Goal: Information Seeking & Learning: Learn about a topic

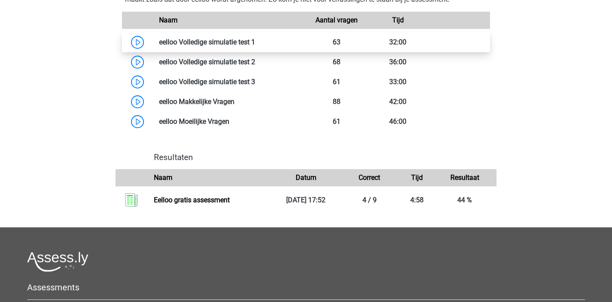
scroll to position [528, 0]
click at [255, 46] on link at bounding box center [255, 42] width 0 height 8
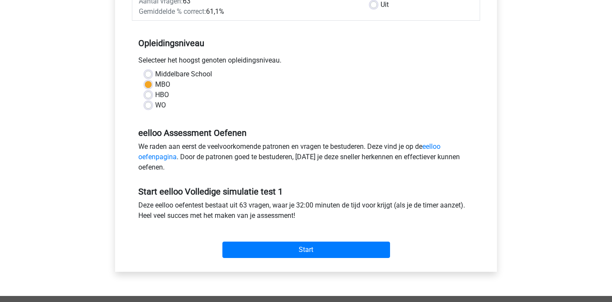
scroll to position [206, 0]
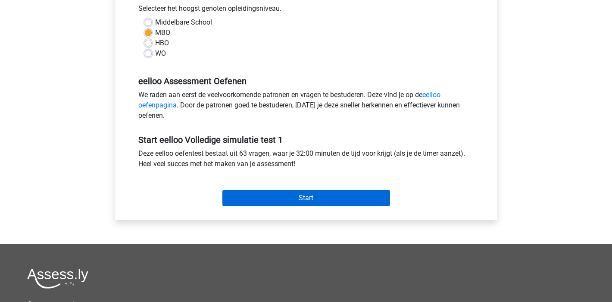
click at [328, 198] on input "Start" at bounding box center [306, 198] width 168 height 16
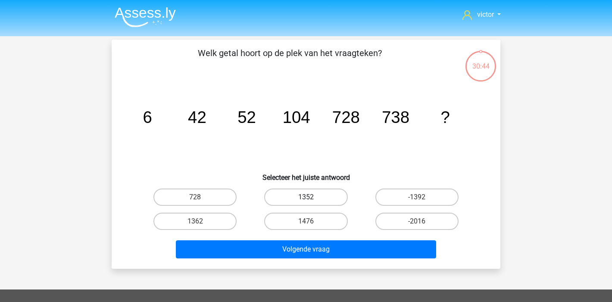
click at [319, 197] on label "1352" at bounding box center [305, 196] width 83 height 17
click at [312, 197] on input "1352" at bounding box center [309, 200] width 6 height 6
radio input "true"
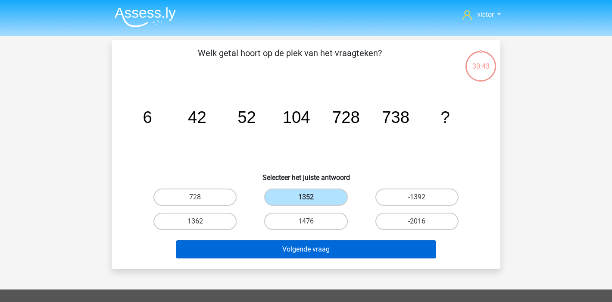
click at [317, 251] on button "Volgende vraag" at bounding box center [306, 249] width 261 height 18
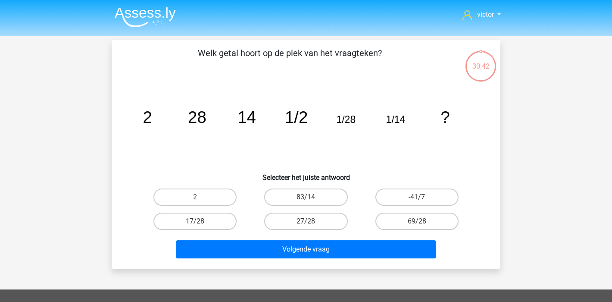
scroll to position [40, 0]
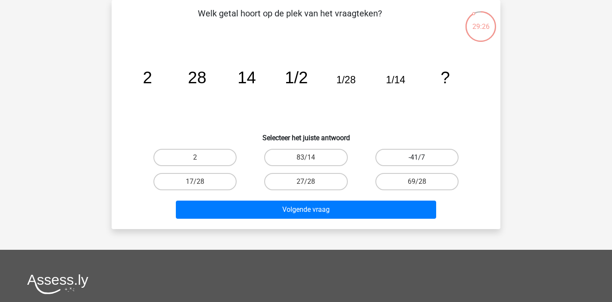
click at [422, 152] on label "-41/7" at bounding box center [416, 157] width 83 height 17
click at [422, 157] on input "-41/7" at bounding box center [420, 160] width 6 height 6
radio input "true"
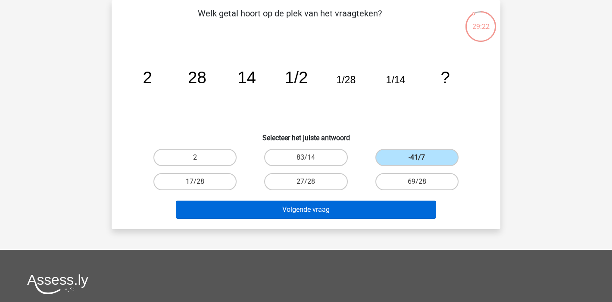
click at [334, 205] on button "Volgende vraag" at bounding box center [306, 209] width 261 height 18
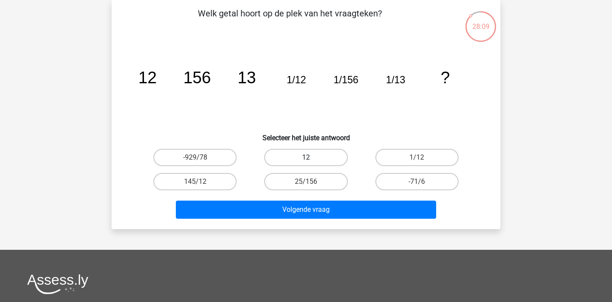
click at [327, 153] on label "12" at bounding box center [305, 157] width 83 height 17
click at [312, 157] on input "12" at bounding box center [309, 160] width 6 height 6
radio input "true"
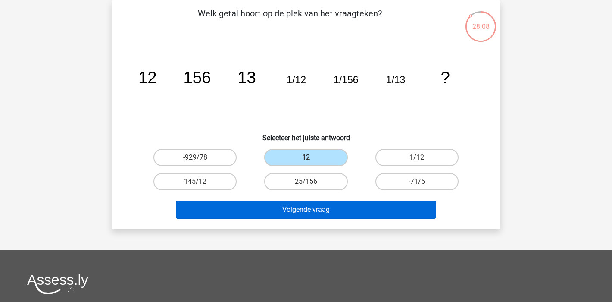
click at [318, 206] on button "Volgende vraag" at bounding box center [306, 209] width 261 height 18
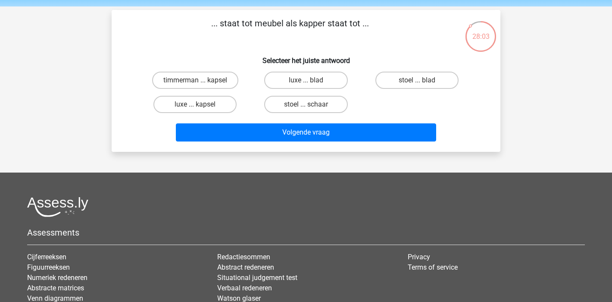
scroll to position [16, 0]
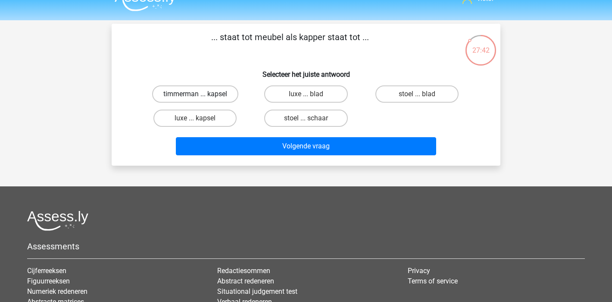
click at [225, 95] on label "timmerman ... kapsel" at bounding box center [195, 93] width 86 height 17
click at [201, 95] on input "timmerman ... kapsel" at bounding box center [198, 97] width 6 height 6
radio input "true"
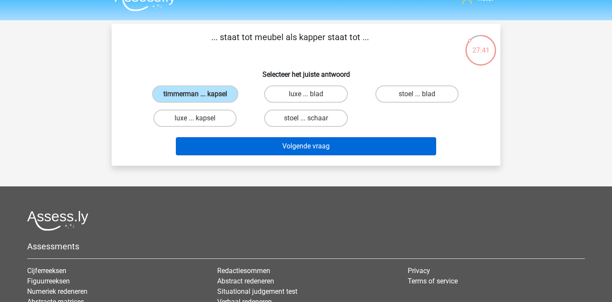
click at [320, 151] on button "Volgende vraag" at bounding box center [306, 146] width 261 height 18
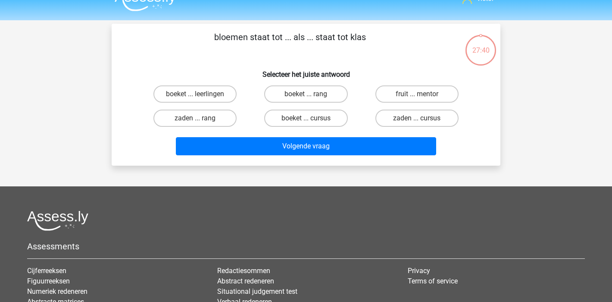
scroll to position [40, 0]
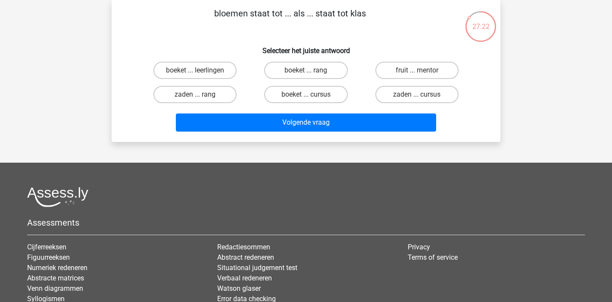
click at [197, 70] on input "boeket ... leerlingen" at bounding box center [198, 73] width 6 height 6
radio input "true"
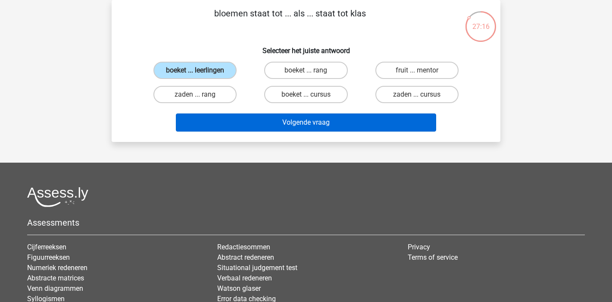
click at [279, 118] on button "Volgende vraag" at bounding box center [306, 122] width 261 height 18
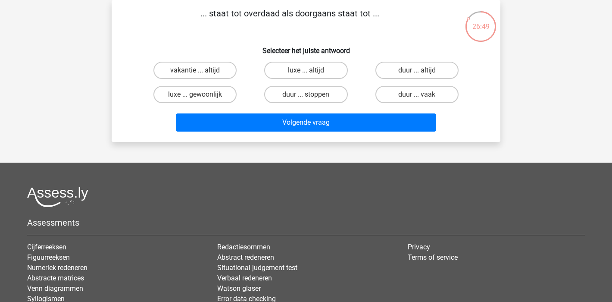
click at [196, 100] on input "luxe ... gewoonlijk" at bounding box center [198, 97] width 6 height 6
radio input "true"
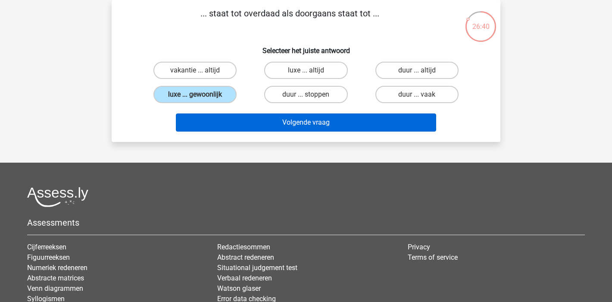
click at [264, 120] on button "Volgende vraag" at bounding box center [306, 122] width 261 height 18
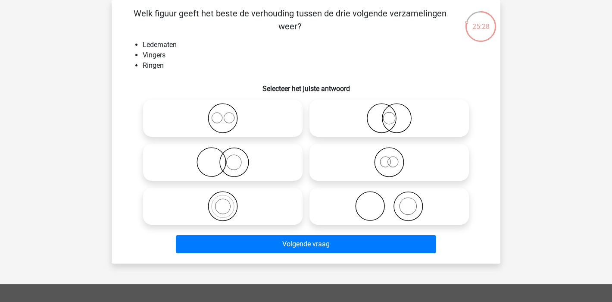
click at [380, 209] on icon at bounding box center [389, 206] width 153 height 30
click at [389, 202] on input "radio" at bounding box center [392, 199] width 6 height 6
radio input "true"
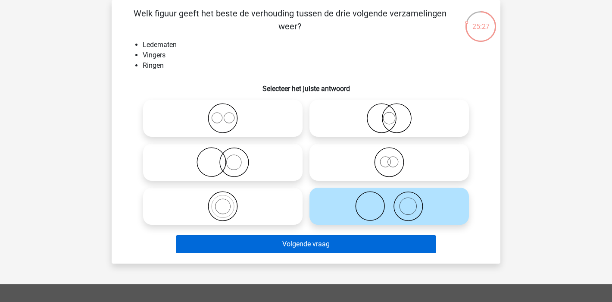
click at [372, 242] on button "Volgende vraag" at bounding box center [306, 244] width 261 height 18
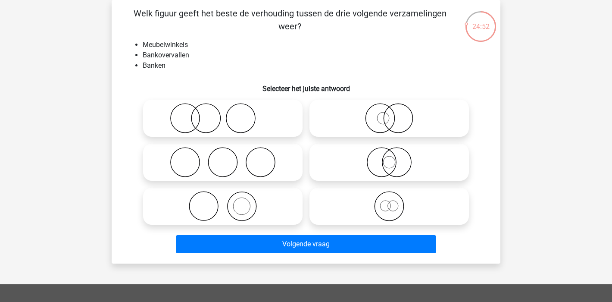
click at [218, 113] on icon at bounding box center [223, 118] width 153 height 30
click at [223, 113] on input "radio" at bounding box center [226, 111] width 6 height 6
radio input "true"
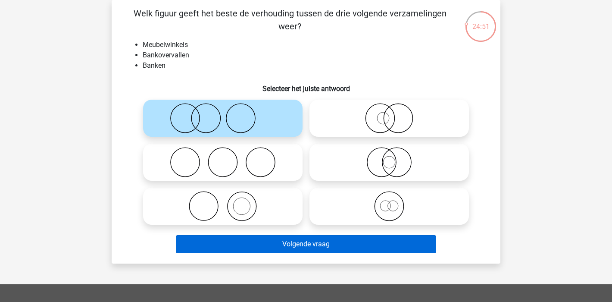
click at [353, 242] on button "Volgende vraag" at bounding box center [306, 244] width 261 height 18
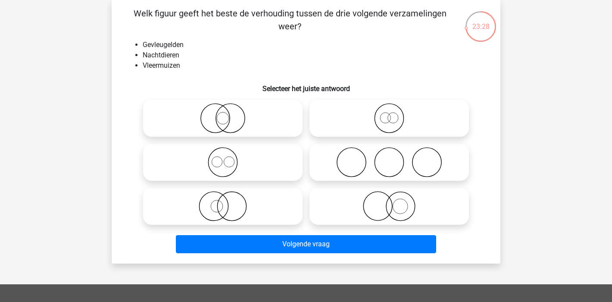
click at [382, 119] on icon at bounding box center [389, 118] width 153 height 30
click at [389, 114] on input "radio" at bounding box center [392, 111] width 6 height 6
radio input "true"
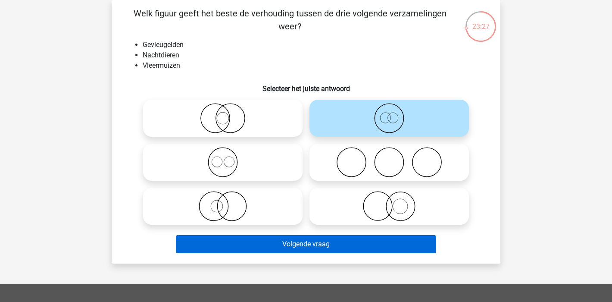
click at [369, 242] on button "Volgende vraag" at bounding box center [306, 244] width 261 height 18
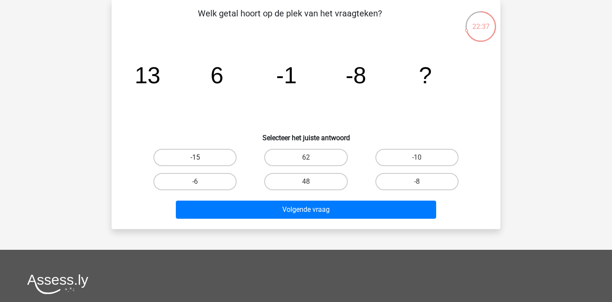
click at [203, 153] on label "-15" at bounding box center [194, 157] width 83 height 17
click at [201, 157] on input "-15" at bounding box center [198, 160] width 6 height 6
radio input "true"
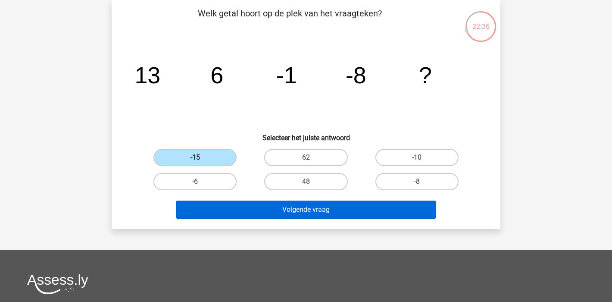
click at [294, 210] on button "Volgende vraag" at bounding box center [306, 209] width 261 height 18
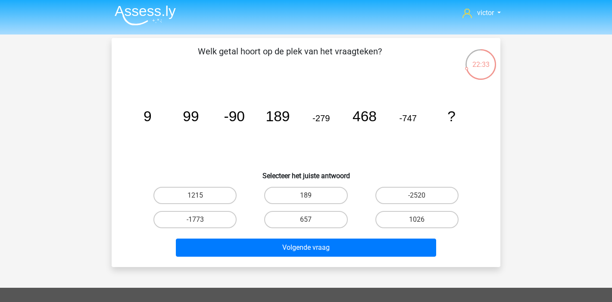
scroll to position [12, 0]
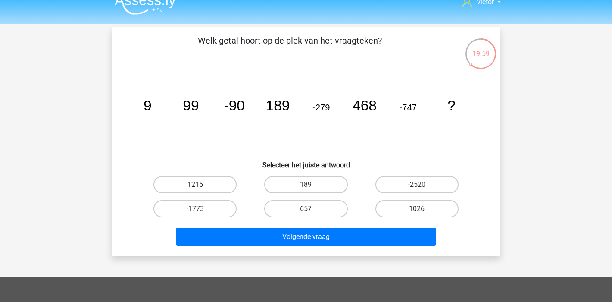
click at [191, 182] on label "1215" at bounding box center [194, 184] width 83 height 17
click at [195, 184] on input "1215" at bounding box center [198, 187] width 6 height 6
radio input "true"
click at [403, 210] on label "1026" at bounding box center [416, 208] width 83 height 17
click at [417, 210] on input "1026" at bounding box center [420, 212] width 6 height 6
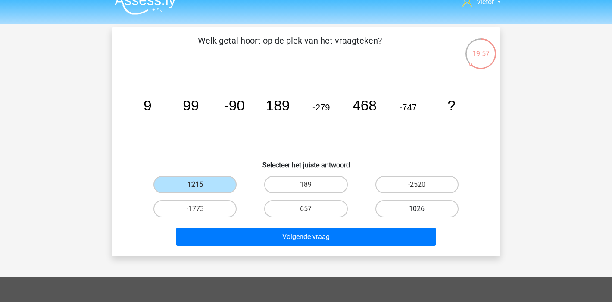
radio input "true"
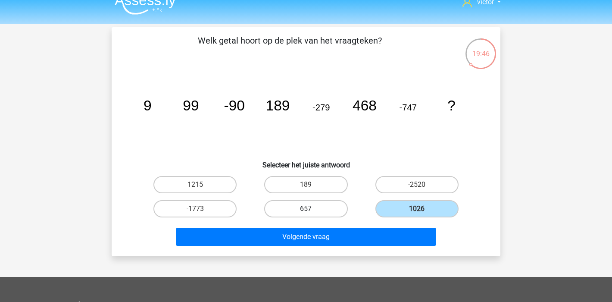
click at [316, 204] on label "657" at bounding box center [305, 208] width 83 height 17
click at [312, 209] on input "657" at bounding box center [309, 212] width 6 height 6
radio input "true"
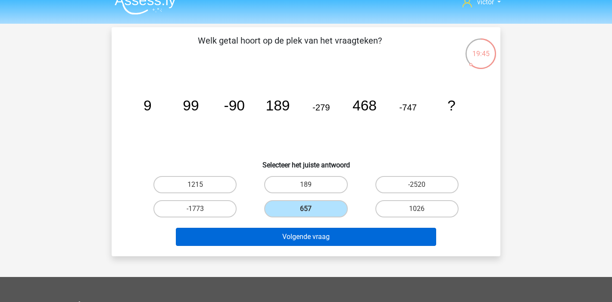
click at [316, 231] on button "Volgende vraag" at bounding box center [306, 237] width 261 height 18
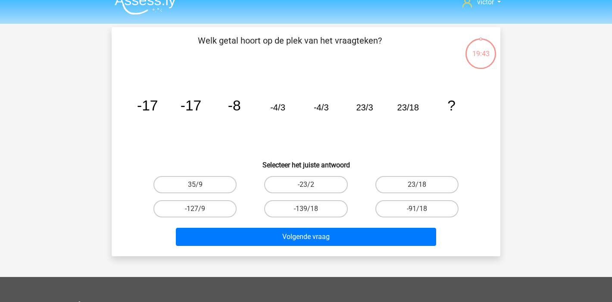
scroll to position [40, 0]
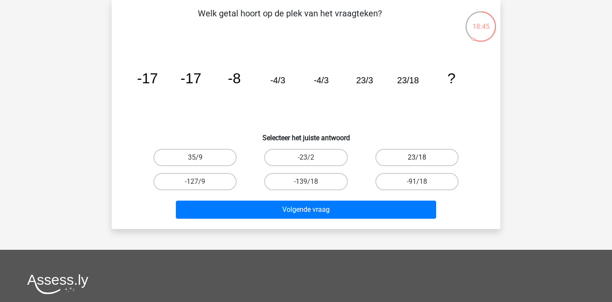
click at [406, 158] on label "23/18" at bounding box center [416, 157] width 83 height 17
click at [417, 158] on input "23/18" at bounding box center [420, 160] width 6 height 6
radio input "true"
click at [219, 159] on label "35/9" at bounding box center [194, 157] width 83 height 17
click at [201, 159] on input "35/9" at bounding box center [198, 160] width 6 height 6
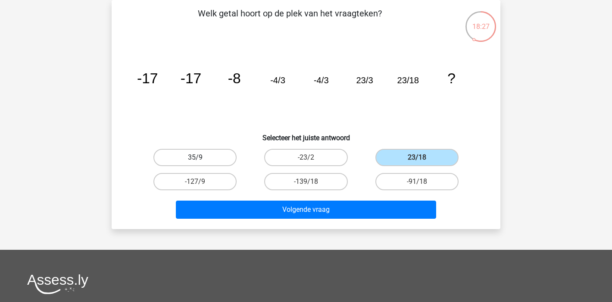
radio input "true"
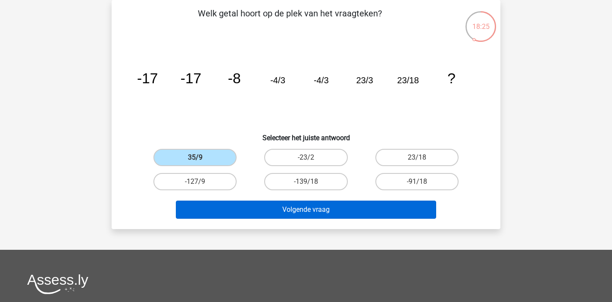
click at [275, 211] on button "Volgende vraag" at bounding box center [306, 209] width 261 height 18
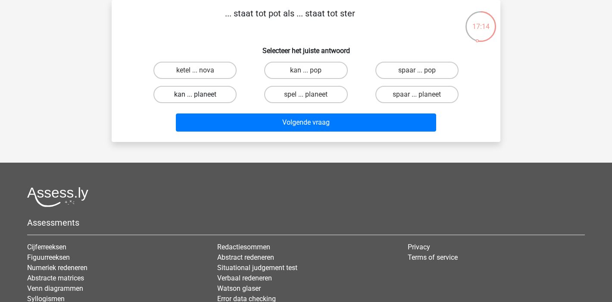
click at [213, 99] on label "kan ... planeet" at bounding box center [194, 94] width 83 height 17
click at [201, 99] on input "kan ... planeet" at bounding box center [198, 97] width 6 height 6
radio input "true"
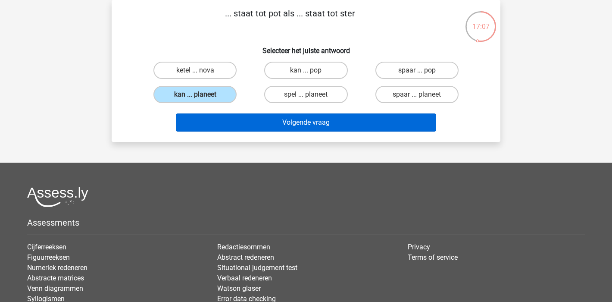
click at [268, 127] on button "Volgende vraag" at bounding box center [306, 122] width 261 height 18
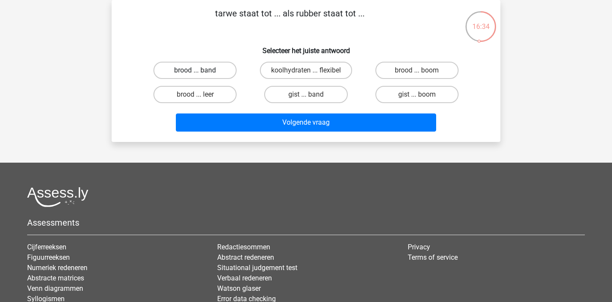
click at [200, 78] on label "brood ... band" at bounding box center [194, 70] width 83 height 17
click at [200, 76] on input "brood ... band" at bounding box center [198, 73] width 6 height 6
radio input "true"
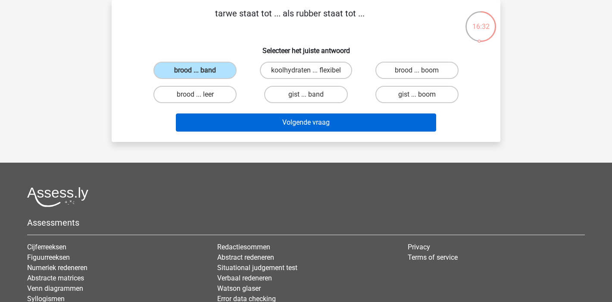
click at [265, 118] on button "Volgende vraag" at bounding box center [306, 122] width 261 height 18
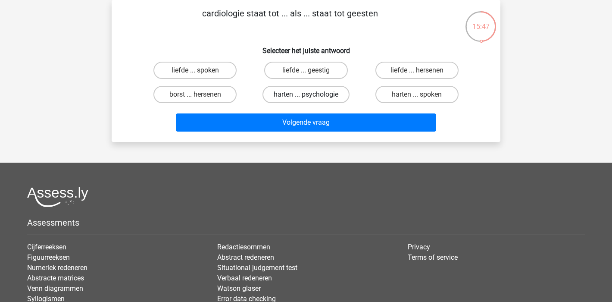
click at [302, 93] on label "harten ... psychologie" at bounding box center [305, 94] width 87 height 17
click at [306, 94] on input "harten ... psychologie" at bounding box center [309, 97] width 6 height 6
radio input "true"
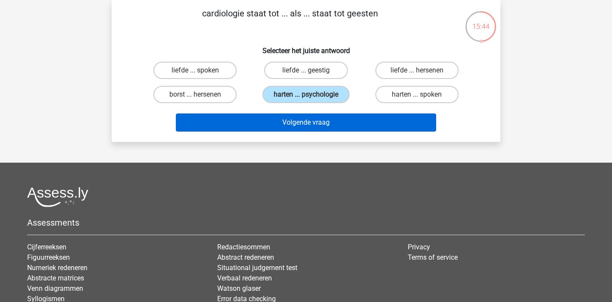
click at [284, 117] on button "Volgende vraag" at bounding box center [306, 122] width 261 height 18
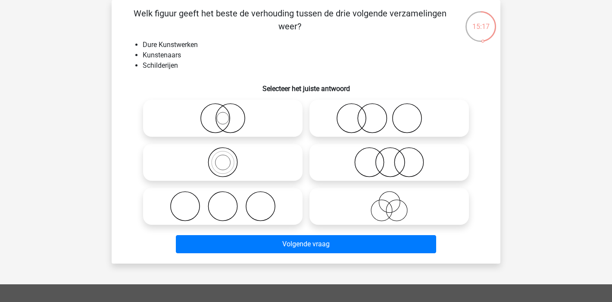
click at [382, 213] on icon at bounding box center [389, 206] width 153 height 30
click at [389, 202] on input "radio" at bounding box center [392, 199] width 6 height 6
radio input "true"
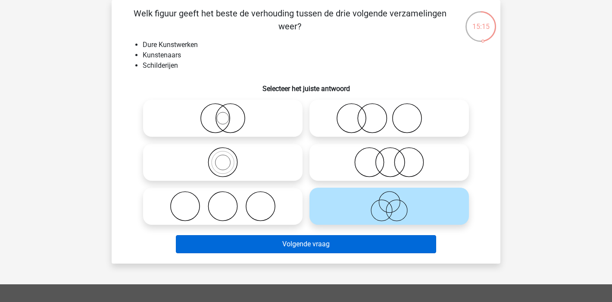
click at [318, 247] on button "Volgende vraag" at bounding box center [306, 244] width 261 height 18
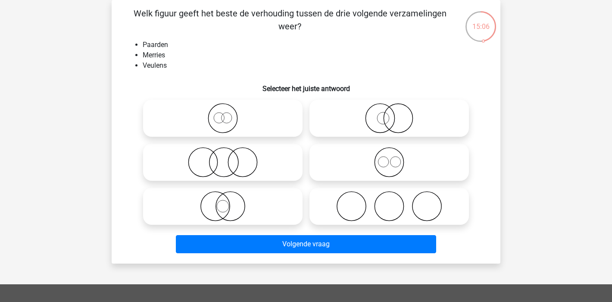
click at [230, 110] on icon at bounding box center [223, 118] width 153 height 30
click at [228, 110] on input "radio" at bounding box center [226, 111] width 6 height 6
radio input "true"
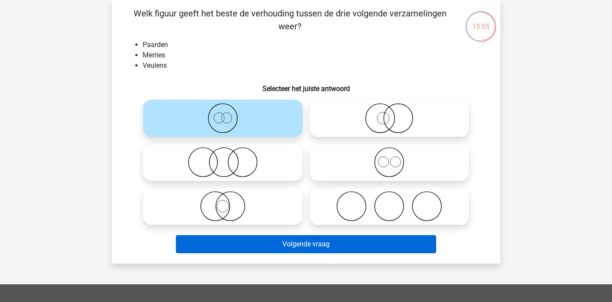
click at [350, 245] on button "Volgende vraag" at bounding box center [306, 244] width 261 height 18
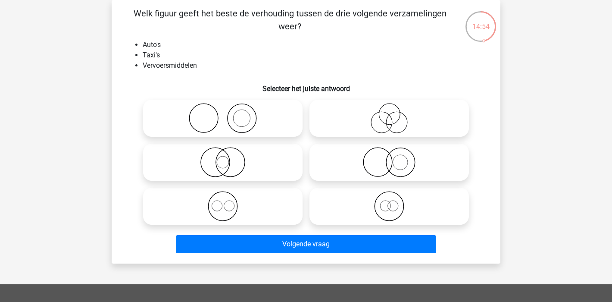
click at [391, 203] on icon at bounding box center [389, 206] width 153 height 30
click at [391, 202] on input "radio" at bounding box center [392, 199] width 6 height 6
radio input "true"
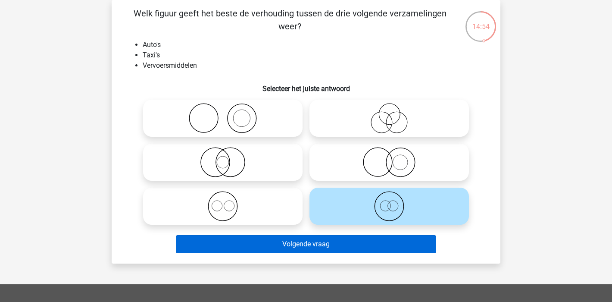
click at [361, 237] on button "Volgende vraag" at bounding box center [306, 244] width 261 height 18
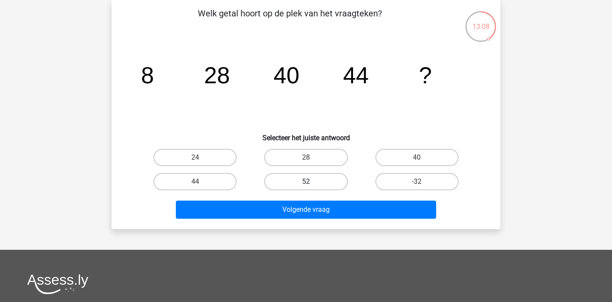
click at [326, 183] on label "52" at bounding box center [305, 181] width 83 height 17
click at [312, 183] on input "52" at bounding box center [309, 184] width 6 height 6
radio input "true"
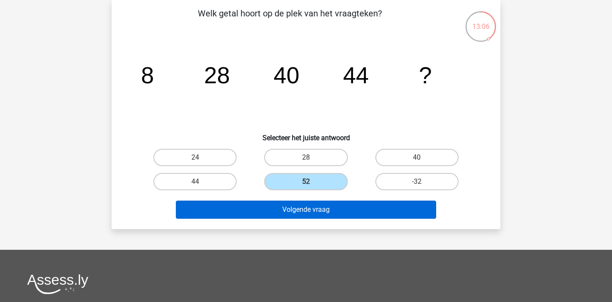
click at [325, 214] on button "Volgende vraag" at bounding box center [306, 209] width 261 height 18
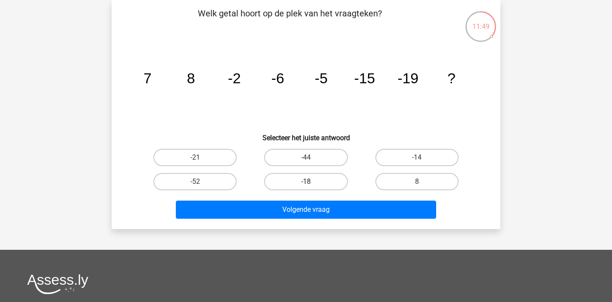
click at [293, 183] on label "-18" at bounding box center [305, 181] width 83 height 17
click at [306, 183] on input "-18" at bounding box center [309, 184] width 6 height 6
radio input "true"
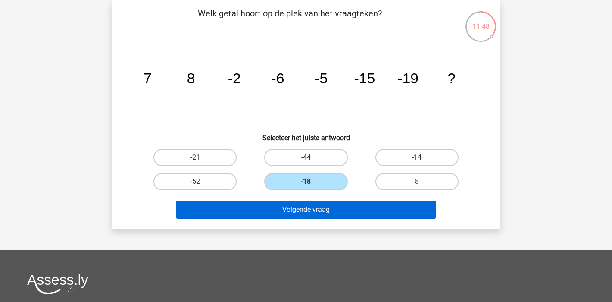
click at [302, 206] on button "Volgende vraag" at bounding box center [306, 209] width 261 height 18
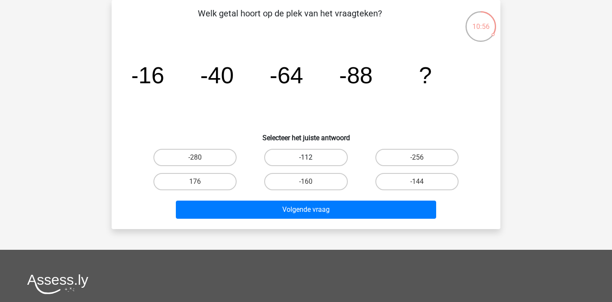
click at [297, 156] on label "-112" at bounding box center [305, 157] width 83 height 17
click at [306, 157] on input "-112" at bounding box center [309, 160] width 6 height 6
radio input "true"
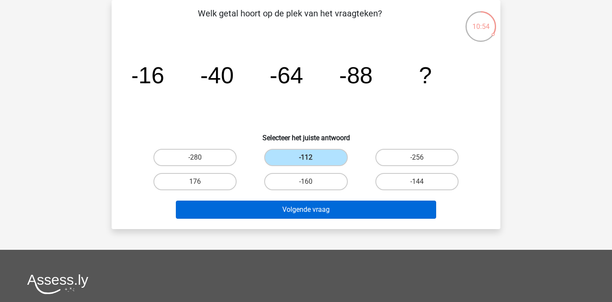
click at [303, 205] on button "Volgende vraag" at bounding box center [306, 209] width 261 height 18
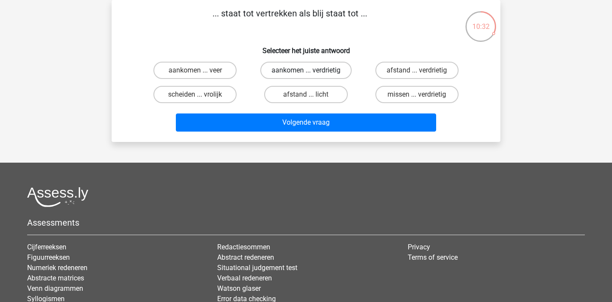
click at [317, 66] on label "aankomen ... verdrietig" at bounding box center [305, 70] width 91 height 17
click at [312, 70] on input "aankomen ... verdrietig" at bounding box center [309, 73] width 6 height 6
radio input "true"
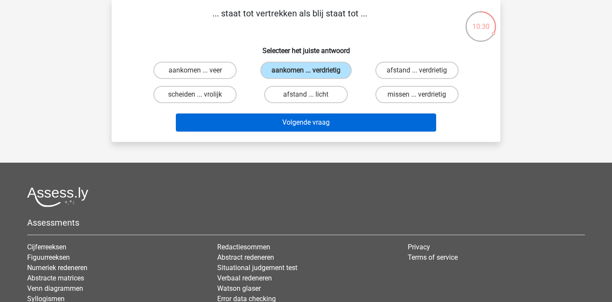
click at [336, 118] on button "Volgende vraag" at bounding box center [306, 122] width 261 height 18
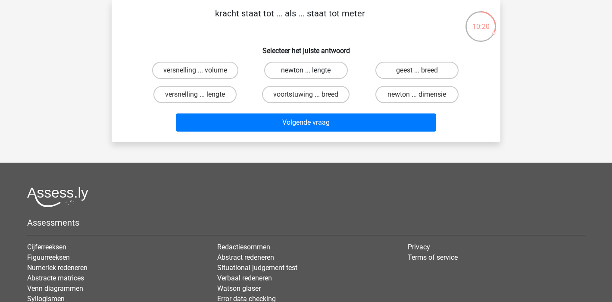
click at [320, 74] on label "newton ... lengte" at bounding box center [305, 70] width 83 height 17
click at [312, 74] on input "newton ... lengte" at bounding box center [309, 73] width 6 height 6
radio input "true"
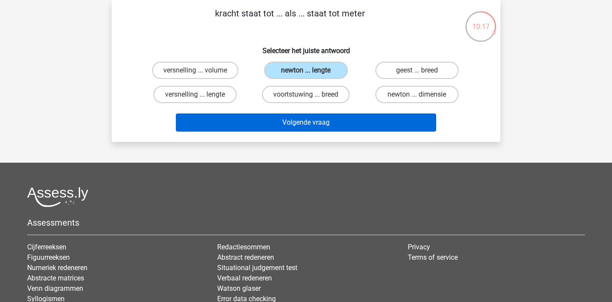
click at [334, 117] on button "Volgende vraag" at bounding box center [306, 122] width 261 height 18
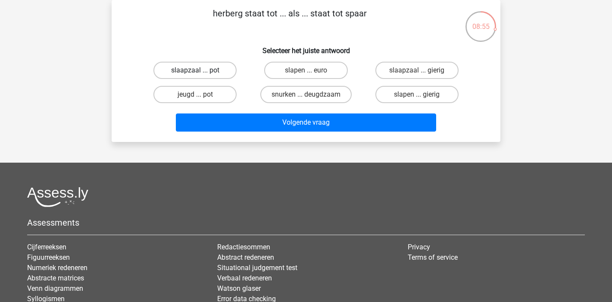
click at [211, 71] on label "slaapzaal ... pot" at bounding box center [194, 70] width 83 height 17
click at [201, 71] on input "slaapzaal ... pot" at bounding box center [198, 73] width 6 height 6
radio input "true"
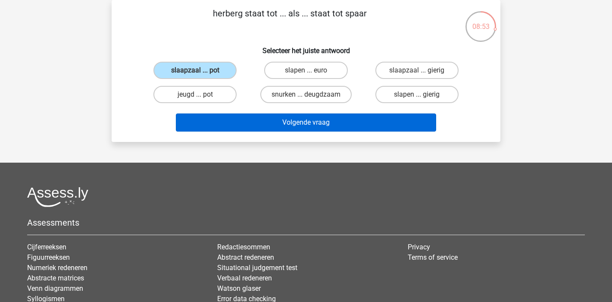
click at [325, 124] on button "Volgende vraag" at bounding box center [306, 122] width 261 height 18
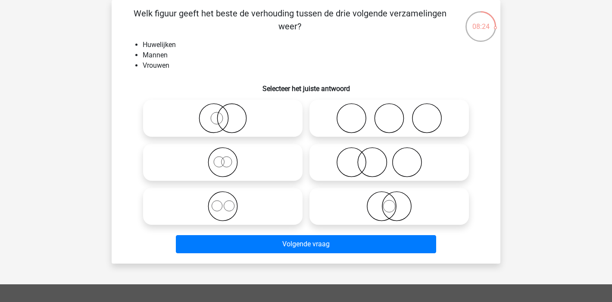
click at [224, 162] on icon at bounding box center [223, 162] width 153 height 30
click at [224, 158] on input "radio" at bounding box center [226, 155] width 6 height 6
radio input "true"
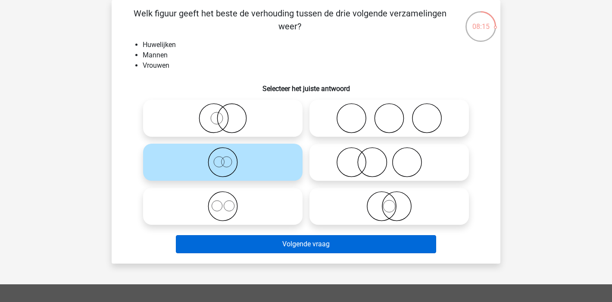
click at [339, 244] on button "Volgende vraag" at bounding box center [306, 244] width 261 height 18
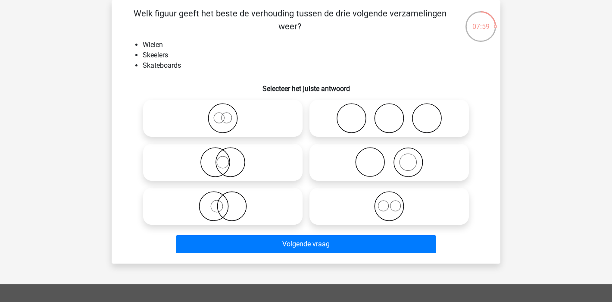
click at [247, 120] on icon at bounding box center [223, 118] width 153 height 30
click at [228, 114] on input "radio" at bounding box center [226, 111] width 6 height 6
radio input "true"
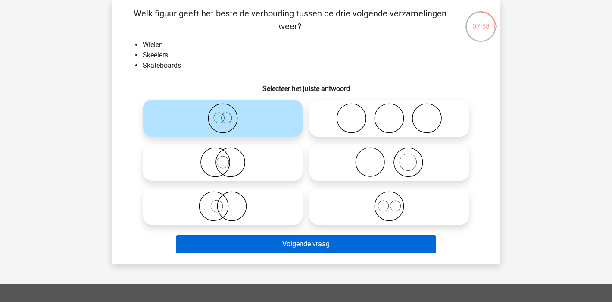
click at [353, 242] on button "Volgende vraag" at bounding box center [306, 244] width 261 height 18
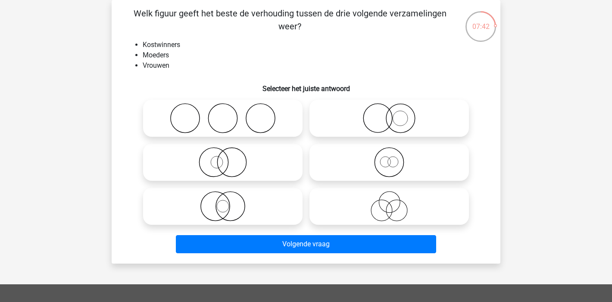
click at [389, 206] on icon at bounding box center [389, 206] width 153 height 30
click at [389, 202] on input "radio" at bounding box center [392, 199] width 6 height 6
radio input "true"
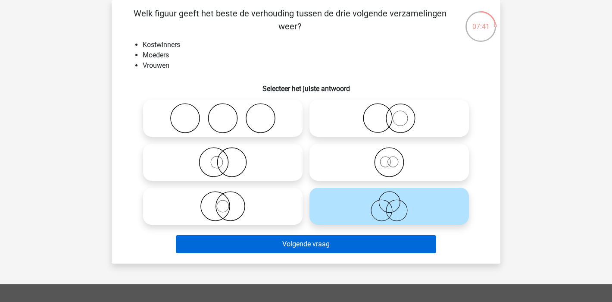
click at [372, 246] on button "Volgende vraag" at bounding box center [306, 244] width 261 height 18
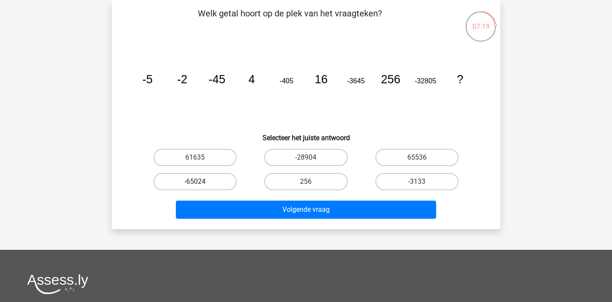
click at [203, 183] on label "-65024" at bounding box center [194, 181] width 83 height 17
click at [201, 183] on input "-65024" at bounding box center [198, 184] width 6 height 6
radio input "true"
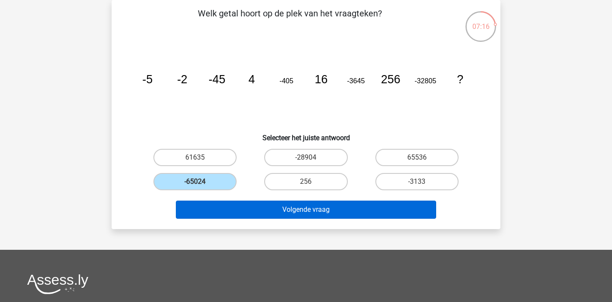
click at [339, 203] on button "Volgende vraag" at bounding box center [306, 209] width 261 height 18
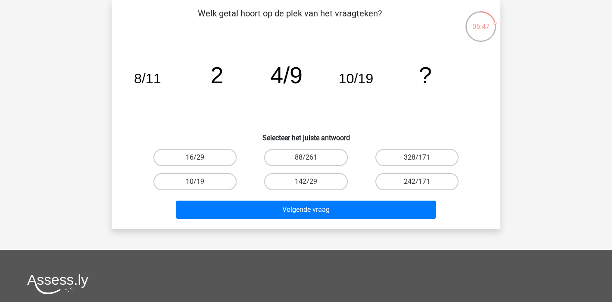
click at [226, 158] on label "16/29" at bounding box center [194, 157] width 83 height 17
click at [201, 158] on input "16/29" at bounding box center [198, 160] width 6 height 6
radio input "true"
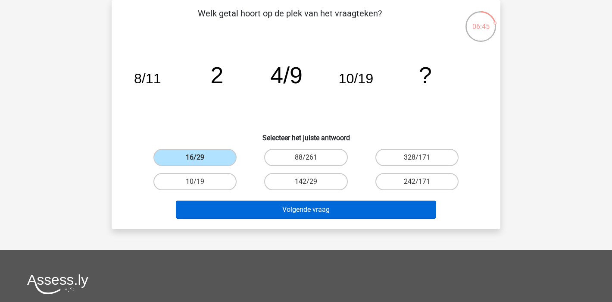
click at [362, 209] on button "Volgende vraag" at bounding box center [306, 209] width 261 height 18
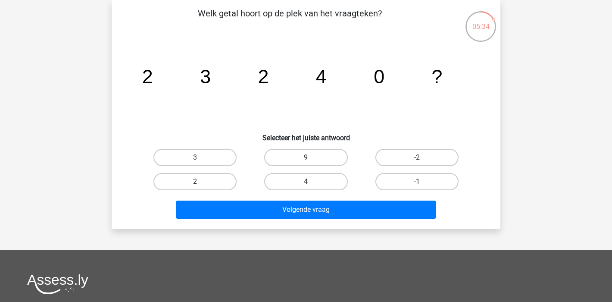
click at [196, 179] on label "2" at bounding box center [194, 181] width 83 height 17
click at [196, 181] on input "2" at bounding box center [198, 184] width 6 height 6
radio input "true"
click at [215, 156] on label "3" at bounding box center [194, 157] width 83 height 17
click at [201, 157] on input "3" at bounding box center [198, 160] width 6 height 6
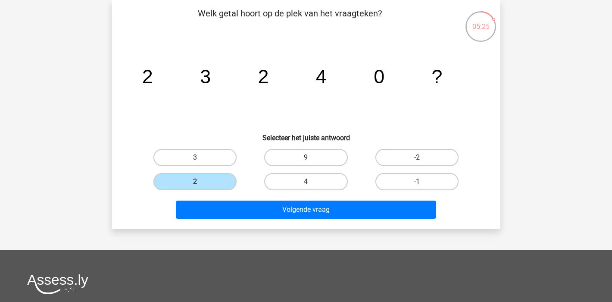
radio input "true"
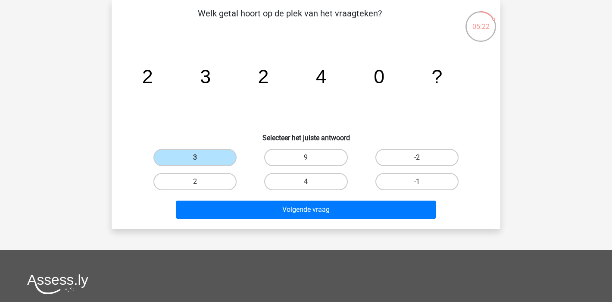
click at [433, 157] on label "-2" at bounding box center [416, 157] width 83 height 17
click at [422, 157] on input "-2" at bounding box center [420, 160] width 6 height 6
radio input "true"
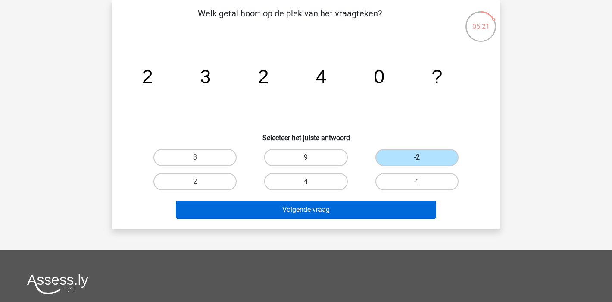
click at [344, 209] on button "Volgende vraag" at bounding box center [306, 209] width 261 height 18
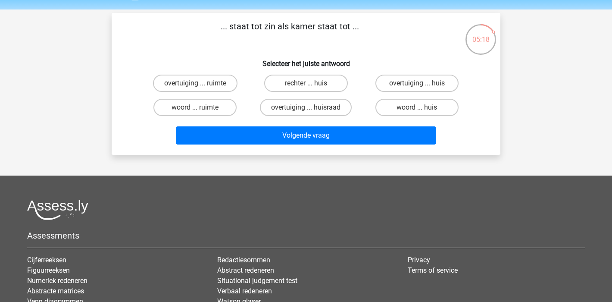
scroll to position [18, 0]
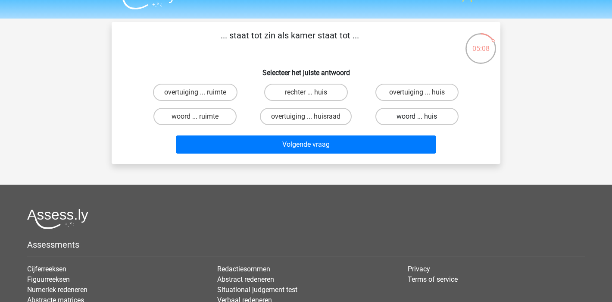
click at [428, 118] on label "woord ... huis" at bounding box center [416, 116] width 83 height 17
click at [422, 118] on input "woord ... huis" at bounding box center [420, 119] width 6 height 6
radio input "true"
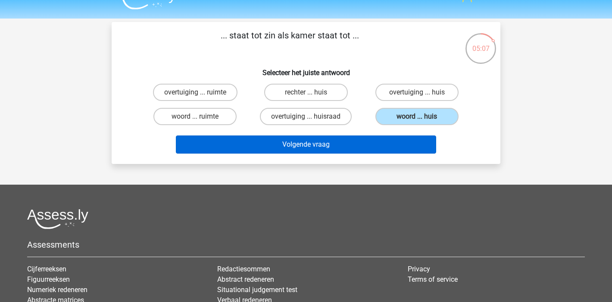
click at [314, 147] on button "Volgende vraag" at bounding box center [306, 144] width 261 height 18
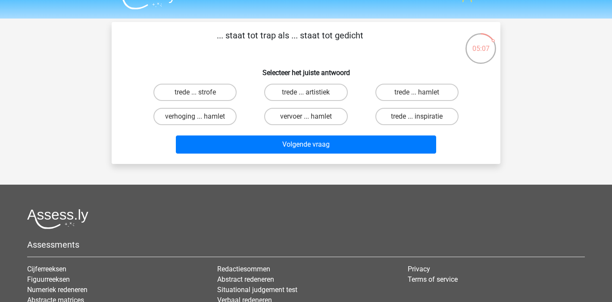
scroll to position [40, 0]
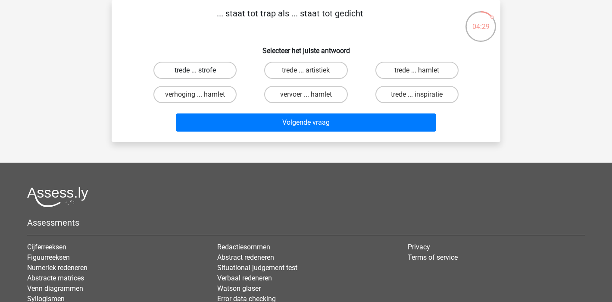
click at [227, 69] on label "trede ... strofe" at bounding box center [194, 70] width 83 height 17
click at [201, 70] on input "trede ... strofe" at bounding box center [198, 73] width 6 height 6
radio input "true"
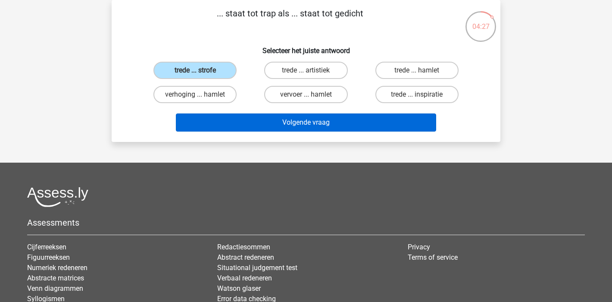
click at [342, 125] on button "Volgende vraag" at bounding box center [306, 122] width 261 height 18
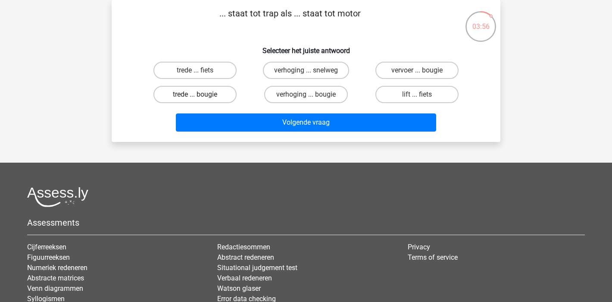
click at [215, 92] on label "trede ... bougie" at bounding box center [194, 94] width 83 height 17
click at [201, 94] on input "trede ... bougie" at bounding box center [198, 97] width 6 height 6
radio input "true"
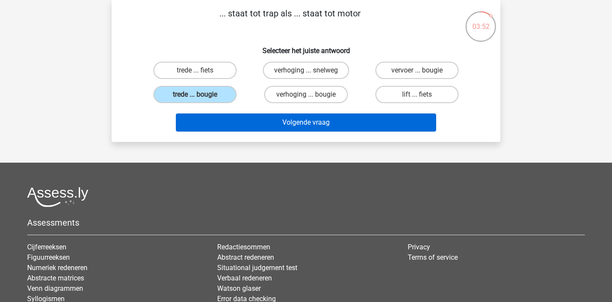
click at [314, 117] on button "Volgende vraag" at bounding box center [306, 122] width 261 height 18
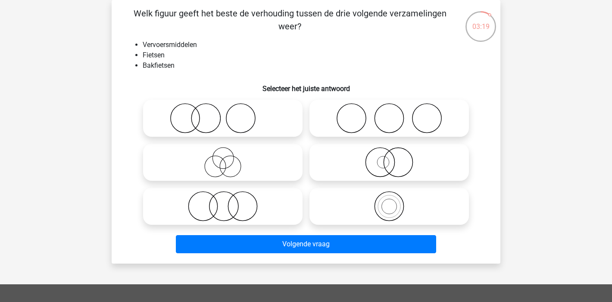
click at [392, 162] on icon at bounding box center [389, 162] width 153 height 30
click at [392, 158] on input "radio" at bounding box center [392, 155] width 6 height 6
radio input "true"
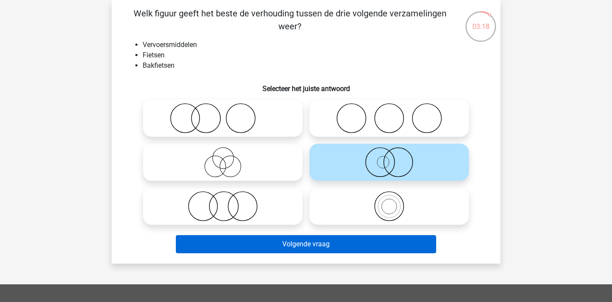
click at [369, 243] on button "Volgende vraag" at bounding box center [306, 244] width 261 height 18
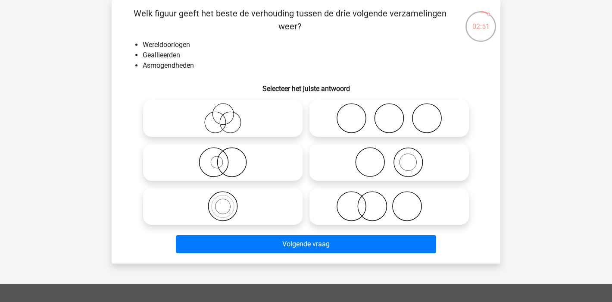
click at [384, 196] on icon at bounding box center [389, 206] width 153 height 30
click at [389, 196] on input "radio" at bounding box center [392, 199] width 6 height 6
radio input "true"
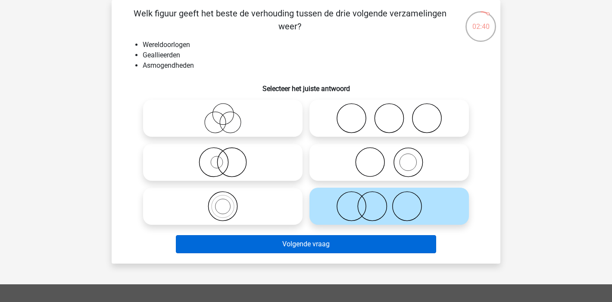
click at [314, 241] on button "Volgende vraag" at bounding box center [306, 244] width 261 height 18
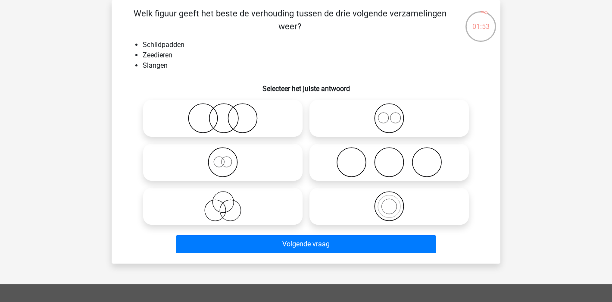
click at [369, 128] on icon at bounding box center [389, 118] width 153 height 30
click at [389, 114] on input "radio" at bounding box center [392, 111] width 6 height 6
radio input "true"
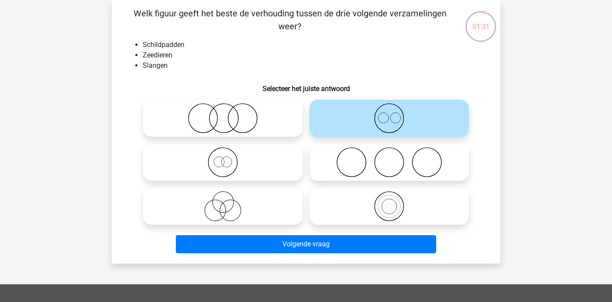
click at [228, 202] on icon at bounding box center [223, 206] width 153 height 30
click at [228, 202] on input "radio" at bounding box center [226, 199] width 6 height 6
radio input "true"
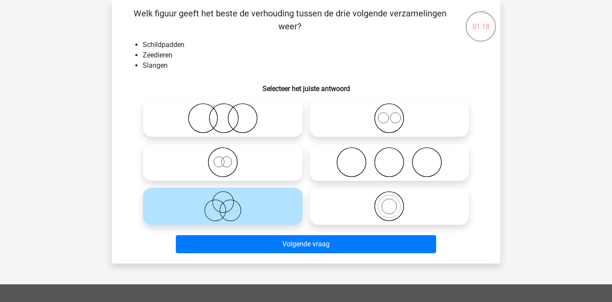
click at [252, 118] on icon at bounding box center [223, 118] width 153 height 30
click at [228, 114] on input "radio" at bounding box center [226, 111] width 6 height 6
radio input "true"
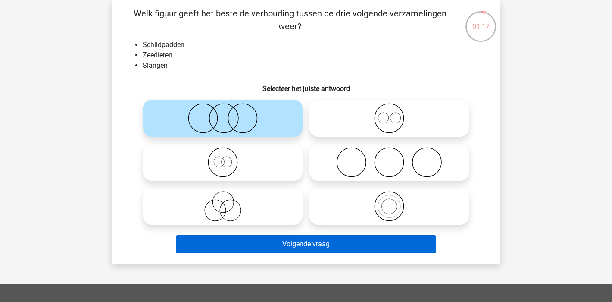
click at [355, 246] on button "Volgende vraag" at bounding box center [306, 244] width 261 height 18
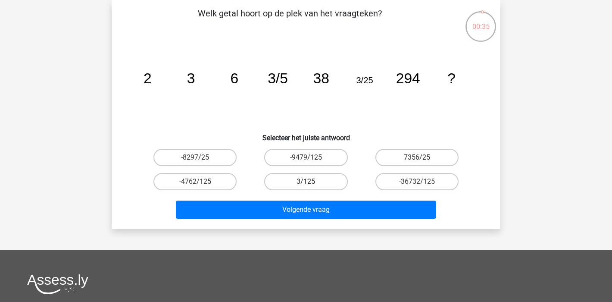
click at [310, 179] on label "3/125" at bounding box center [305, 181] width 83 height 17
click at [310, 181] on input "3/125" at bounding box center [309, 184] width 6 height 6
radio input "true"
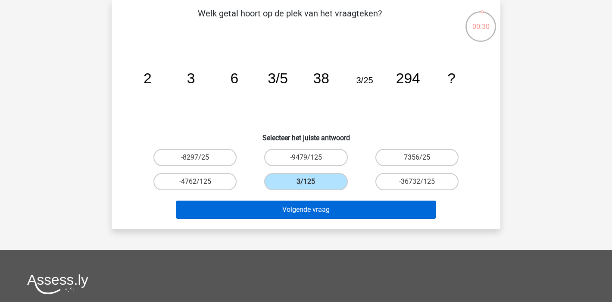
click at [295, 207] on button "Volgende vraag" at bounding box center [306, 209] width 261 height 18
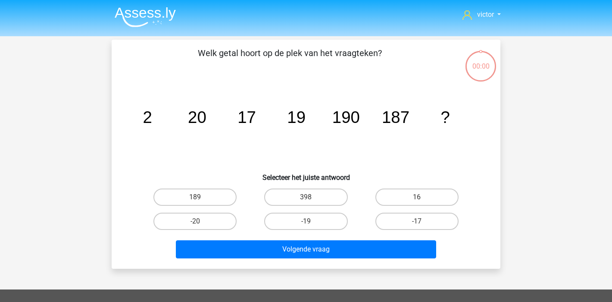
scroll to position [40, 0]
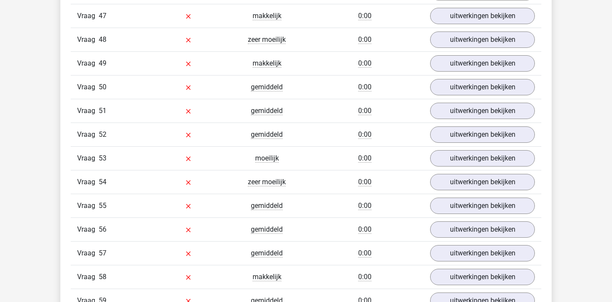
scroll to position [2035, 0]
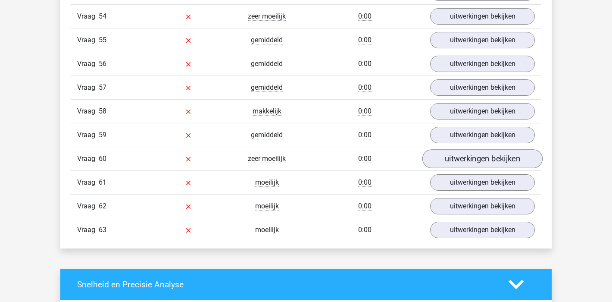
click at [457, 161] on link "uitwerkingen bekijken" at bounding box center [482, 158] width 120 height 19
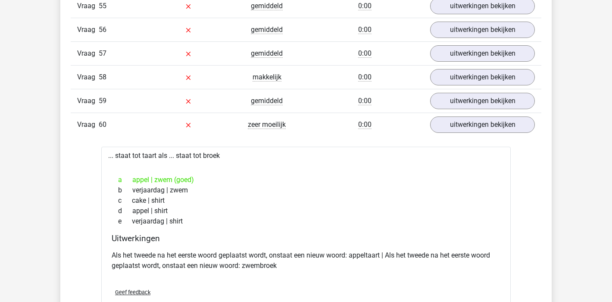
scroll to position [2004, 0]
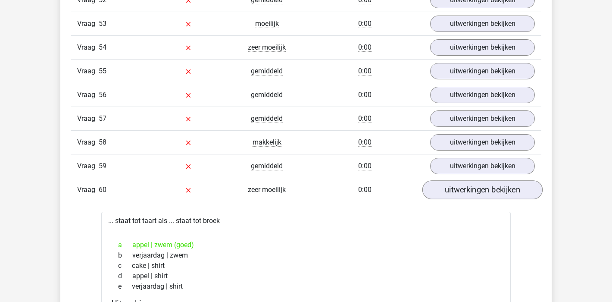
click at [461, 191] on link "uitwerkingen bekijken" at bounding box center [482, 189] width 120 height 19
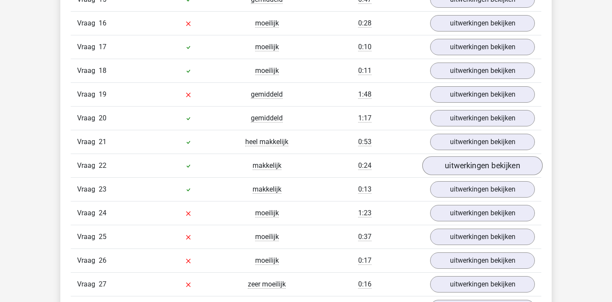
scroll to position [1157, 0]
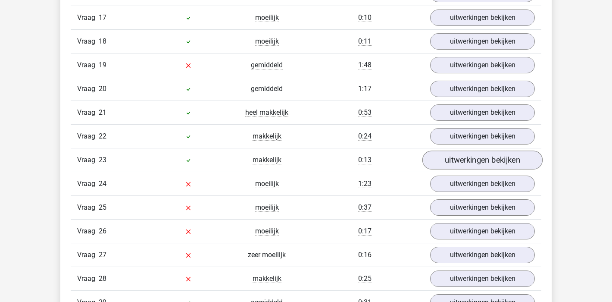
click at [504, 164] on link "uitwerkingen bekijken" at bounding box center [482, 159] width 120 height 19
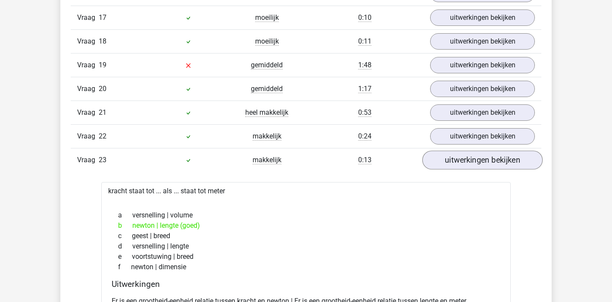
click at [504, 164] on link "uitwerkingen bekijken" at bounding box center [482, 159] width 120 height 19
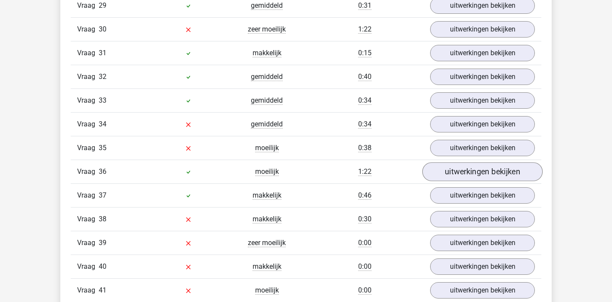
scroll to position [1469, 0]
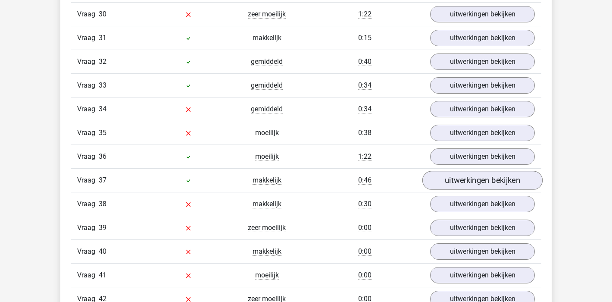
click at [470, 176] on link "uitwerkingen bekijken" at bounding box center [482, 180] width 120 height 19
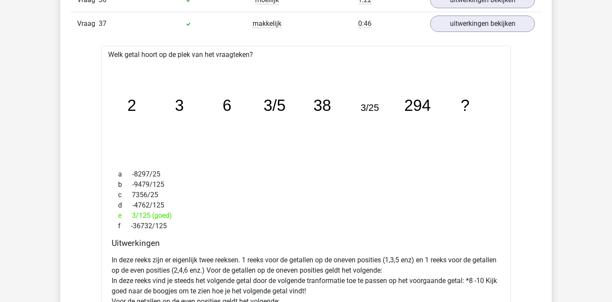
scroll to position [1531, 0]
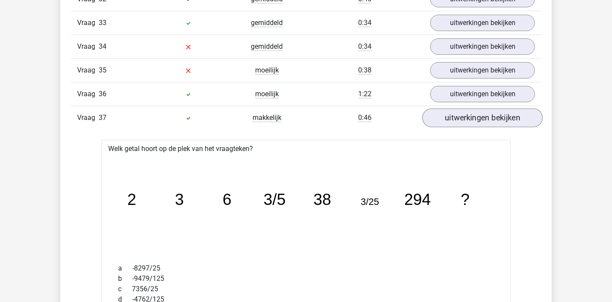
click at [502, 117] on link "uitwerkingen bekijken" at bounding box center [482, 117] width 120 height 19
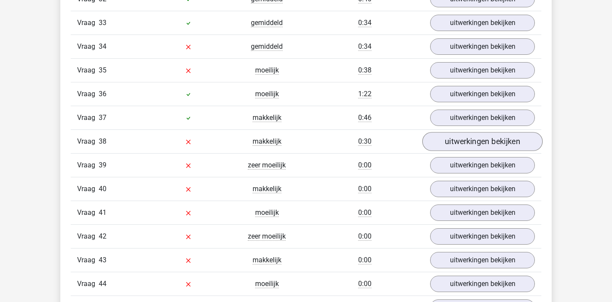
click at [496, 144] on link "uitwerkingen bekijken" at bounding box center [482, 141] width 120 height 19
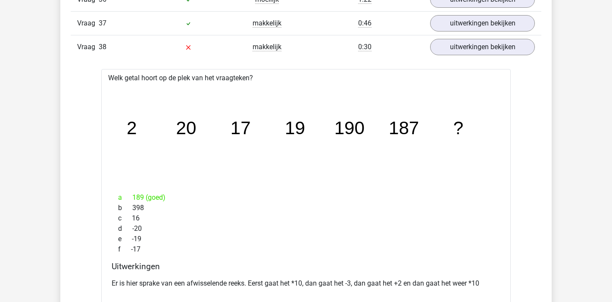
scroll to position [1553, 0]
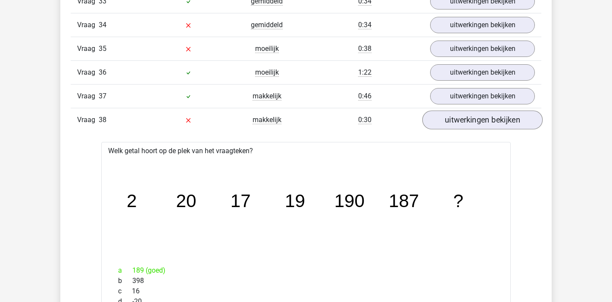
click at [498, 122] on link "uitwerkingen bekijken" at bounding box center [482, 119] width 120 height 19
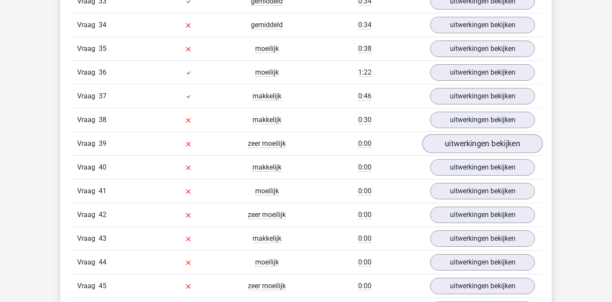
click at [494, 141] on link "uitwerkingen bekijken" at bounding box center [482, 143] width 120 height 19
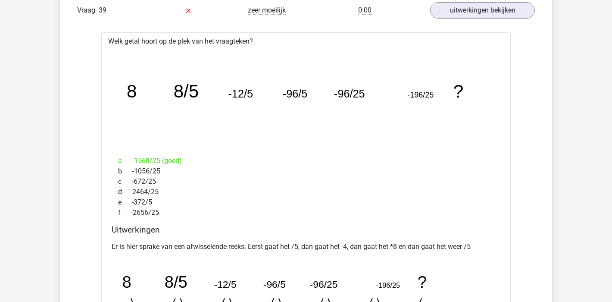
scroll to position [1573, 0]
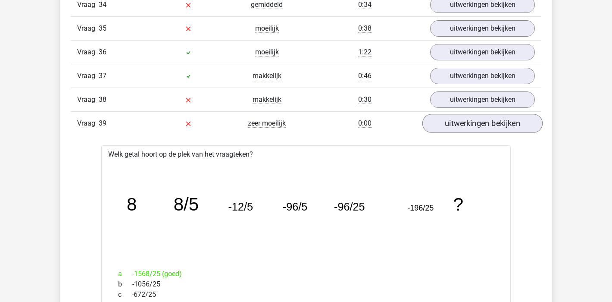
click at [498, 124] on link "uitwerkingen bekijken" at bounding box center [482, 123] width 120 height 19
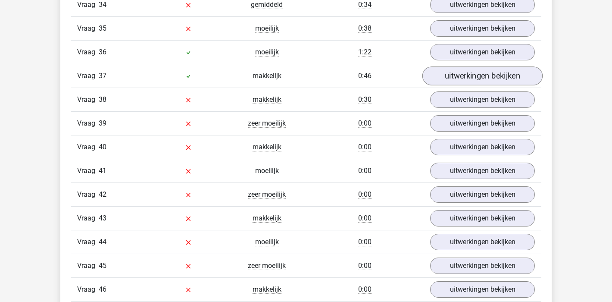
click at [498, 81] on link "uitwerkingen bekijken" at bounding box center [482, 75] width 120 height 19
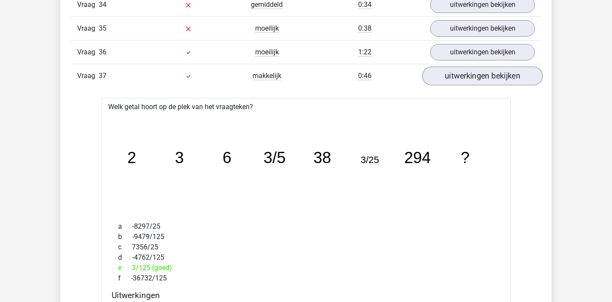
click at [497, 81] on link "uitwerkingen bekijken" at bounding box center [482, 75] width 120 height 19
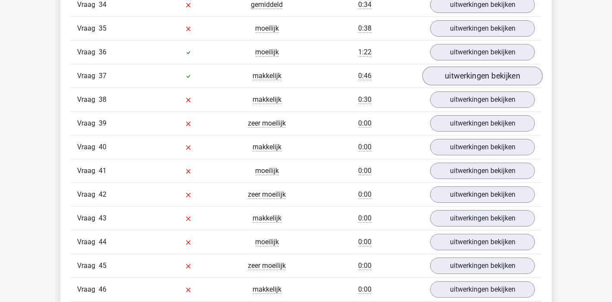
click at [506, 79] on link "uitwerkingen bekijken" at bounding box center [482, 75] width 120 height 19
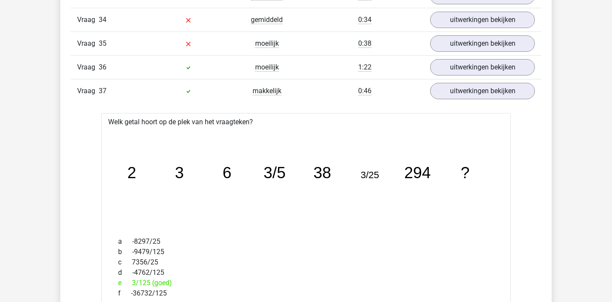
scroll to position [1485, 0]
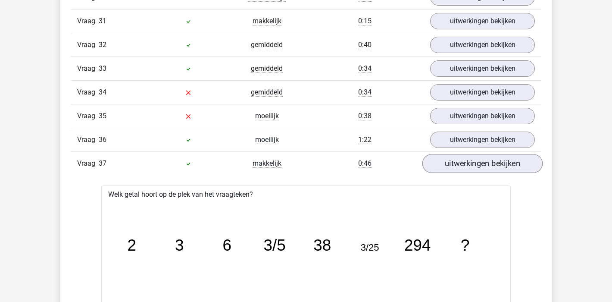
click at [456, 163] on link "uitwerkingen bekijken" at bounding box center [482, 163] width 120 height 19
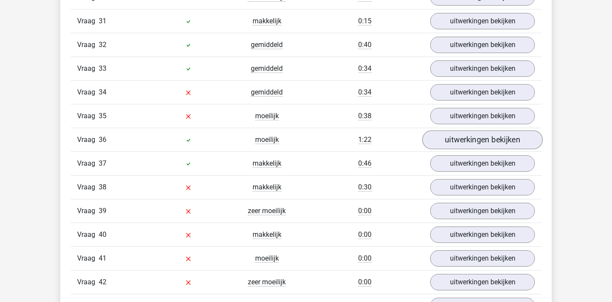
click at [467, 143] on link "uitwerkingen bekijken" at bounding box center [482, 139] width 120 height 19
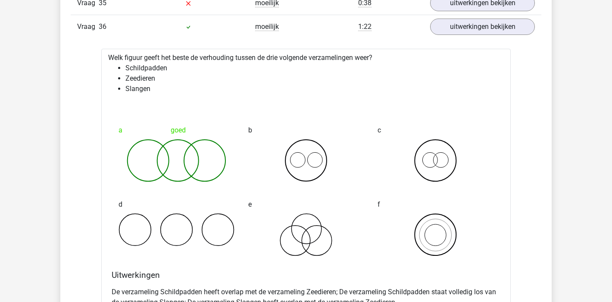
scroll to position [1537, 0]
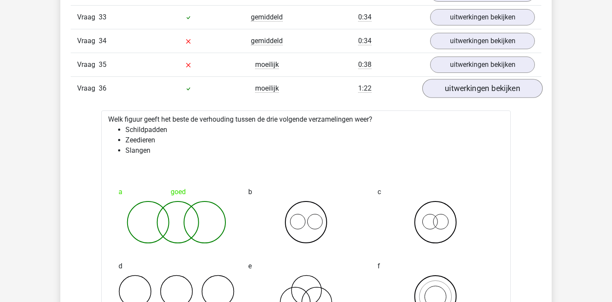
click at [489, 94] on link "uitwerkingen bekijken" at bounding box center [482, 88] width 120 height 19
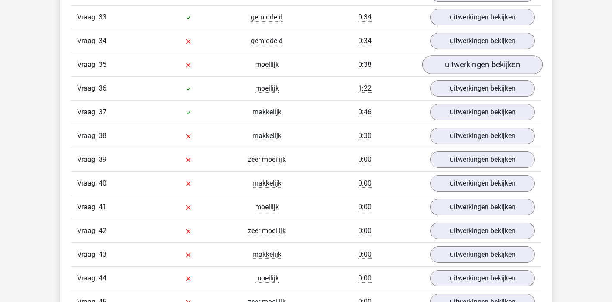
click at [481, 63] on link "uitwerkingen bekijken" at bounding box center [482, 64] width 120 height 19
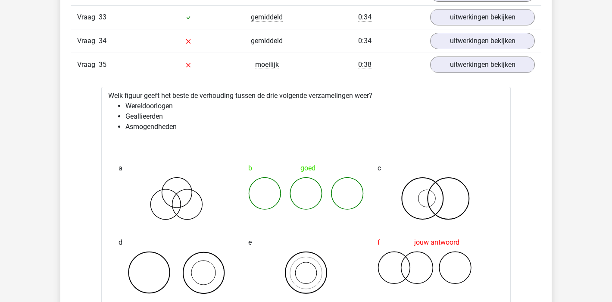
scroll to position [1524, 0]
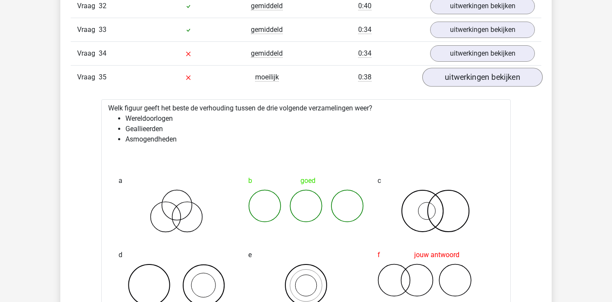
click at [507, 80] on link "uitwerkingen bekijken" at bounding box center [482, 77] width 120 height 19
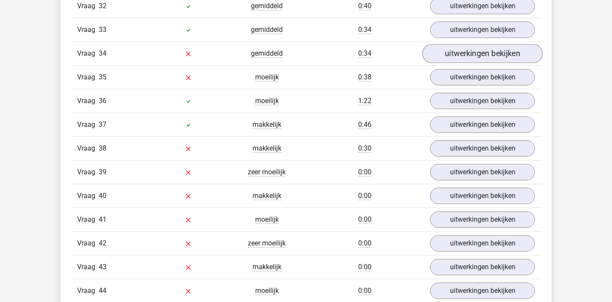
click at [468, 50] on link "uitwerkingen bekijken" at bounding box center [482, 53] width 120 height 19
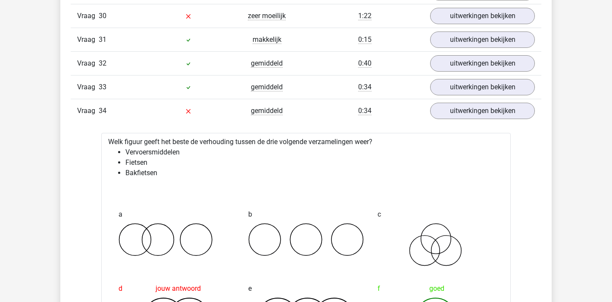
scroll to position [1394, 0]
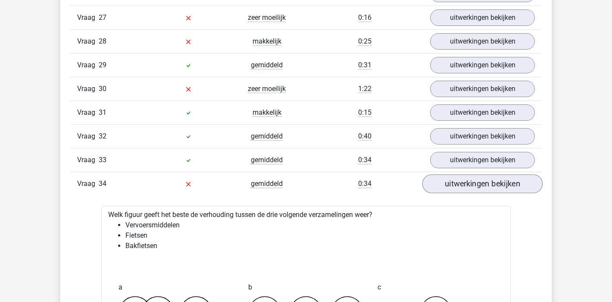
click at [478, 178] on link "uitwerkingen bekijken" at bounding box center [482, 183] width 120 height 19
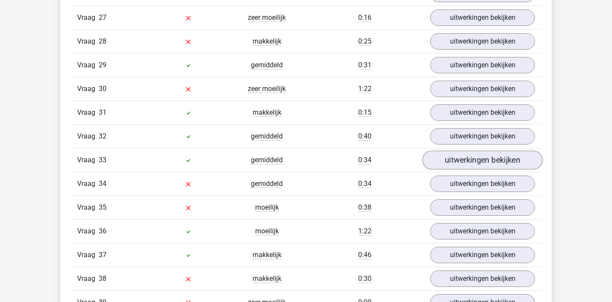
click at [478, 161] on link "uitwerkingen bekijken" at bounding box center [482, 159] width 120 height 19
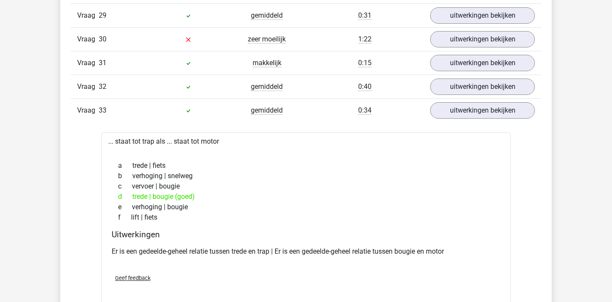
scroll to position [1398, 0]
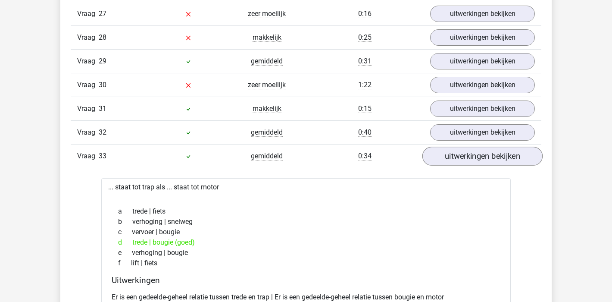
click at [469, 151] on link "uitwerkingen bekijken" at bounding box center [482, 156] width 120 height 19
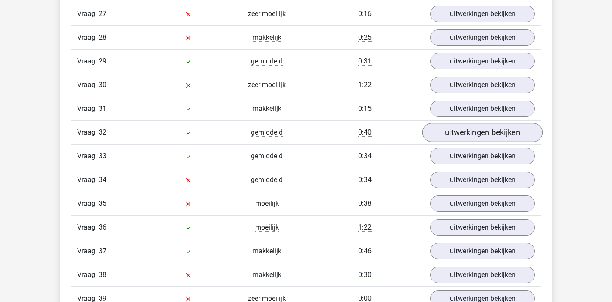
click at [472, 133] on link "uitwerkingen bekijken" at bounding box center [482, 132] width 120 height 19
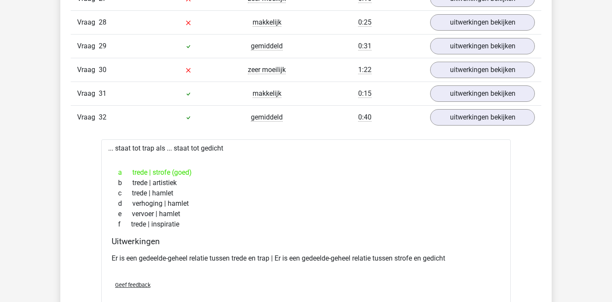
scroll to position [1395, 0]
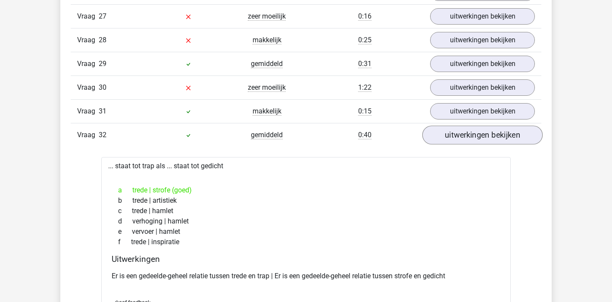
click at [456, 137] on link "uitwerkingen bekijken" at bounding box center [482, 134] width 120 height 19
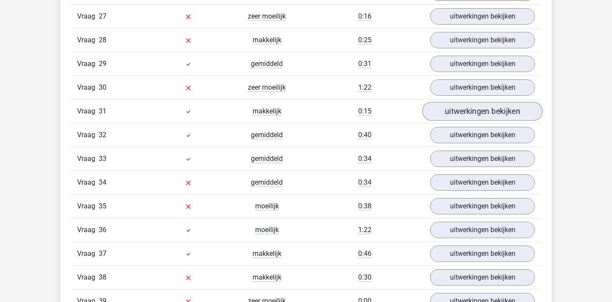
click at [456, 107] on link "uitwerkingen bekijken" at bounding box center [482, 111] width 120 height 19
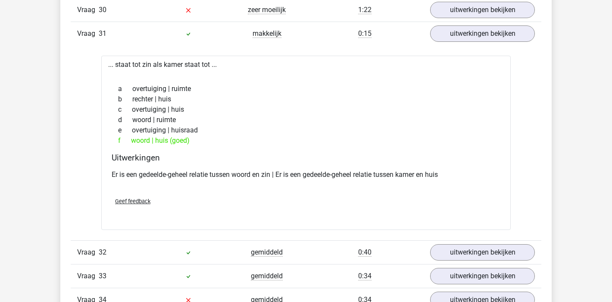
scroll to position [1382, 0]
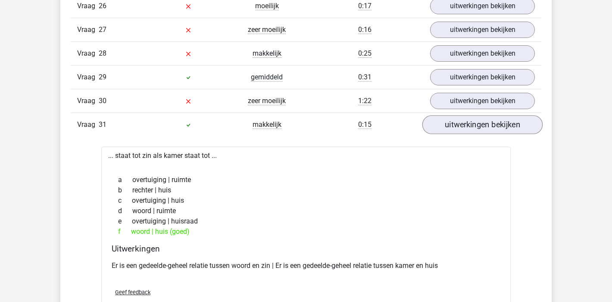
click at [480, 124] on link "uitwerkingen bekijken" at bounding box center [482, 124] width 120 height 19
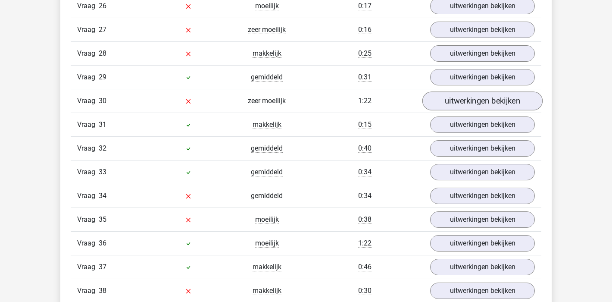
click at [483, 94] on link "uitwerkingen bekijken" at bounding box center [482, 100] width 120 height 19
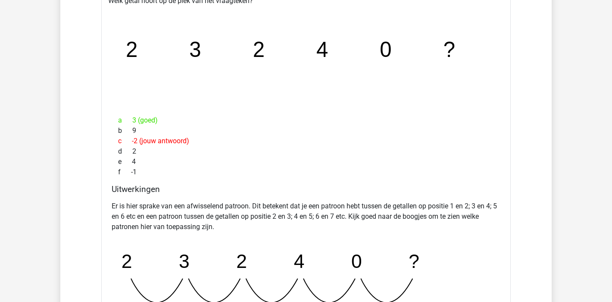
scroll to position [1364, 0]
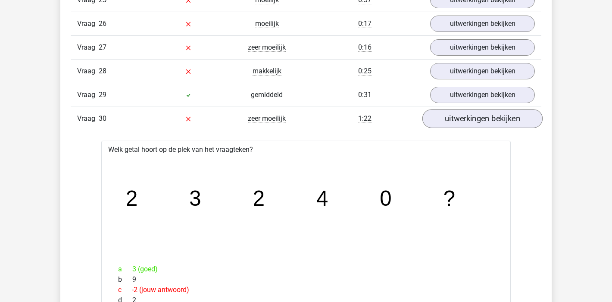
click at [476, 117] on link "uitwerkingen bekijken" at bounding box center [482, 118] width 120 height 19
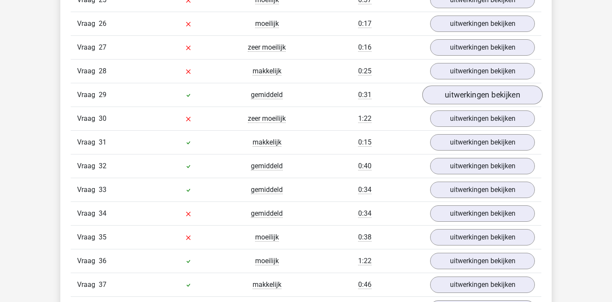
click at [487, 91] on link "uitwerkingen bekijken" at bounding box center [482, 94] width 120 height 19
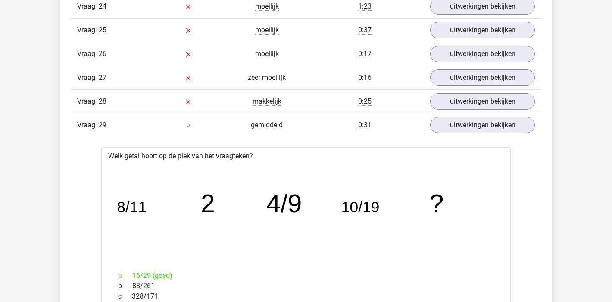
scroll to position [1322, 0]
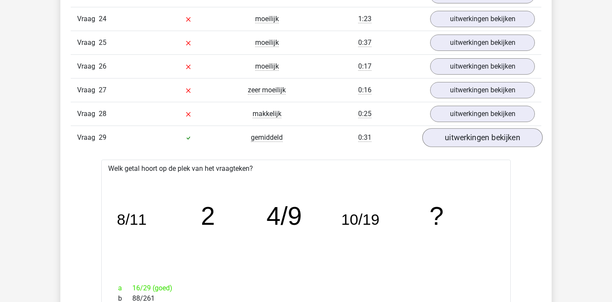
click at [506, 137] on link "uitwerkingen bekijken" at bounding box center [482, 137] width 120 height 19
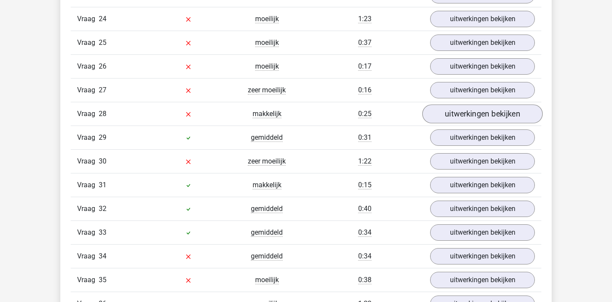
click at [493, 113] on link "uitwerkingen bekijken" at bounding box center [482, 113] width 120 height 19
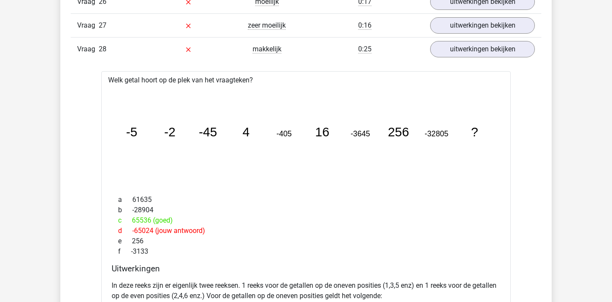
scroll to position [1305, 0]
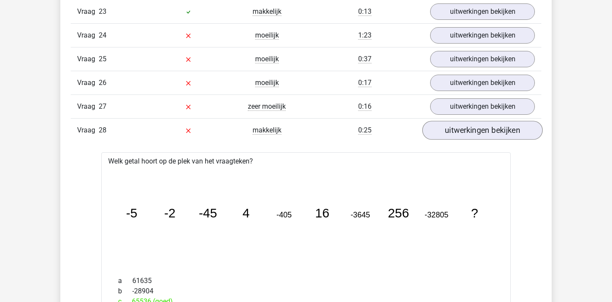
click at [493, 133] on link "uitwerkingen bekijken" at bounding box center [482, 130] width 120 height 19
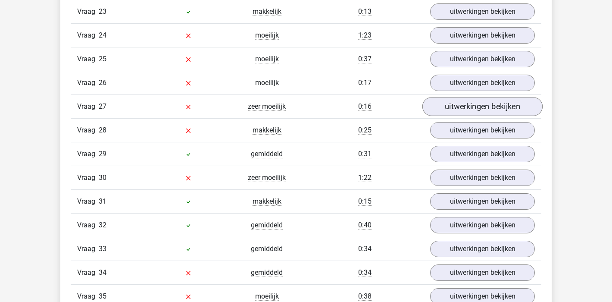
click at [492, 104] on link "uitwerkingen bekijken" at bounding box center [482, 106] width 120 height 19
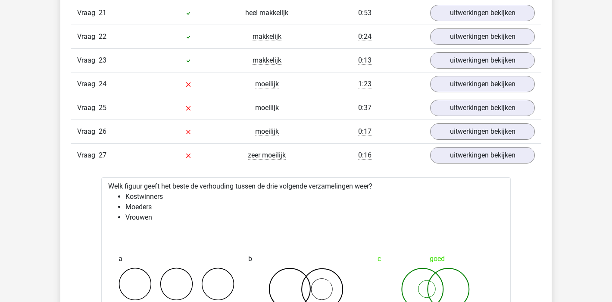
scroll to position [1186, 0]
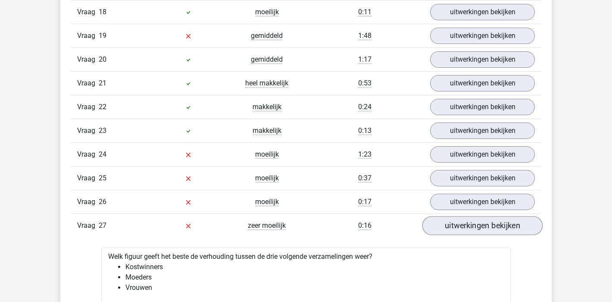
click at [496, 228] on link "uitwerkingen bekijken" at bounding box center [482, 225] width 120 height 19
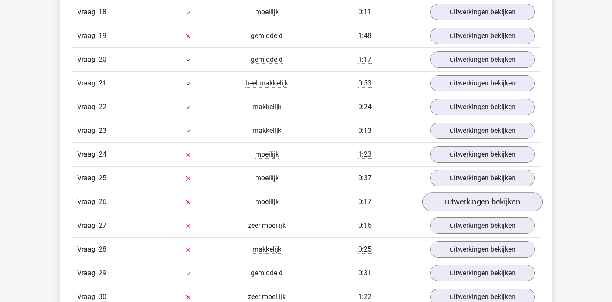
click at [485, 205] on link "uitwerkingen bekijken" at bounding box center [482, 201] width 120 height 19
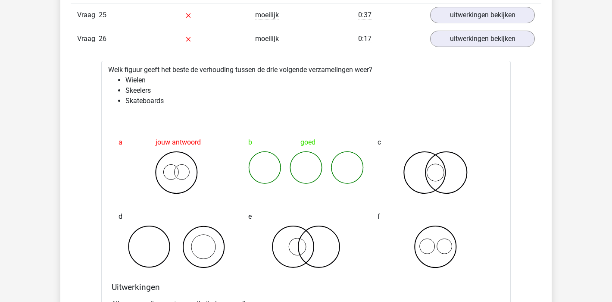
scroll to position [1280, 0]
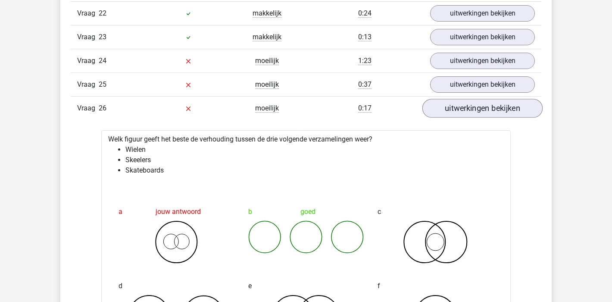
click at [517, 108] on link "uitwerkingen bekijken" at bounding box center [482, 108] width 120 height 19
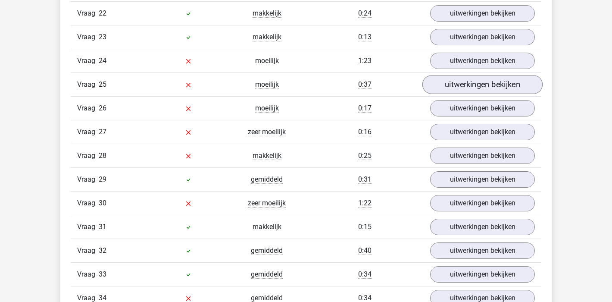
click at [490, 82] on link "uitwerkingen bekijken" at bounding box center [482, 84] width 120 height 19
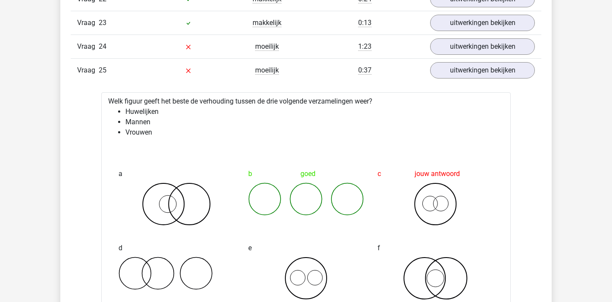
scroll to position [1217, 0]
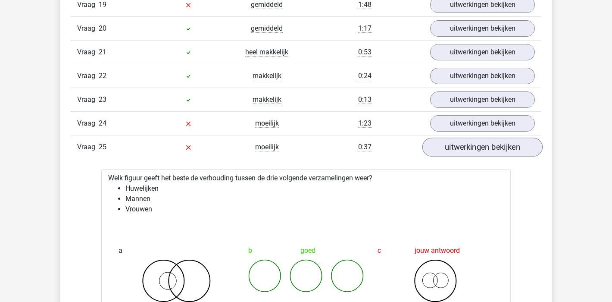
click at [496, 141] on link "uitwerkingen bekijken" at bounding box center [482, 146] width 120 height 19
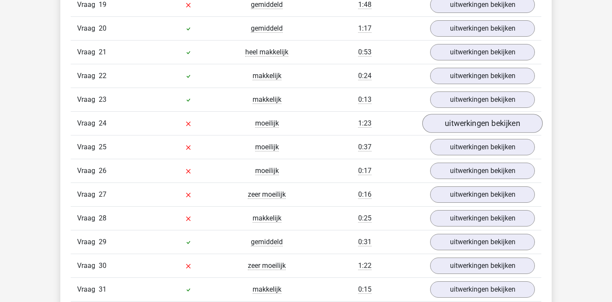
click at [495, 128] on link "uitwerkingen bekijken" at bounding box center [482, 123] width 120 height 19
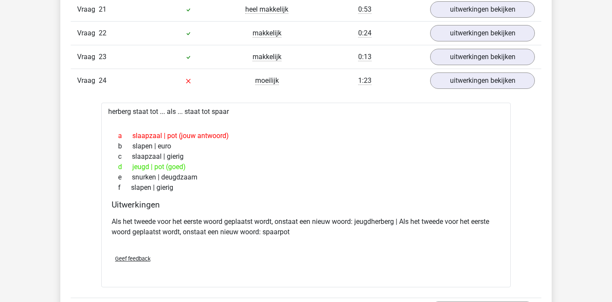
scroll to position [1284, 0]
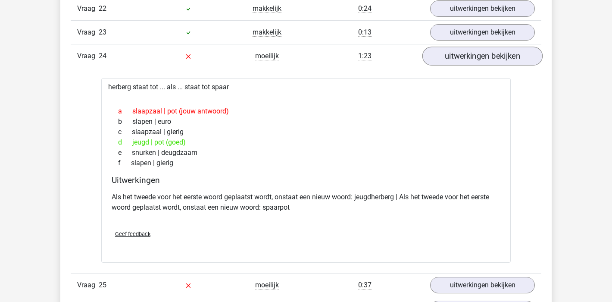
click at [507, 55] on link "uitwerkingen bekijken" at bounding box center [482, 56] width 120 height 19
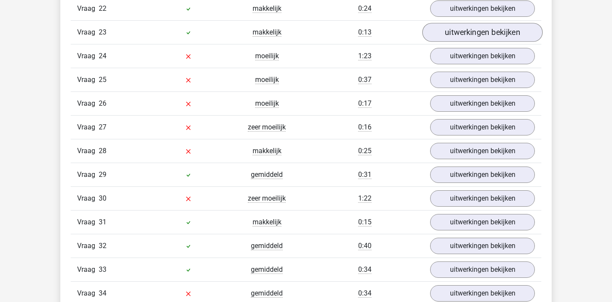
click at [514, 31] on link "uitwerkingen bekijken" at bounding box center [482, 32] width 120 height 19
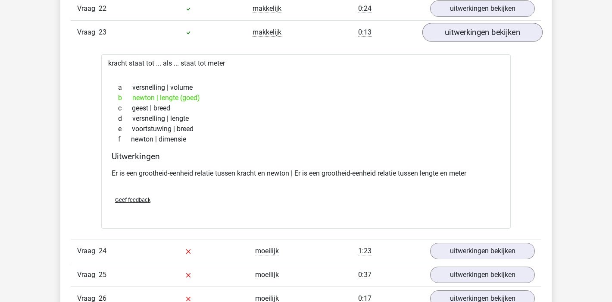
click at [511, 33] on link "uitwerkingen bekijken" at bounding box center [482, 32] width 120 height 19
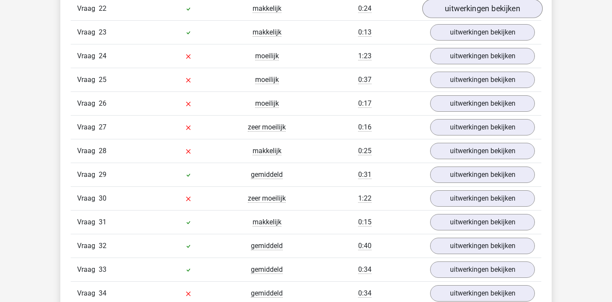
click at [500, 11] on link "uitwerkingen bekijken" at bounding box center [482, 8] width 120 height 19
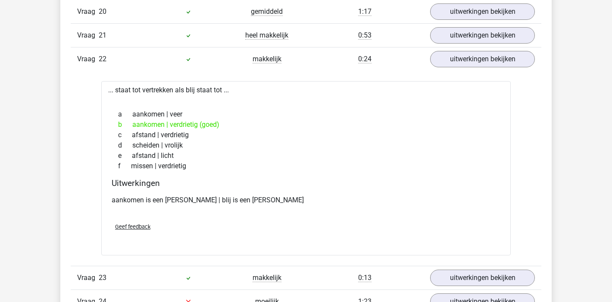
scroll to position [1203, 0]
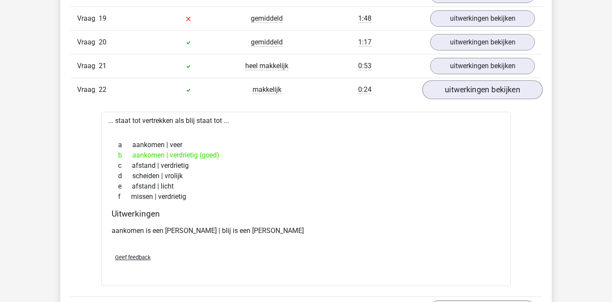
click at [457, 91] on link "uitwerkingen bekijken" at bounding box center [482, 89] width 120 height 19
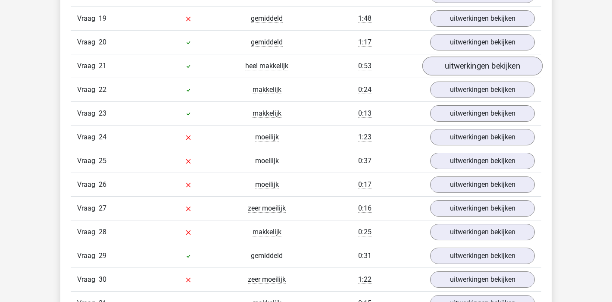
click at [469, 70] on link "uitwerkingen bekijken" at bounding box center [482, 65] width 120 height 19
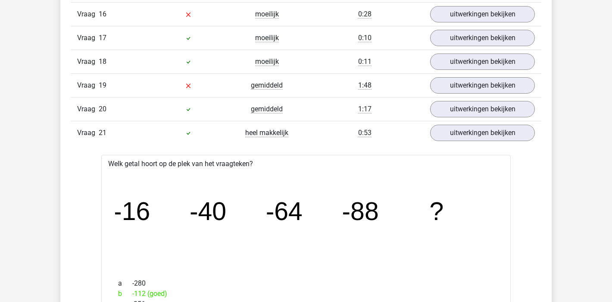
scroll to position [1100, 0]
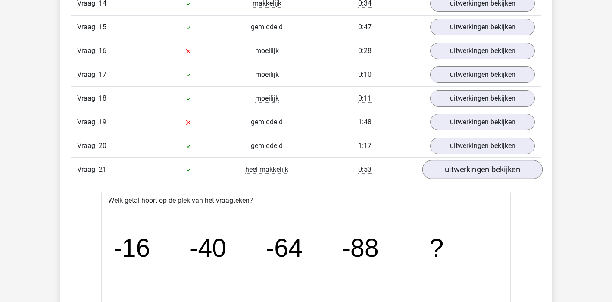
click at [450, 165] on link "uitwerkingen bekijken" at bounding box center [482, 169] width 120 height 19
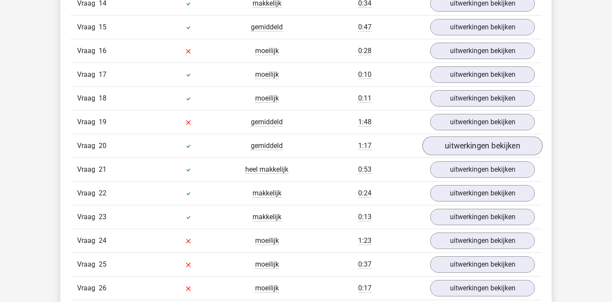
click at [464, 144] on link "uitwerkingen bekijken" at bounding box center [482, 145] width 120 height 19
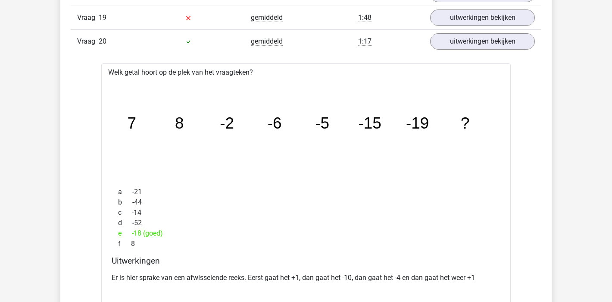
scroll to position [1139, 0]
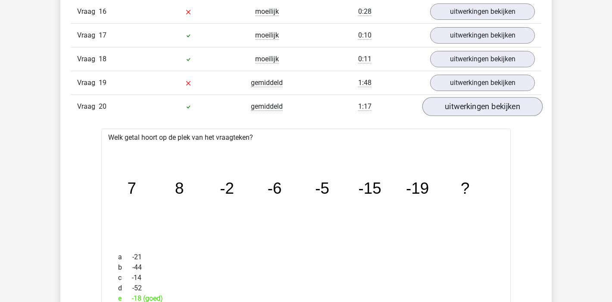
click at [469, 109] on link "uitwerkingen bekijken" at bounding box center [482, 106] width 120 height 19
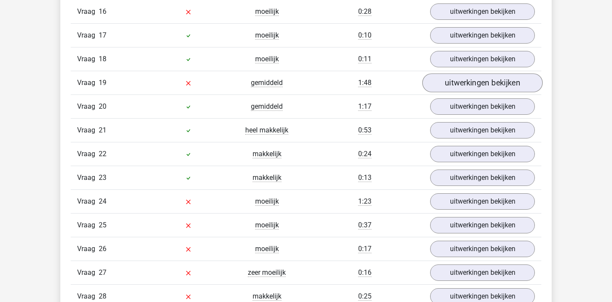
click at [475, 80] on link "uitwerkingen bekijken" at bounding box center [482, 82] width 120 height 19
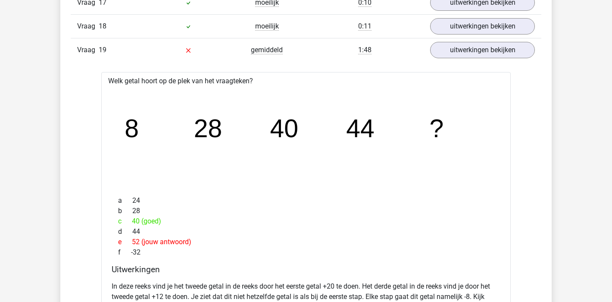
scroll to position [1170, 0]
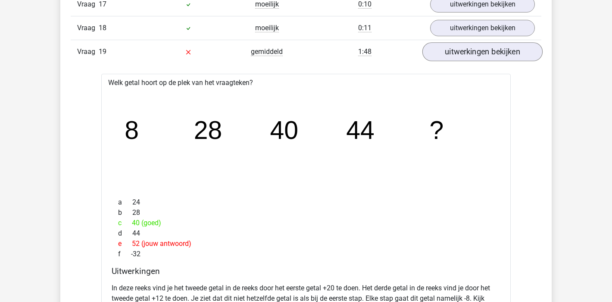
click at [491, 54] on link "uitwerkingen bekijken" at bounding box center [482, 51] width 120 height 19
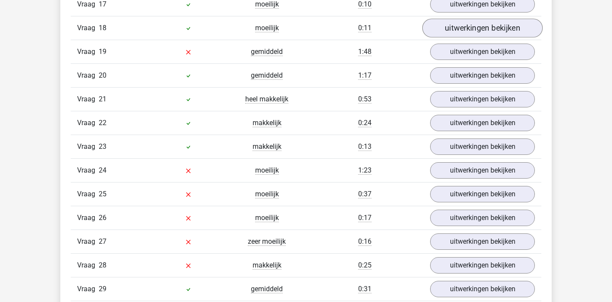
click at [494, 33] on link "uitwerkingen bekijken" at bounding box center [482, 28] width 120 height 19
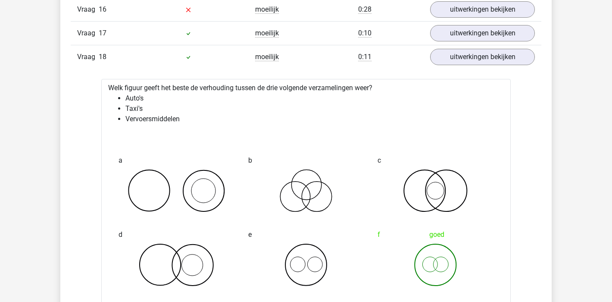
scroll to position [1071, 0]
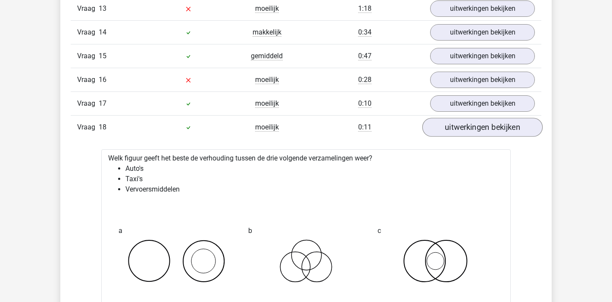
click at [495, 125] on link "uitwerkingen bekijken" at bounding box center [482, 127] width 120 height 19
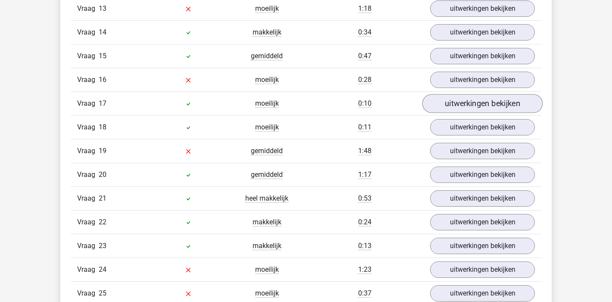
click at [492, 102] on link "uitwerkingen bekijken" at bounding box center [482, 103] width 120 height 19
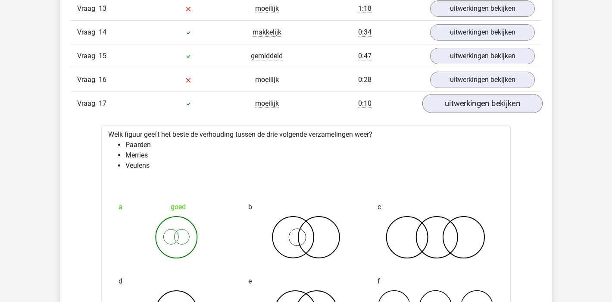
click at [499, 106] on link "uitwerkingen bekijken" at bounding box center [482, 103] width 120 height 19
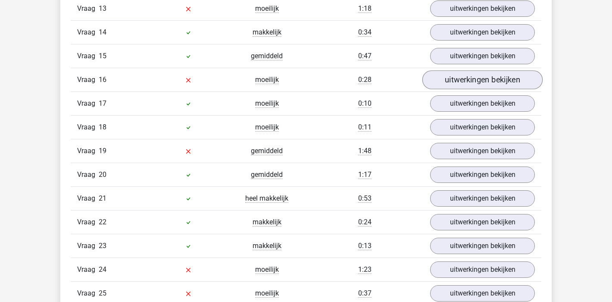
click at [494, 76] on link "uitwerkingen bekijken" at bounding box center [482, 79] width 120 height 19
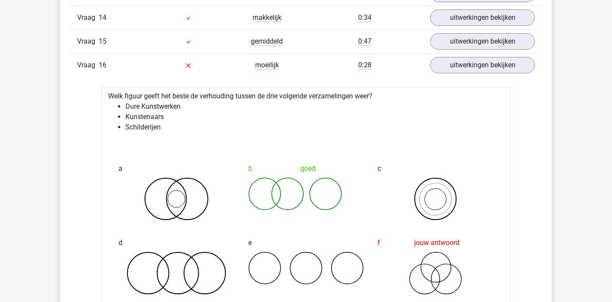
scroll to position [1036, 0]
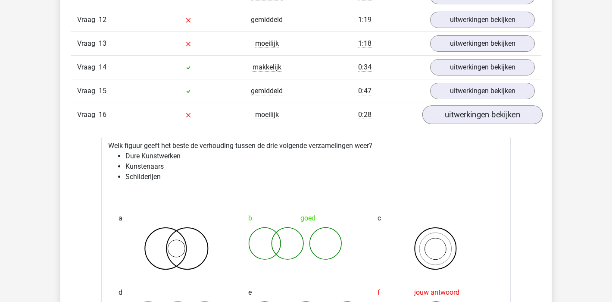
click at [513, 119] on link "uitwerkingen bekijken" at bounding box center [482, 114] width 120 height 19
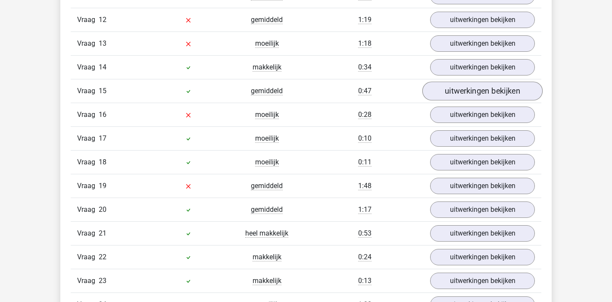
click at [505, 94] on link "uitwerkingen bekijken" at bounding box center [482, 90] width 120 height 19
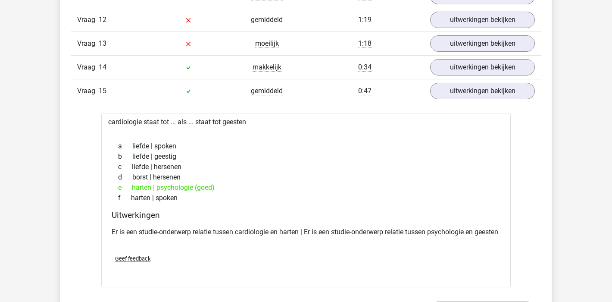
click at [492, 81] on div "Vraag 15 gemiddeld 0:47 uitwerkingen bekijken" at bounding box center [306, 91] width 471 height 24
click at [488, 89] on link "uitwerkingen bekijken" at bounding box center [482, 90] width 120 height 19
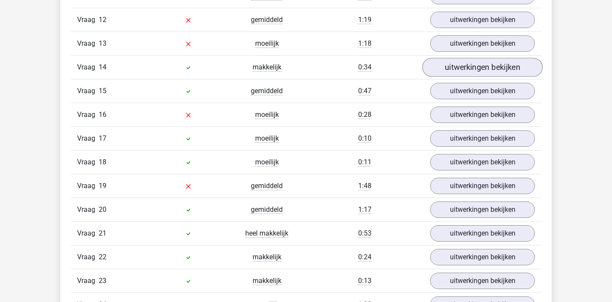
click at [486, 69] on link "uitwerkingen bekijken" at bounding box center [482, 67] width 120 height 19
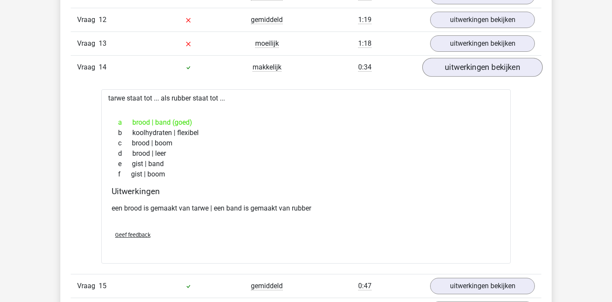
click at [504, 69] on link "uitwerkingen bekijken" at bounding box center [482, 67] width 120 height 19
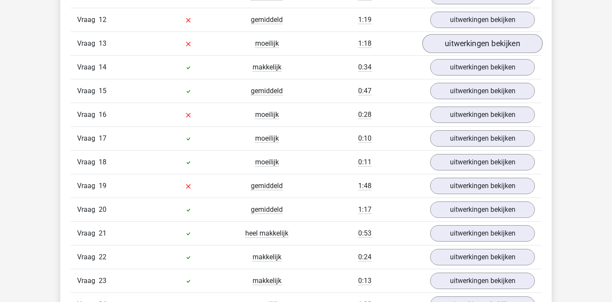
click at [510, 38] on link "uitwerkingen bekijken" at bounding box center [482, 43] width 120 height 19
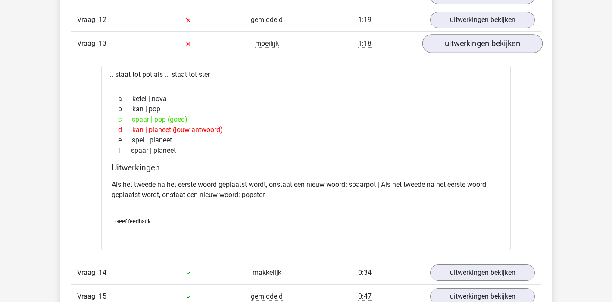
click at [503, 43] on link "uitwerkingen bekijken" at bounding box center [482, 43] width 120 height 19
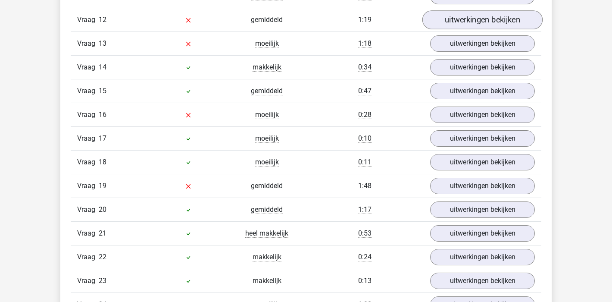
click at [500, 23] on link "uitwerkingen bekijken" at bounding box center [482, 19] width 120 height 19
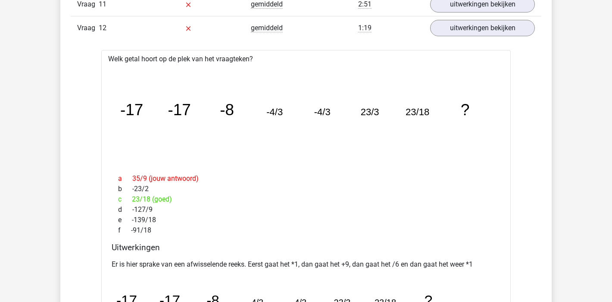
scroll to position [953, 0]
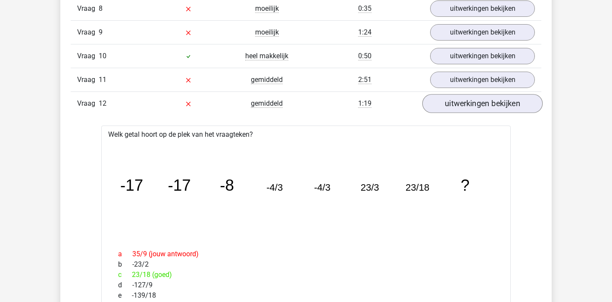
click at [486, 100] on link "uitwerkingen bekijken" at bounding box center [482, 103] width 120 height 19
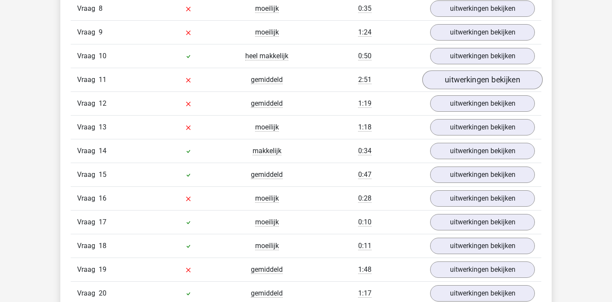
click at [501, 76] on link "uitwerkingen bekijken" at bounding box center [482, 79] width 120 height 19
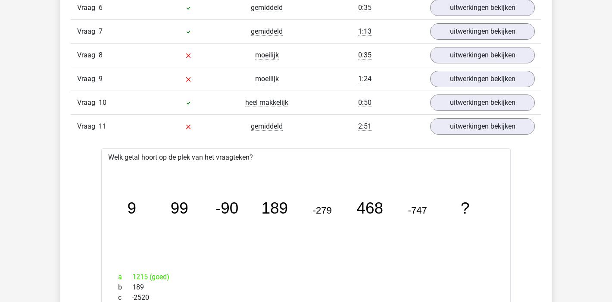
scroll to position [812, 0]
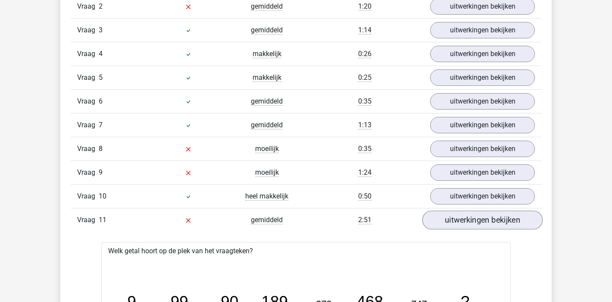
click at [479, 219] on link "uitwerkingen bekijken" at bounding box center [482, 219] width 120 height 19
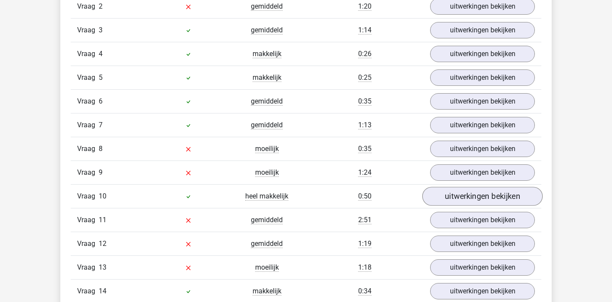
click at [478, 201] on link "uitwerkingen bekijken" at bounding box center [482, 196] width 120 height 19
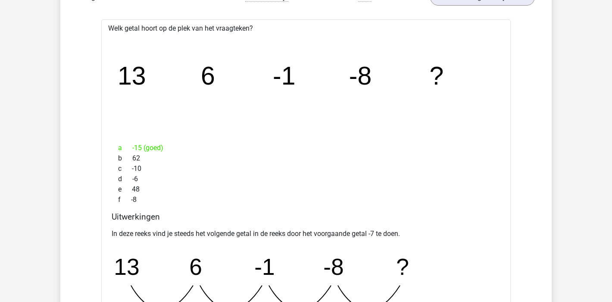
scroll to position [843, 0]
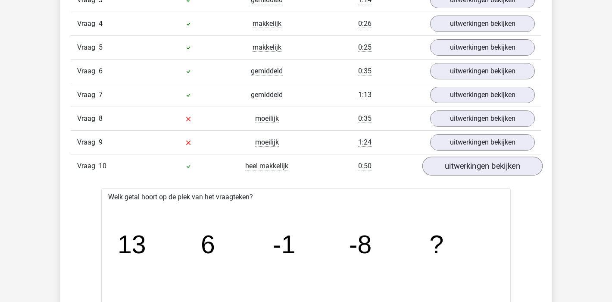
click at [486, 169] on link "uitwerkingen bekijken" at bounding box center [482, 165] width 120 height 19
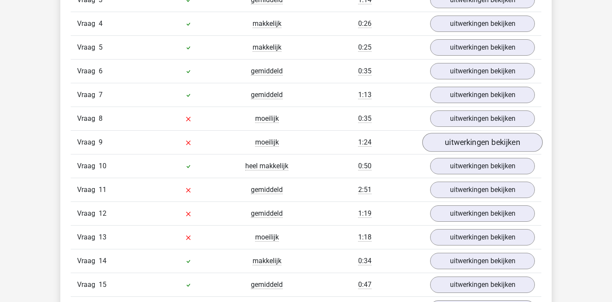
click at [497, 145] on link "uitwerkingen bekijken" at bounding box center [482, 142] width 120 height 19
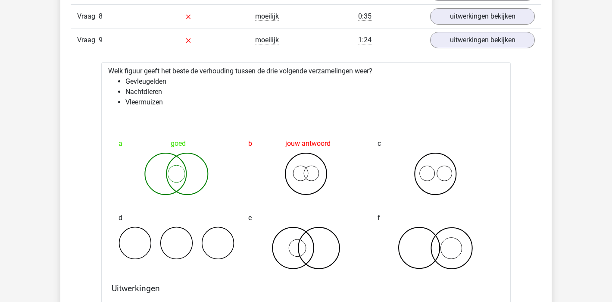
scroll to position [902, 0]
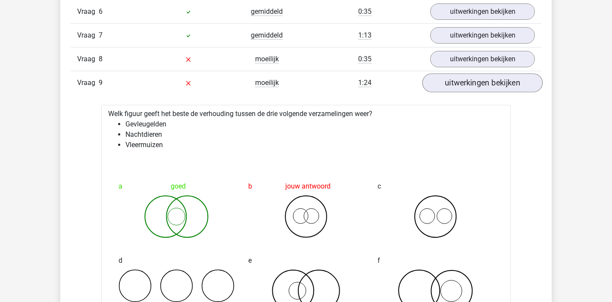
click at [495, 85] on link "uitwerkingen bekijken" at bounding box center [482, 82] width 120 height 19
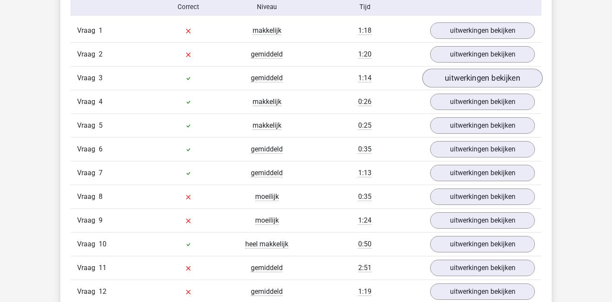
scroll to position [753, 0]
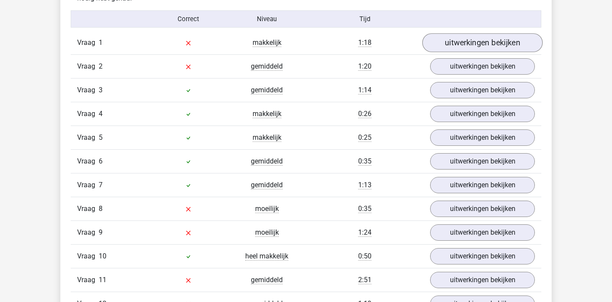
click at [510, 44] on link "uitwerkingen bekijken" at bounding box center [482, 42] width 120 height 19
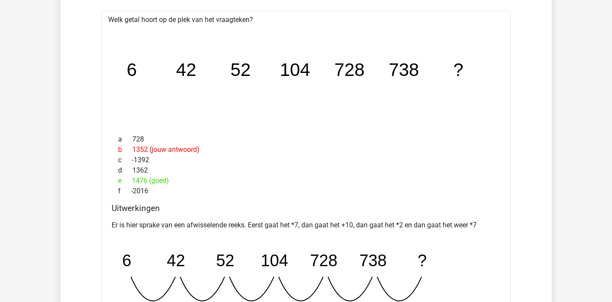
scroll to position [726, 0]
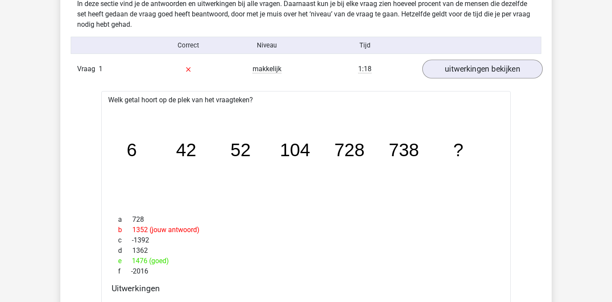
click at [514, 66] on link "uitwerkingen bekijken" at bounding box center [482, 68] width 120 height 19
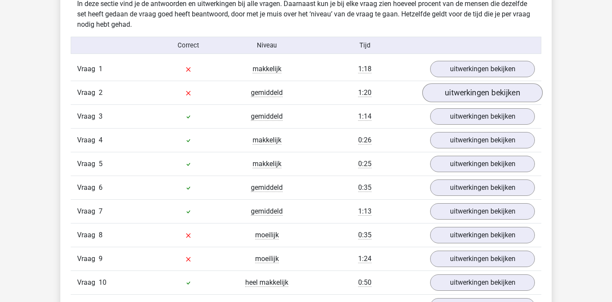
click at [503, 100] on link "uitwerkingen bekijken" at bounding box center [482, 92] width 120 height 19
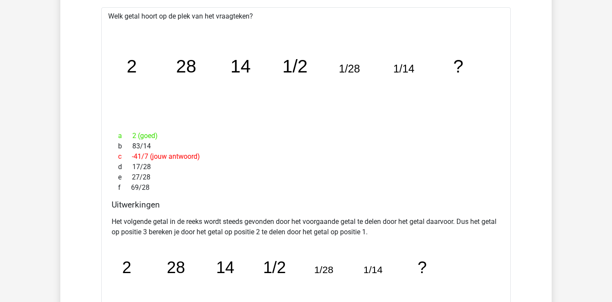
scroll to position [737, 0]
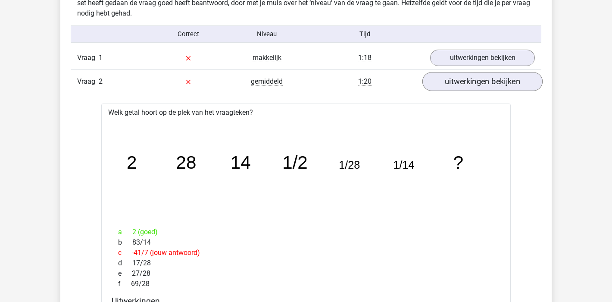
click at [518, 86] on link "uitwerkingen bekijken" at bounding box center [482, 81] width 120 height 19
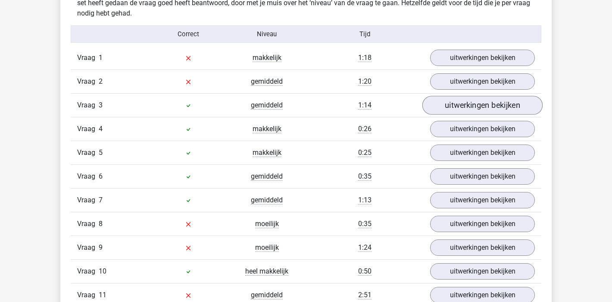
click at [501, 114] on link "uitwerkingen bekijken" at bounding box center [482, 105] width 120 height 19
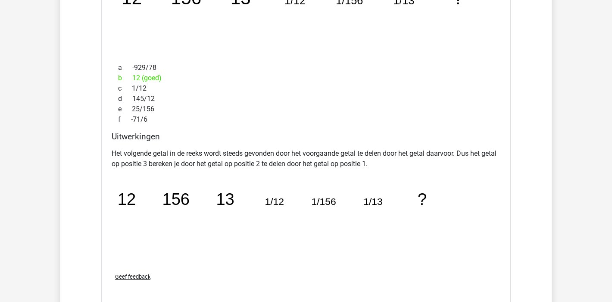
scroll to position [757, 0]
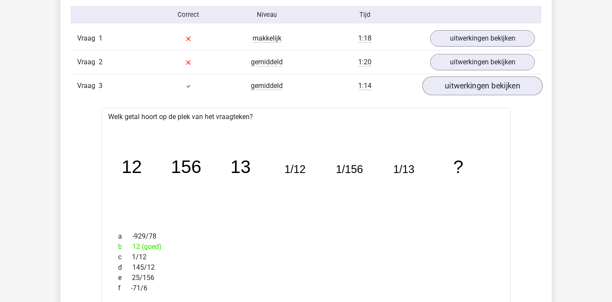
click at [523, 87] on link "uitwerkingen bekijken" at bounding box center [482, 85] width 120 height 19
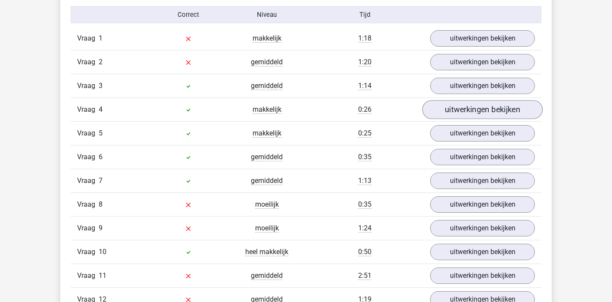
click at [509, 110] on link "uitwerkingen bekijken" at bounding box center [482, 109] width 120 height 19
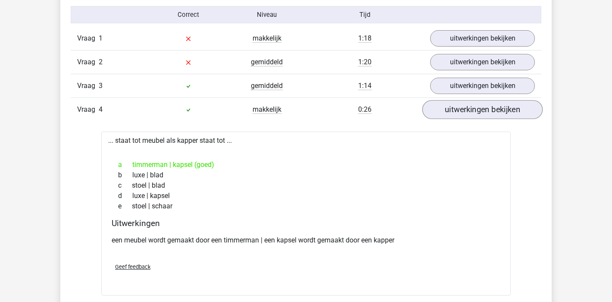
click at [517, 112] on link "uitwerkingen bekijken" at bounding box center [482, 109] width 120 height 19
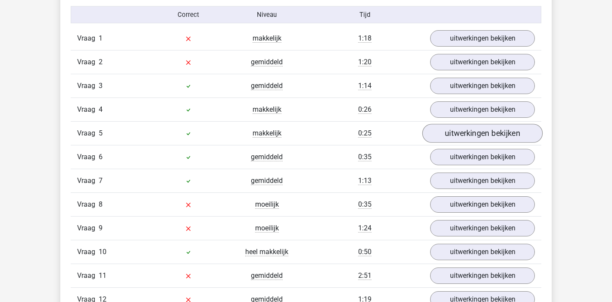
click at [508, 138] on link "uitwerkingen bekijken" at bounding box center [482, 133] width 120 height 19
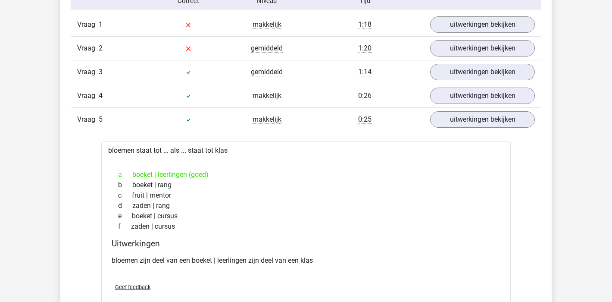
scroll to position [813, 0]
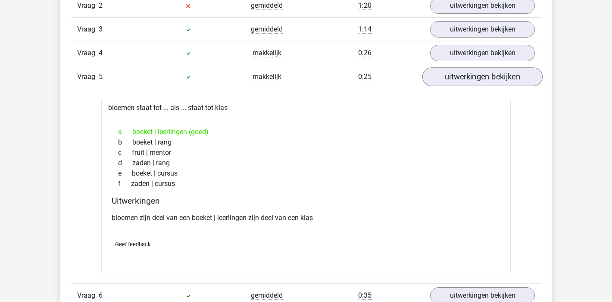
click at [524, 80] on link "uitwerkingen bekijken" at bounding box center [482, 76] width 120 height 19
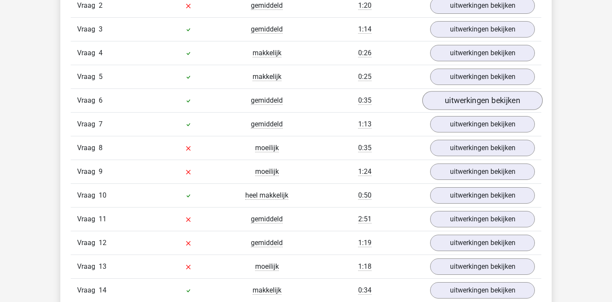
click at [509, 101] on link "uitwerkingen bekijken" at bounding box center [482, 100] width 120 height 19
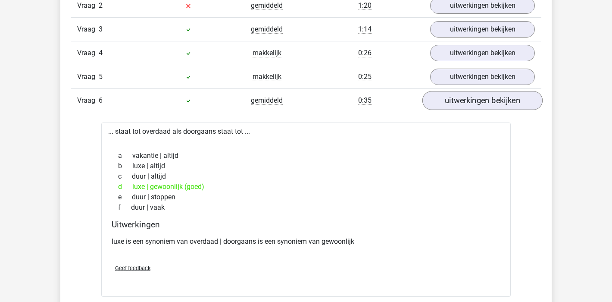
click at [509, 101] on link "uitwerkingen bekijken" at bounding box center [482, 100] width 120 height 19
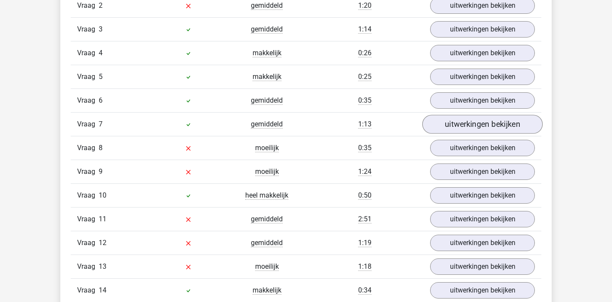
click at [509, 125] on link "uitwerkingen bekijken" at bounding box center [482, 124] width 120 height 19
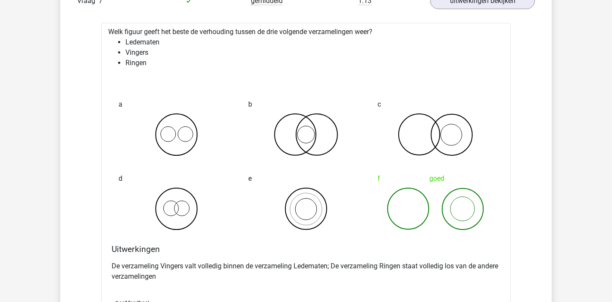
scroll to position [864, 0]
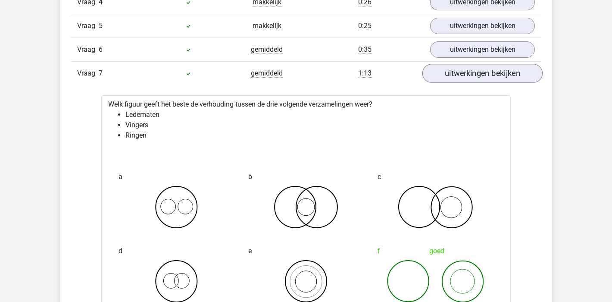
click at [509, 67] on link "uitwerkingen bekijken" at bounding box center [482, 73] width 120 height 19
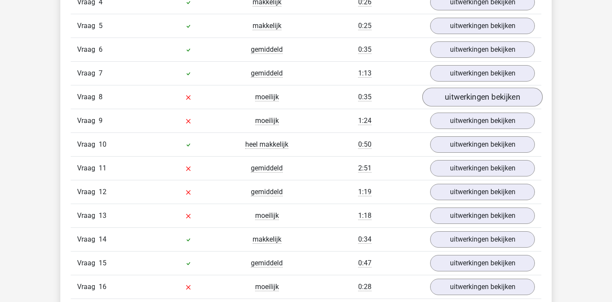
click at [502, 103] on link "uitwerkingen bekijken" at bounding box center [482, 96] width 120 height 19
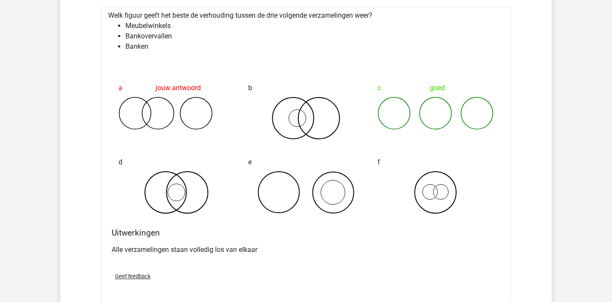
scroll to position [923, 0]
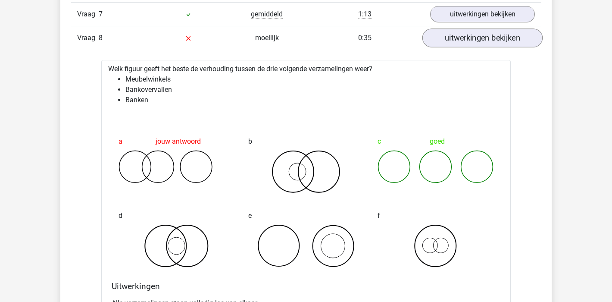
click at [516, 42] on link "uitwerkingen bekijken" at bounding box center [482, 37] width 120 height 19
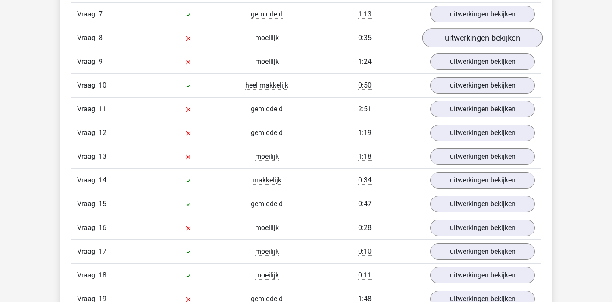
click at [516, 42] on link "uitwerkingen bekijken" at bounding box center [482, 37] width 120 height 19
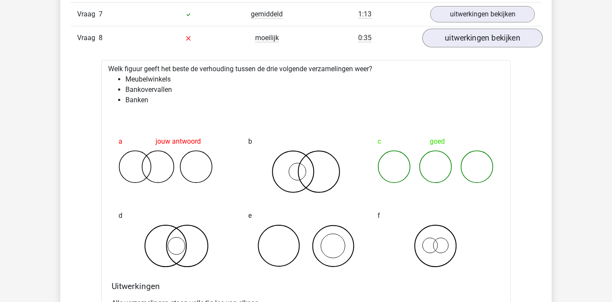
click at [516, 42] on link "uitwerkingen bekijken" at bounding box center [482, 37] width 120 height 19
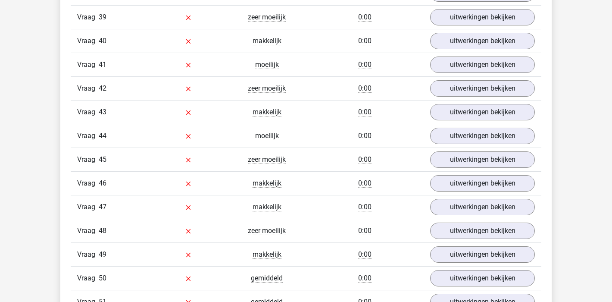
scroll to position [2578, 0]
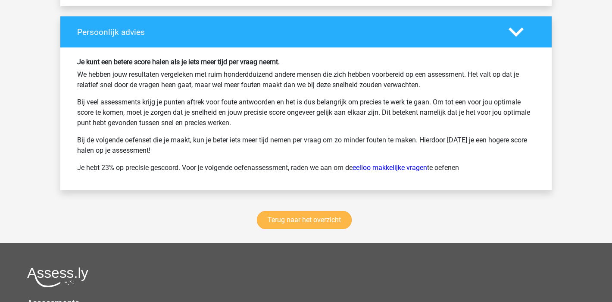
click at [316, 217] on link "Terug naar het overzicht" at bounding box center [304, 220] width 95 height 18
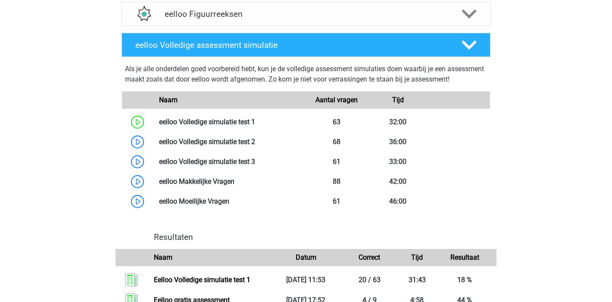
scroll to position [521, 0]
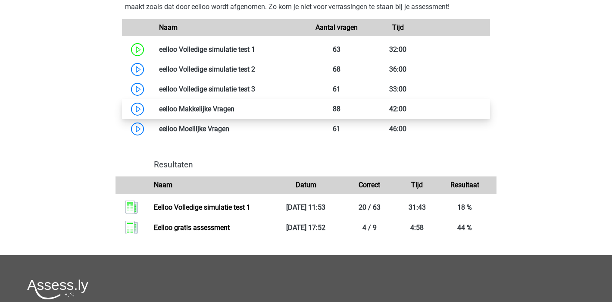
click at [234, 113] on link at bounding box center [234, 109] width 0 height 8
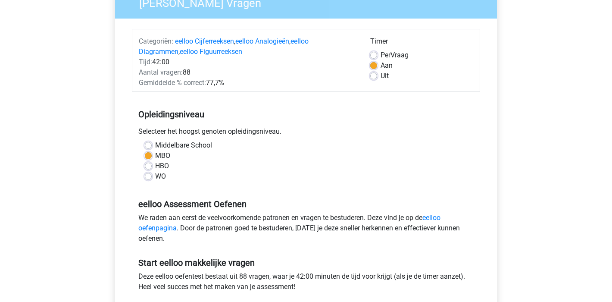
scroll to position [174, 0]
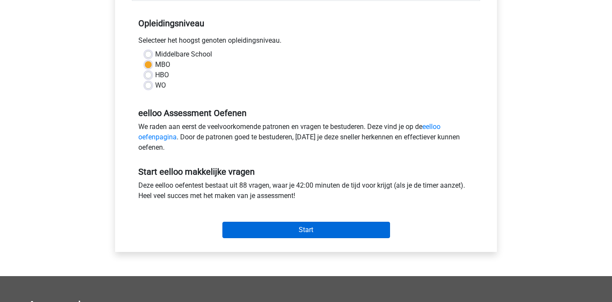
click at [316, 235] on input "Start" at bounding box center [306, 230] width 168 height 16
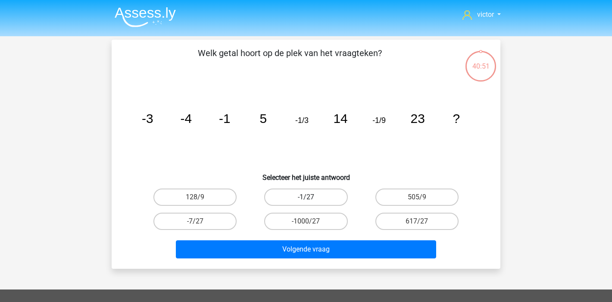
click at [329, 193] on label "-1/27" at bounding box center [305, 196] width 83 height 17
click at [312, 197] on input "-1/27" at bounding box center [309, 200] width 6 height 6
radio input "true"
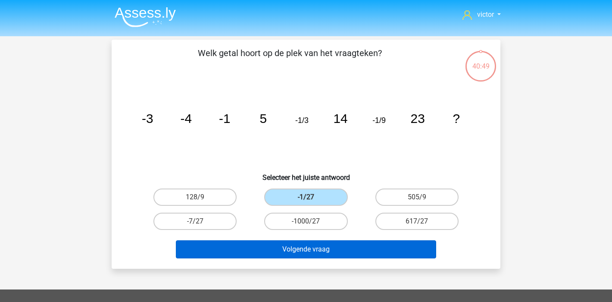
click at [374, 250] on button "Volgende vraag" at bounding box center [306, 249] width 261 height 18
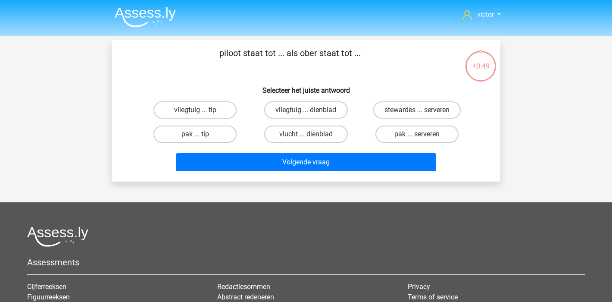
scroll to position [40, 0]
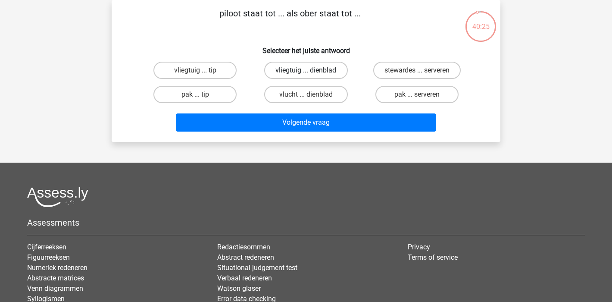
click at [316, 69] on label "vliegtuig ... dienblad" at bounding box center [305, 70] width 83 height 17
click at [312, 70] on input "vliegtuig ... dienblad" at bounding box center [309, 73] width 6 height 6
radio input "true"
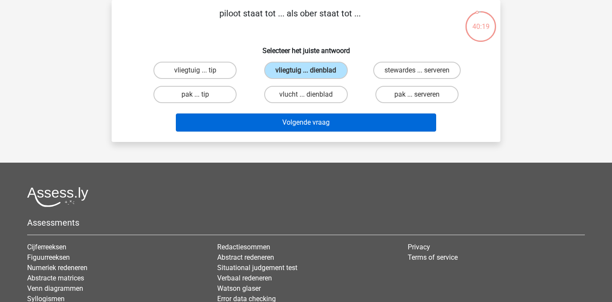
click at [332, 124] on button "Volgende vraag" at bounding box center [306, 122] width 261 height 18
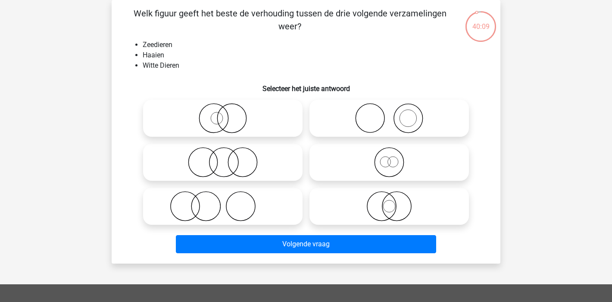
click at [402, 123] on icon at bounding box center [389, 118] width 153 height 30
click at [395, 114] on input "radio" at bounding box center [392, 111] width 6 height 6
radio input "true"
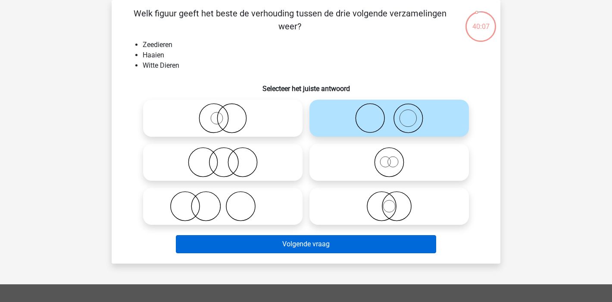
click at [297, 247] on button "Volgende vraag" at bounding box center [306, 244] width 261 height 18
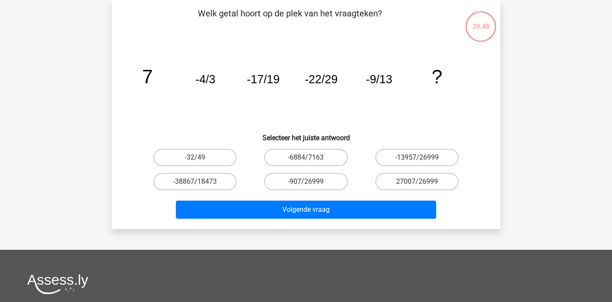
click at [198, 159] on input "-32/49" at bounding box center [198, 160] width 6 height 6
radio input "true"
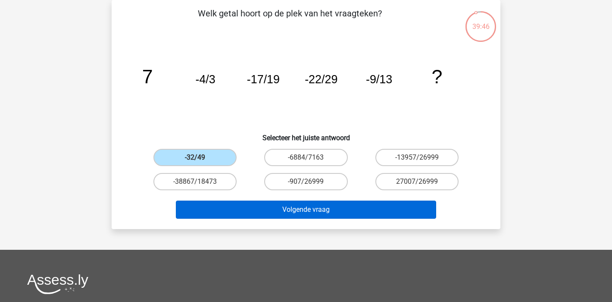
click at [253, 202] on button "Volgende vraag" at bounding box center [306, 209] width 261 height 18
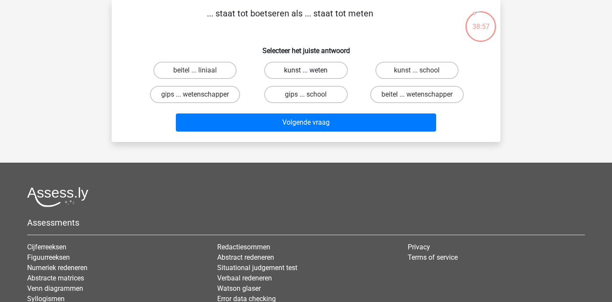
click at [305, 73] on label "kunst ... weten" at bounding box center [305, 70] width 83 height 17
click at [306, 73] on input "kunst ... weten" at bounding box center [309, 73] width 6 height 6
radio input "true"
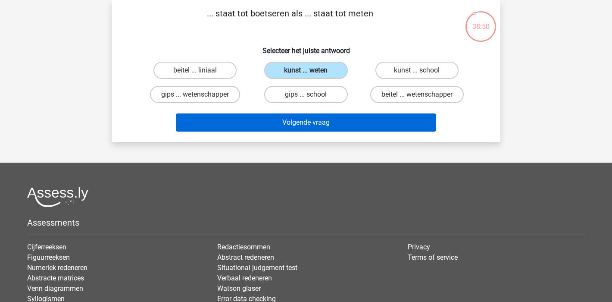
click at [373, 118] on button "Volgende vraag" at bounding box center [306, 122] width 261 height 18
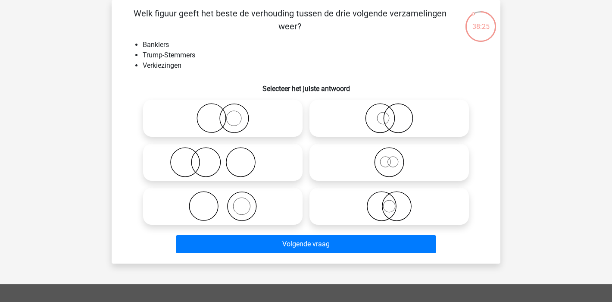
click at [199, 169] on icon at bounding box center [223, 162] width 153 height 30
click at [223, 158] on input "radio" at bounding box center [226, 155] width 6 height 6
radio input "true"
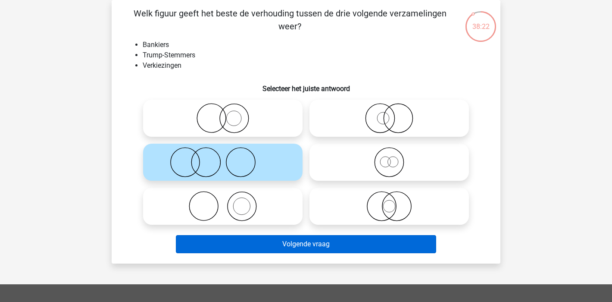
click at [337, 245] on button "Volgende vraag" at bounding box center [306, 244] width 261 height 18
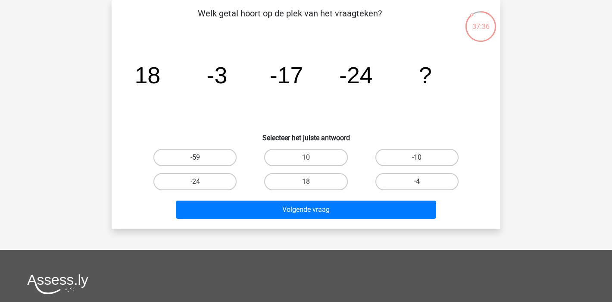
click at [183, 150] on label "-59" at bounding box center [194, 157] width 83 height 17
click at [195, 157] on input "-59" at bounding box center [198, 160] width 6 height 6
radio input "true"
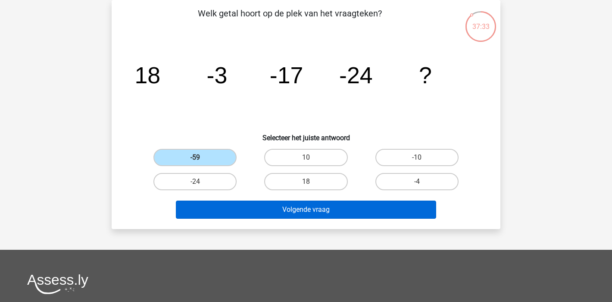
click at [325, 206] on button "Volgende vraag" at bounding box center [306, 209] width 261 height 18
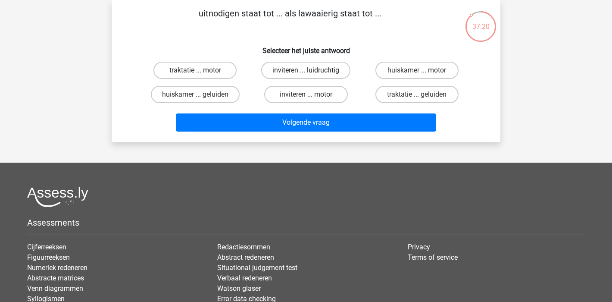
click at [317, 68] on label "inviteren ... luidruchtig" at bounding box center [305, 70] width 89 height 17
click at [312, 70] on input "inviteren ... luidruchtig" at bounding box center [309, 73] width 6 height 6
radio input "true"
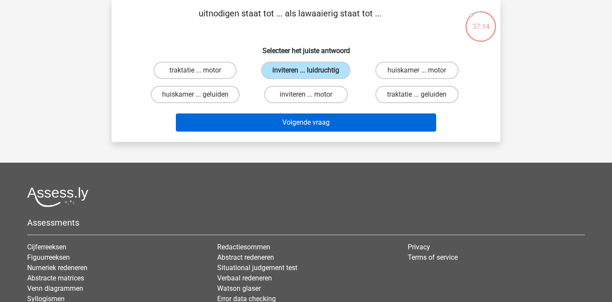
click at [302, 122] on button "Volgende vraag" at bounding box center [306, 122] width 261 height 18
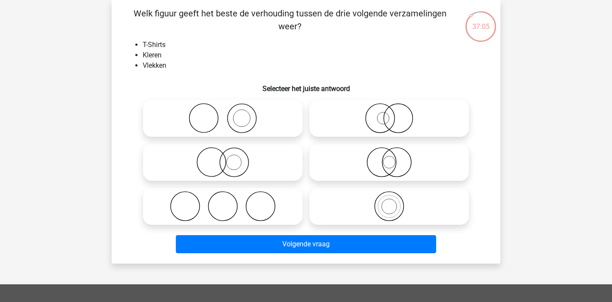
click at [243, 114] on icon at bounding box center [223, 118] width 153 height 30
click at [228, 114] on input "radio" at bounding box center [226, 111] width 6 height 6
radio input "true"
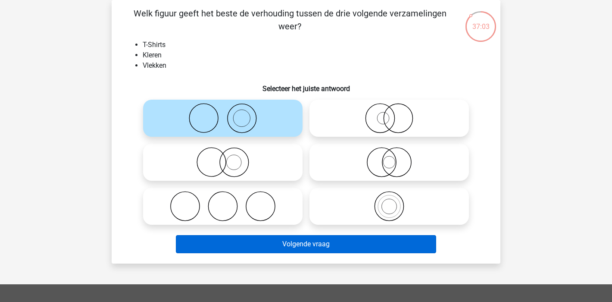
click at [357, 243] on button "Volgende vraag" at bounding box center [306, 244] width 261 height 18
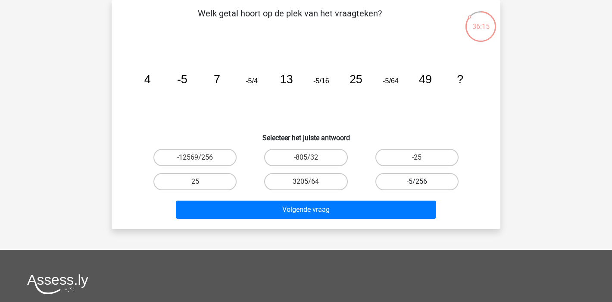
click at [423, 180] on label "-5/256" at bounding box center [416, 181] width 83 height 17
click at [422, 181] on input "-5/256" at bounding box center [420, 184] width 6 height 6
radio input "true"
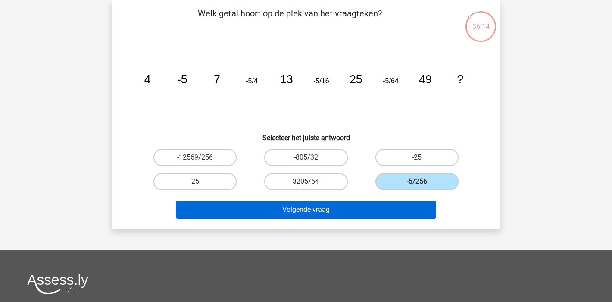
click at [335, 207] on button "Volgende vraag" at bounding box center [306, 209] width 261 height 18
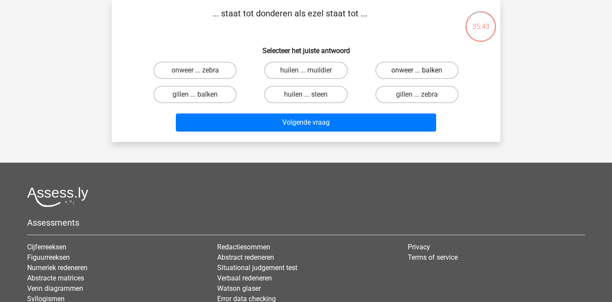
click at [409, 68] on label "onweer ... balken" at bounding box center [416, 70] width 83 height 17
click at [417, 70] on input "onweer ... balken" at bounding box center [420, 73] width 6 height 6
radio input "true"
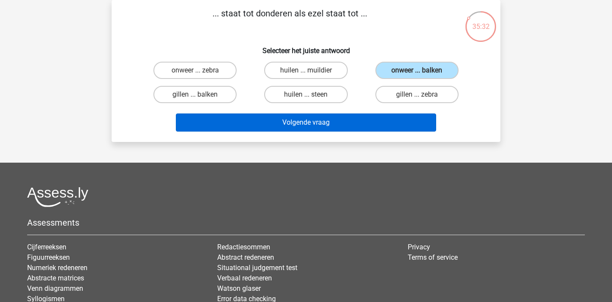
click at [354, 124] on button "Volgende vraag" at bounding box center [306, 122] width 261 height 18
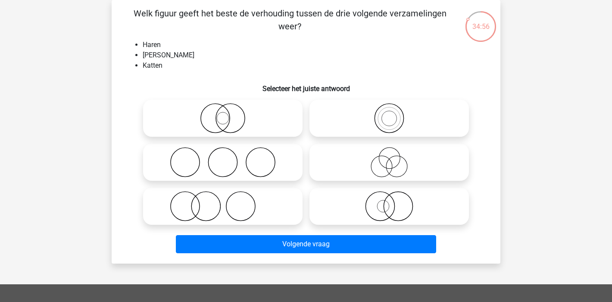
click at [250, 185] on div at bounding box center [223, 206] width 166 height 44
click at [260, 166] on icon at bounding box center [223, 162] width 153 height 30
click at [228, 158] on input "radio" at bounding box center [226, 155] width 6 height 6
radio input "true"
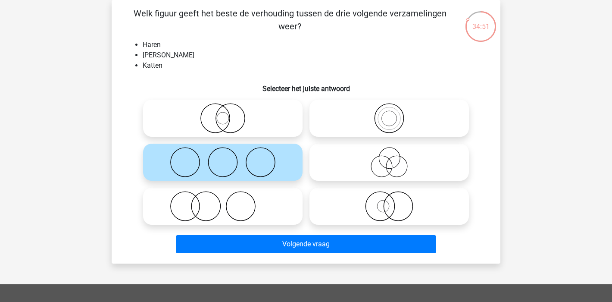
click at [248, 209] on icon at bounding box center [223, 206] width 153 height 30
click at [228, 202] on input "radio" at bounding box center [226, 199] width 6 height 6
radio input "true"
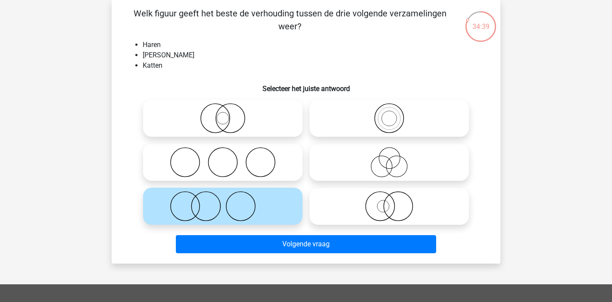
click at [251, 171] on icon at bounding box center [223, 162] width 153 height 30
click at [228, 158] on input "radio" at bounding box center [226, 155] width 6 height 6
radio input "true"
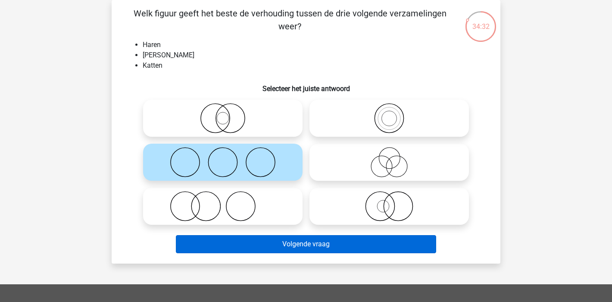
click at [350, 240] on button "Volgende vraag" at bounding box center [306, 244] width 261 height 18
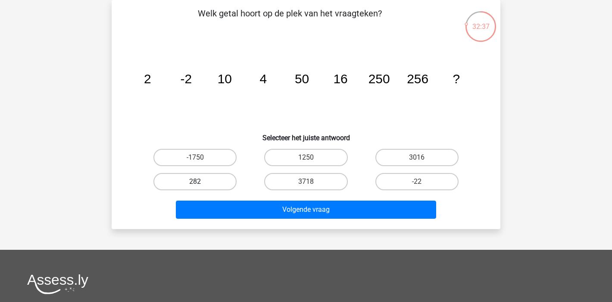
click at [210, 178] on label "282" at bounding box center [194, 181] width 83 height 17
click at [201, 181] on input "282" at bounding box center [198, 184] width 6 height 6
radio input "true"
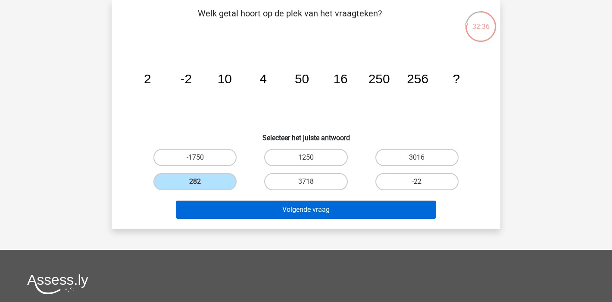
click at [336, 205] on button "Volgende vraag" at bounding box center [306, 209] width 261 height 18
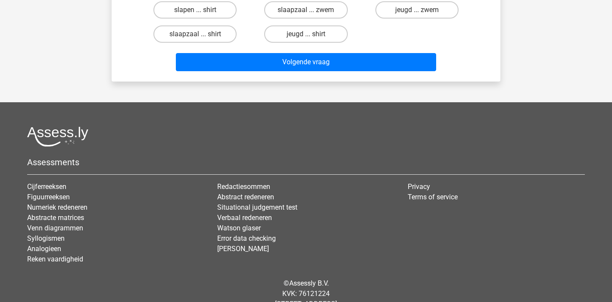
scroll to position [0, 0]
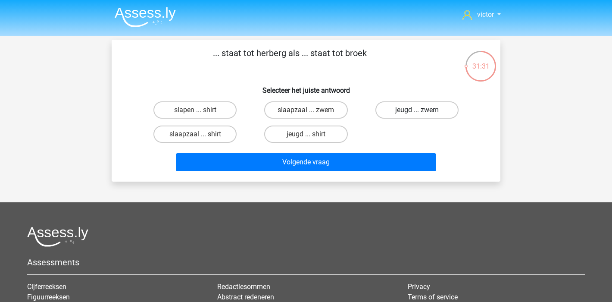
click at [400, 108] on label "jeugd ... zwem" at bounding box center [416, 109] width 83 height 17
click at [417, 110] on input "jeugd ... zwem" at bounding box center [420, 113] width 6 height 6
radio input "true"
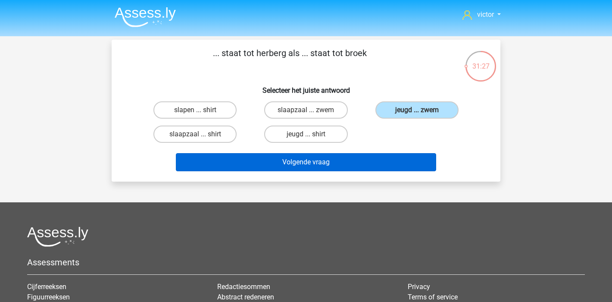
click at [315, 155] on button "Volgende vraag" at bounding box center [306, 162] width 261 height 18
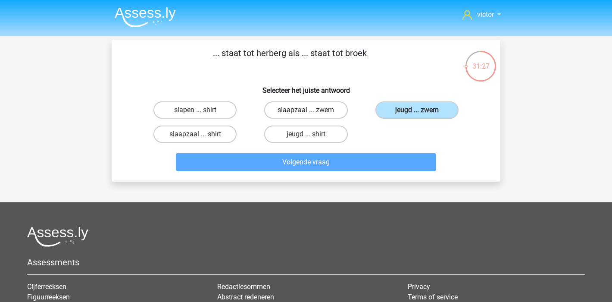
scroll to position [40, 0]
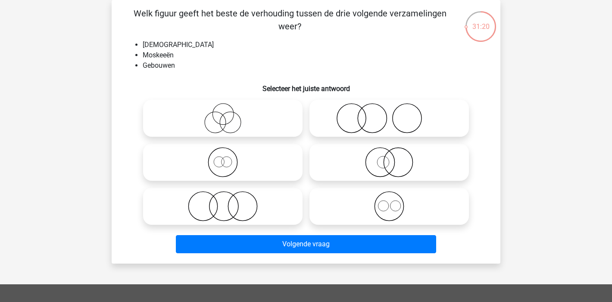
click at [237, 166] on circle at bounding box center [222, 162] width 29 height 29
click at [228, 158] on input "radio" at bounding box center [226, 155] width 6 height 6
radio input "true"
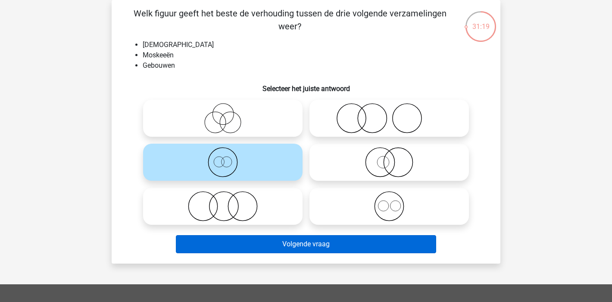
click at [292, 242] on button "Volgende vraag" at bounding box center [306, 244] width 261 height 18
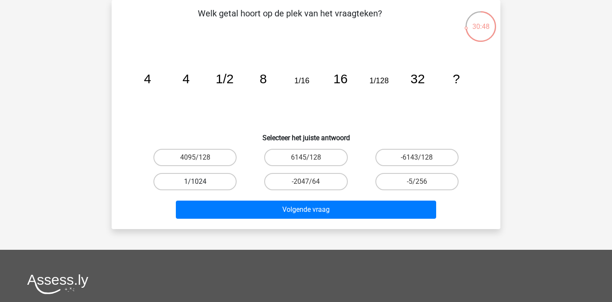
click at [194, 182] on label "1/1024" at bounding box center [194, 181] width 83 height 17
click at [195, 182] on input "1/1024" at bounding box center [198, 184] width 6 height 6
radio input "true"
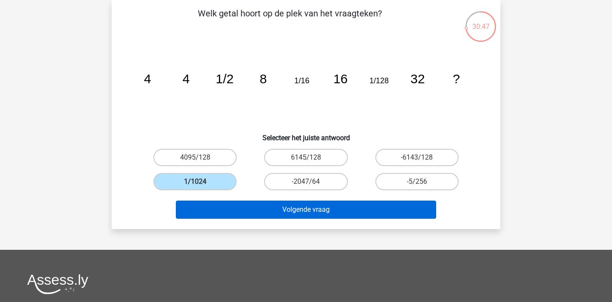
click at [314, 211] on button "Volgende vraag" at bounding box center [306, 209] width 261 height 18
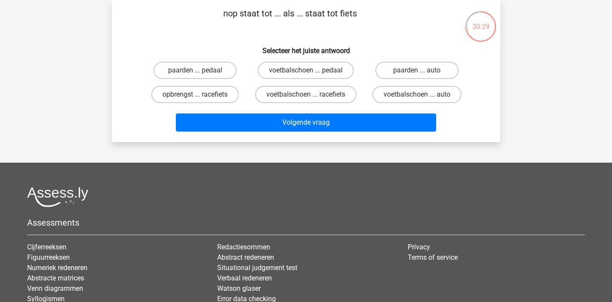
click at [310, 73] on input "voetbalschoen ... pedaal" at bounding box center [309, 73] width 6 height 6
radio input "true"
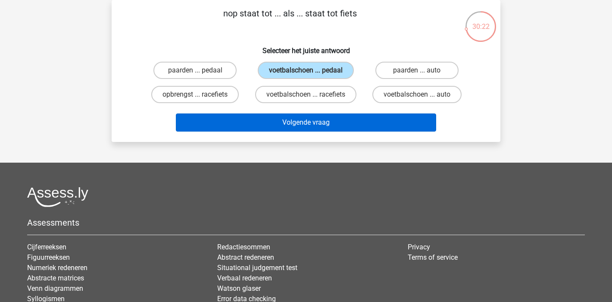
click at [314, 131] on button "Volgende vraag" at bounding box center [306, 122] width 261 height 18
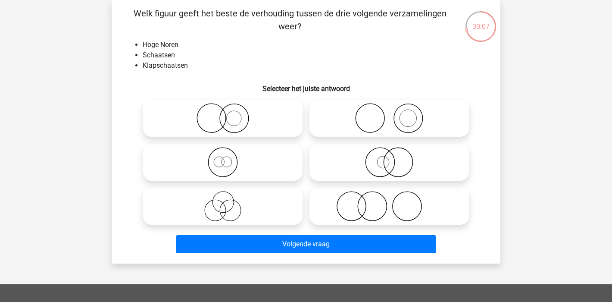
click at [234, 170] on icon at bounding box center [223, 162] width 153 height 30
click at [228, 158] on input "radio" at bounding box center [226, 155] width 6 height 6
radio input "true"
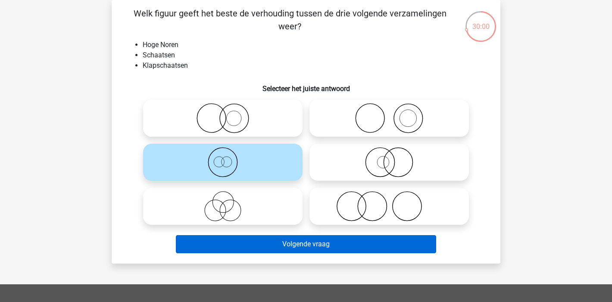
click at [346, 239] on button "Volgende vraag" at bounding box center [306, 244] width 261 height 18
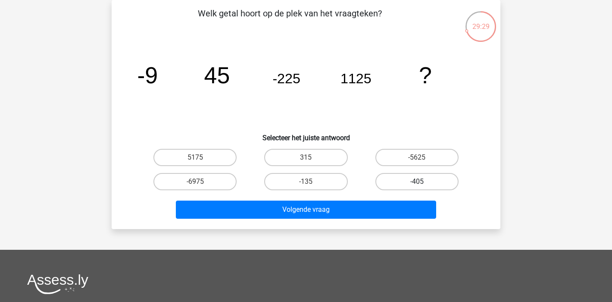
click at [425, 183] on label "-405" at bounding box center [416, 181] width 83 height 17
click at [422, 183] on input "-405" at bounding box center [420, 184] width 6 height 6
radio input "true"
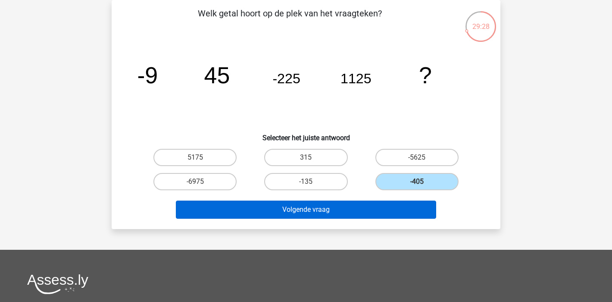
click at [310, 211] on button "Volgende vraag" at bounding box center [306, 209] width 261 height 18
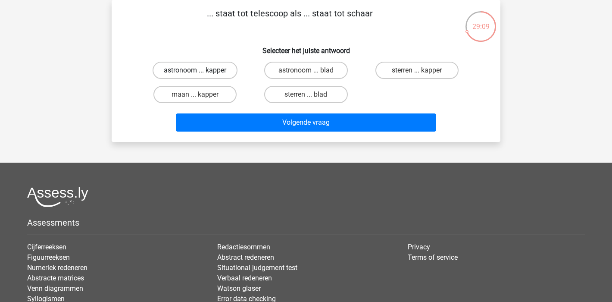
click at [222, 73] on label "astronoom ... kapper" at bounding box center [195, 70] width 85 height 17
click at [201, 73] on input "astronoom ... kapper" at bounding box center [198, 73] width 6 height 6
radio input "true"
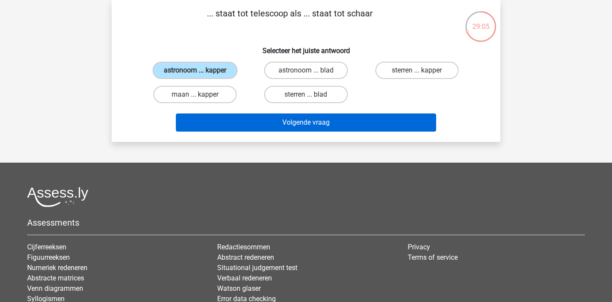
click at [319, 125] on button "Volgende vraag" at bounding box center [306, 122] width 261 height 18
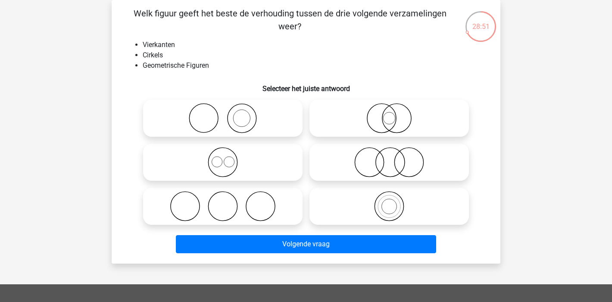
click at [258, 154] on icon at bounding box center [223, 162] width 153 height 30
click at [228, 154] on input "radio" at bounding box center [226, 155] width 6 height 6
radio input "true"
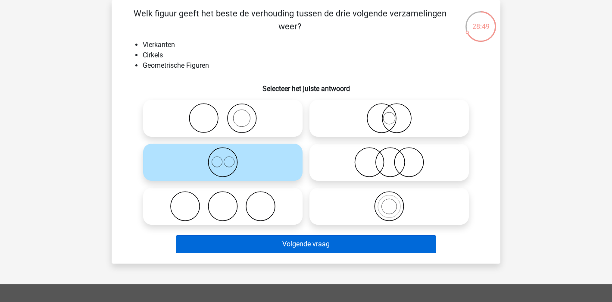
click at [353, 244] on button "Volgende vraag" at bounding box center [306, 244] width 261 height 18
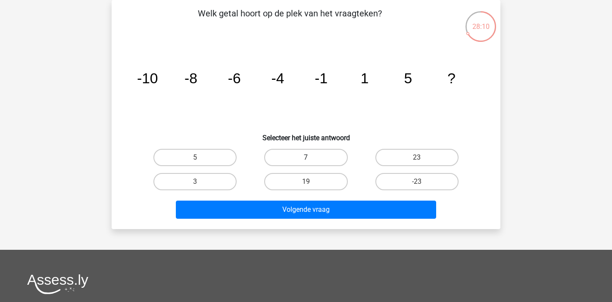
click at [340, 153] on label "7" at bounding box center [305, 157] width 83 height 17
click at [312, 157] on input "7" at bounding box center [309, 160] width 6 height 6
radio input "true"
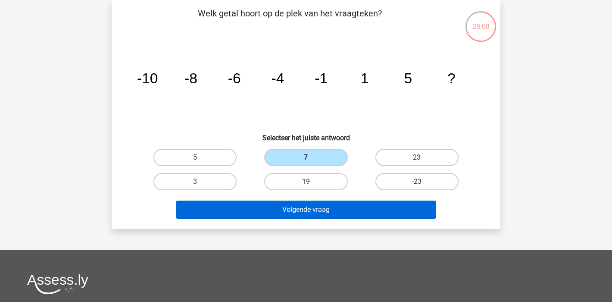
click at [377, 206] on button "Volgende vraag" at bounding box center [306, 209] width 261 height 18
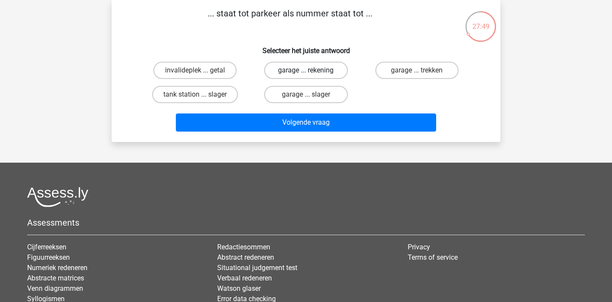
click at [333, 70] on label "garage ... rekening" at bounding box center [305, 70] width 83 height 17
click at [312, 70] on input "garage ... rekening" at bounding box center [309, 73] width 6 height 6
radio input "true"
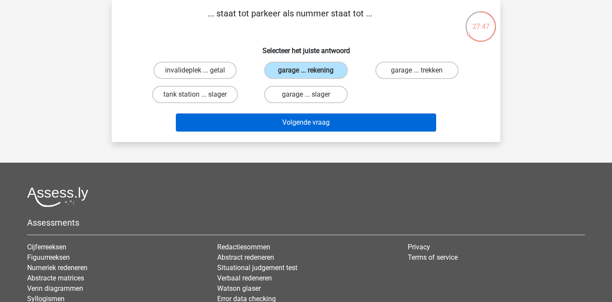
click at [369, 122] on button "Volgende vraag" at bounding box center [306, 122] width 261 height 18
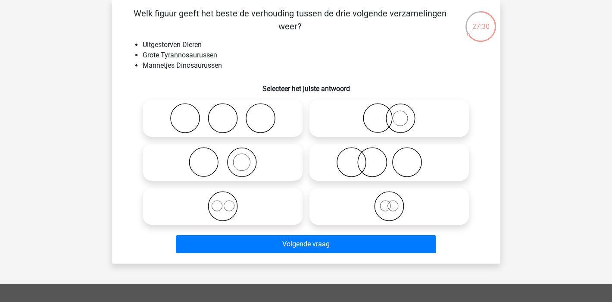
click at [378, 203] on icon at bounding box center [389, 206] width 153 height 30
click at [389, 202] on input "radio" at bounding box center [392, 199] width 6 height 6
radio input "true"
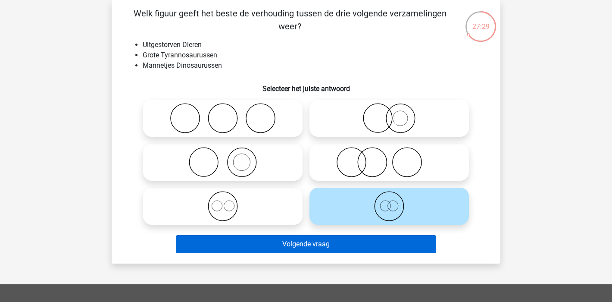
click at [380, 246] on button "Volgende vraag" at bounding box center [306, 244] width 261 height 18
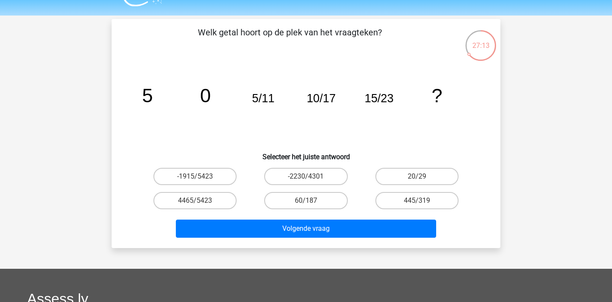
scroll to position [23, 0]
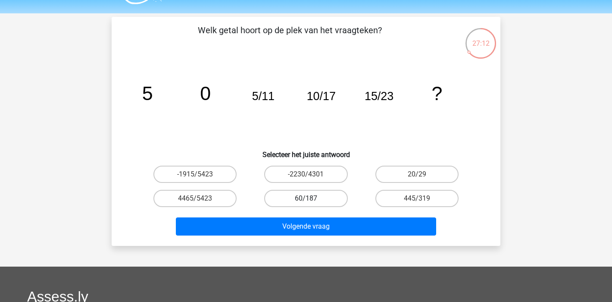
click at [315, 200] on label "60/187" at bounding box center [305, 198] width 83 height 17
click at [312, 200] on input "60/187" at bounding box center [309, 201] width 6 height 6
radio input "true"
click at [416, 177] on label "20/29" at bounding box center [416, 174] width 83 height 17
click at [417, 177] on input "20/29" at bounding box center [420, 177] width 6 height 6
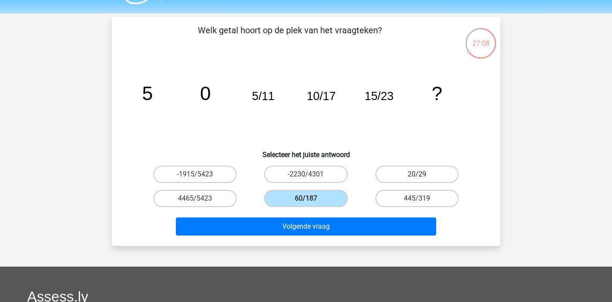
radio input "true"
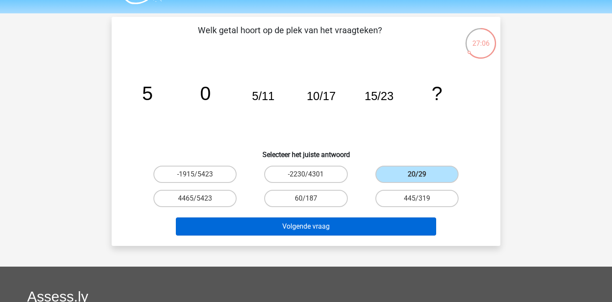
click at [359, 230] on button "Volgende vraag" at bounding box center [306, 226] width 261 height 18
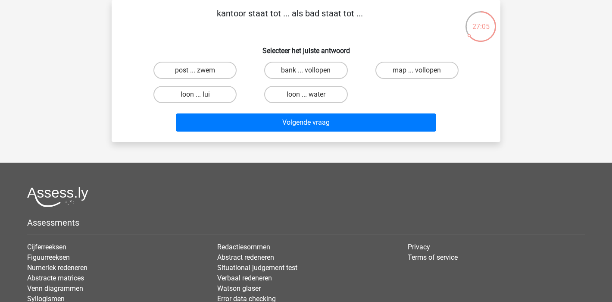
scroll to position [0, 0]
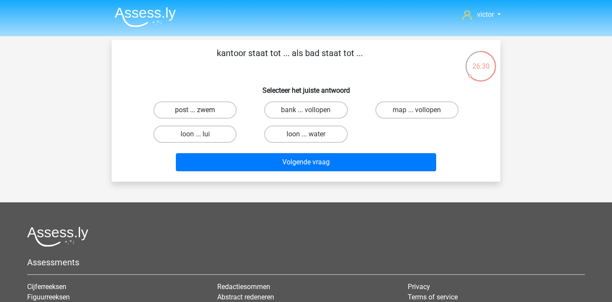
click at [192, 109] on label "post ... zwem" at bounding box center [194, 109] width 83 height 17
click at [195, 110] on input "post ... zwem" at bounding box center [198, 113] width 6 height 6
radio input "true"
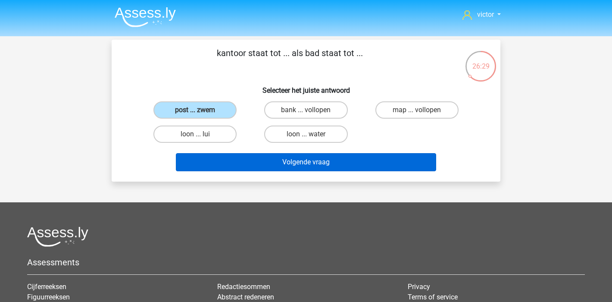
click at [337, 159] on button "Volgende vraag" at bounding box center [306, 162] width 261 height 18
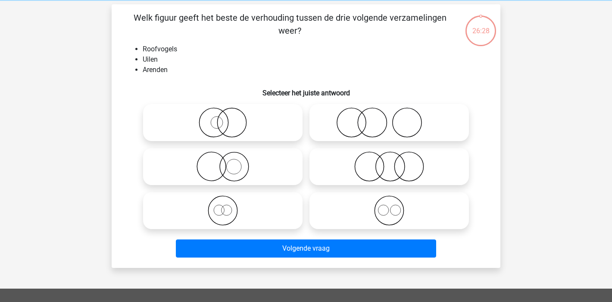
scroll to position [40, 0]
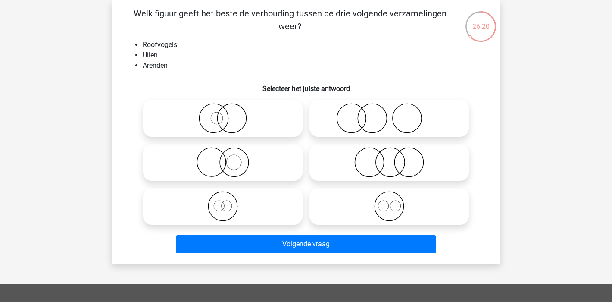
click at [408, 211] on icon at bounding box center [389, 206] width 153 height 30
click at [395, 202] on input "radio" at bounding box center [392, 199] width 6 height 6
radio input "true"
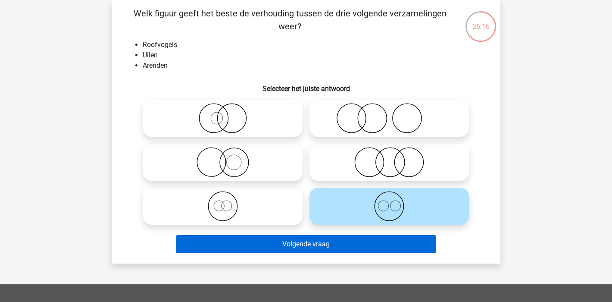
click at [360, 240] on button "Volgende vraag" at bounding box center [306, 244] width 261 height 18
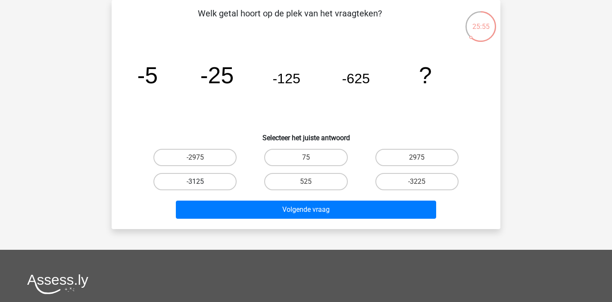
click at [202, 184] on label "-3125" at bounding box center [194, 181] width 83 height 17
click at [201, 184] on input "-3125" at bounding box center [198, 184] width 6 height 6
radio input "true"
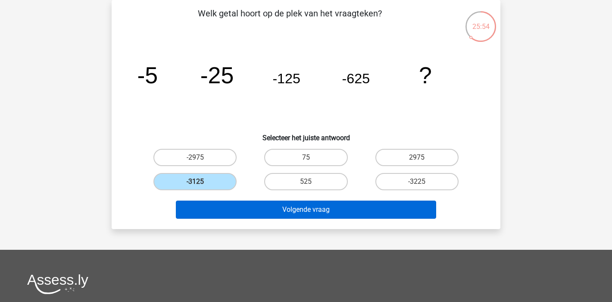
click at [297, 205] on button "Volgende vraag" at bounding box center [306, 209] width 261 height 18
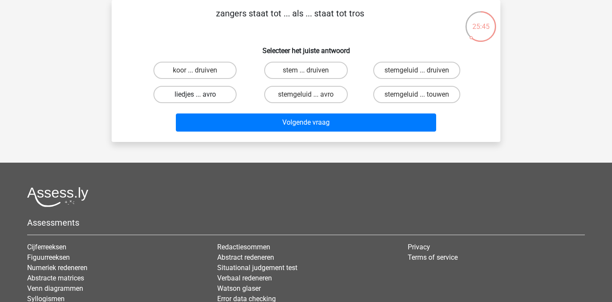
click at [195, 92] on label "liedjes ... avro" at bounding box center [194, 94] width 83 height 17
click at [195, 94] on input "liedjes ... avro" at bounding box center [198, 97] width 6 height 6
radio input "true"
click at [321, 72] on label "stem ... druiven" at bounding box center [305, 70] width 83 height 17
click at [312, 72] on input "stem ... druiven" at bounding box center [309, 73] width 6 height 6
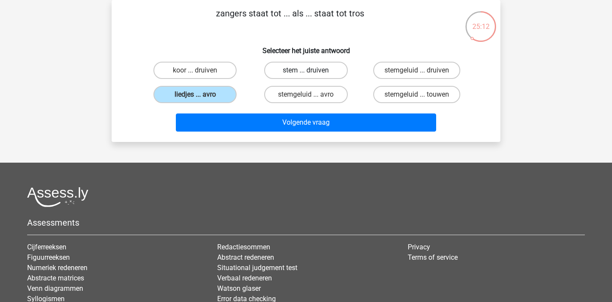
radio input "true"
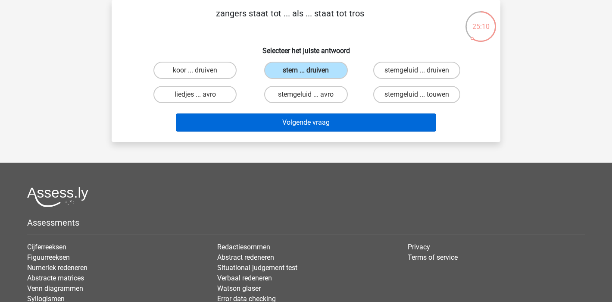
click at [330, 124] on button "Volgende vraag" at bounding box center [306, 122] width 261 height 18
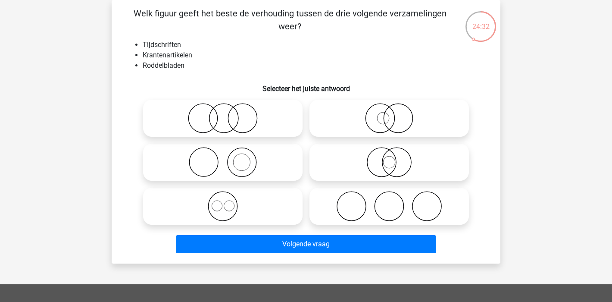
click at [249, 159] on icon at bounding box center [223, 162] width 153 height 30
click at [228, 158] on input "radio" at bounding box center [226, 155] width 6 height 6
radio input "true"
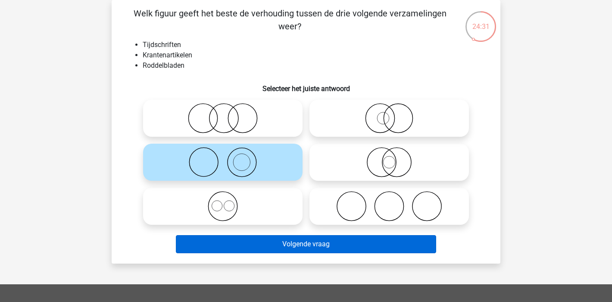
click at [359, 247] on button "Volgende vraag" at bounding box center [306, 244] width 261 height 18
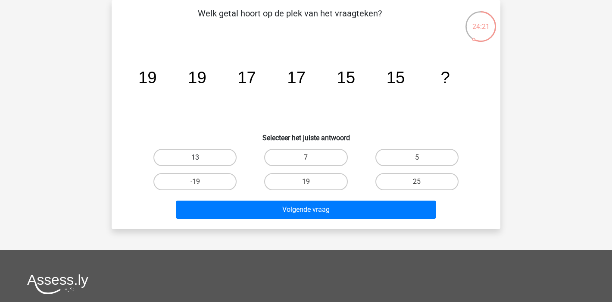
click at [224, 151] on label "13" at bounding box center [194, 157] width 83 height 17
click at [201, 157] on input "13" at bounding box center [198, 160] width 6 height 6
radio input "true"
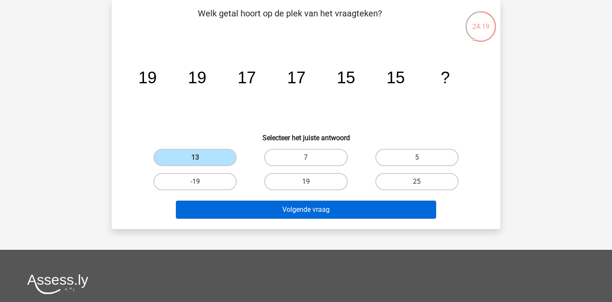
click at [347, 206] on button "Volgende vraag" at bounding box center [306, 209] width 261 height 18
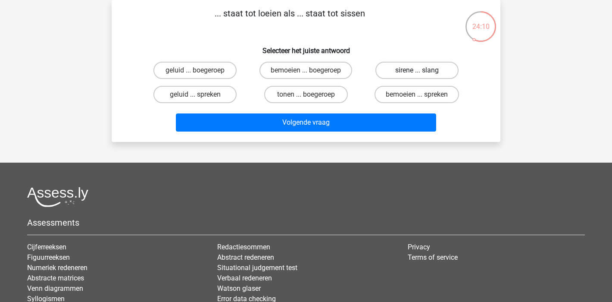
click at [408, 72] on label "sirene ... slang" at bounding box center [416, 70] width 83 height 17
click at [417, 72] on input "sirene ... slang" at bounding box center [420, 73] width 6 height 6
radio input "true"
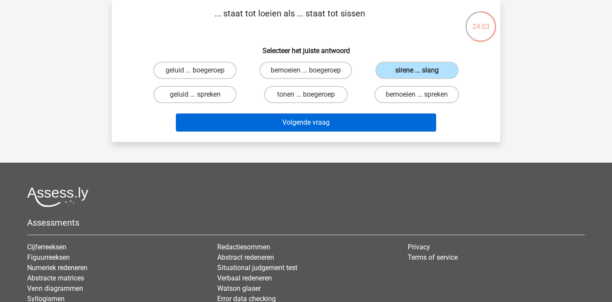
click at [359, 122] on button "Volgende vraag" at bounding box center [306, 122] width 261 height 18
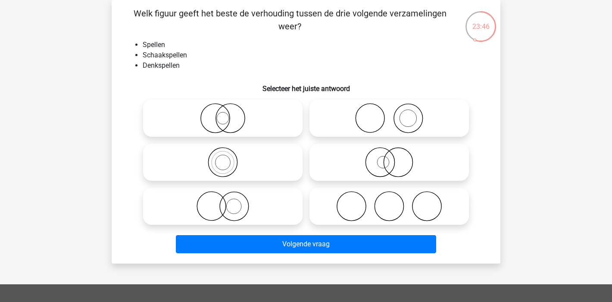
click at [225, 156] on input "radio" at bounding box center [226, 155] width 6 height 6
radio input "true"
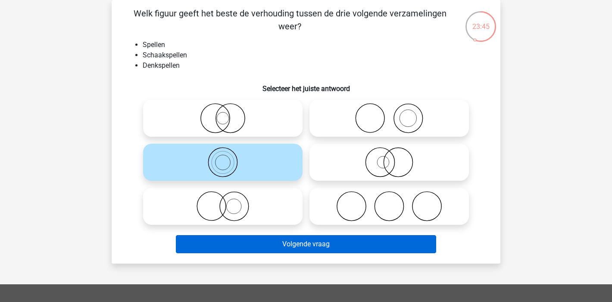
click at [318, 244] on button "Volgende vraag" at bounding box center [306, 244] width 261 height 18
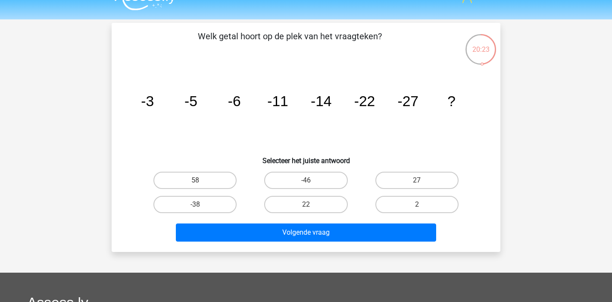
scroll to position [19, 0]
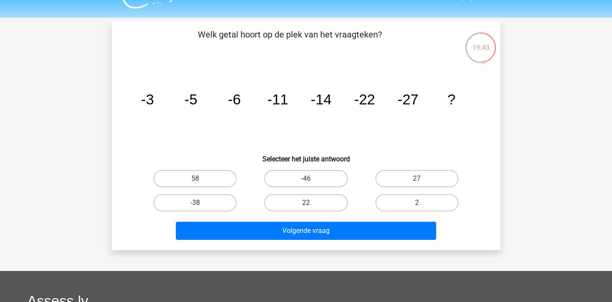
click at [197, 206] on input "-38" at bounding box center [198, 206] width 6 height 6
radio input "true"
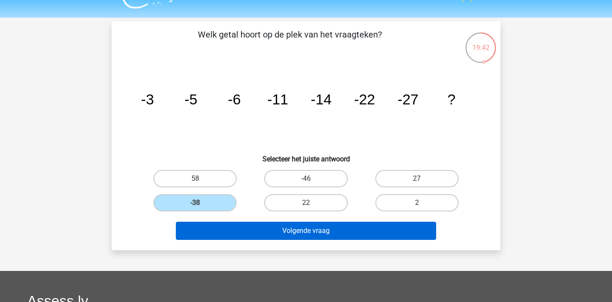
click at [337, 233] on button "Volgende vraag" at bounding box center [306, 231] width 261 height 18
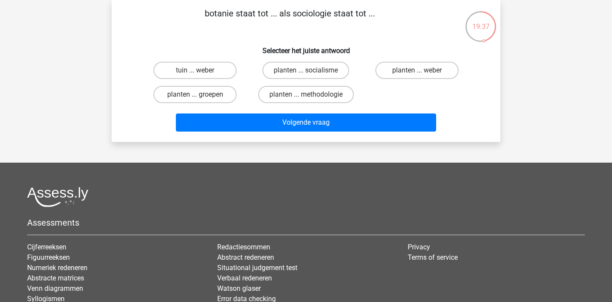
scroll to position [27, 0]
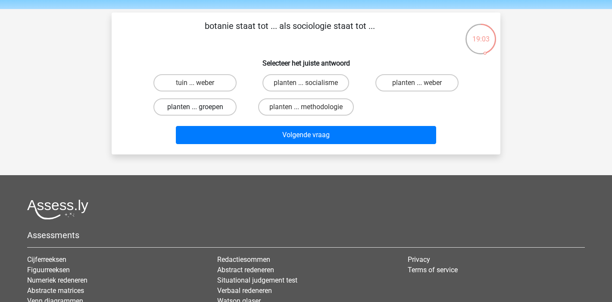
click at [221, 106] on label "planten ... groepen" at bounding box center [194, 106] width 83 height 17
click at [201, 107] on input "planten ... groepen" at bounding box center [198, 110] width 6 height 6
radio input "true"
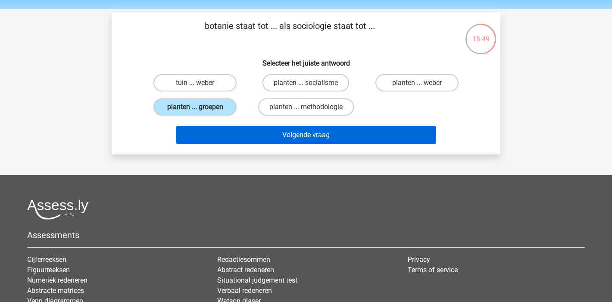
click at [355, 136] on button "Volgende vraag" at bounding box center [306, 135] width 261 height 18
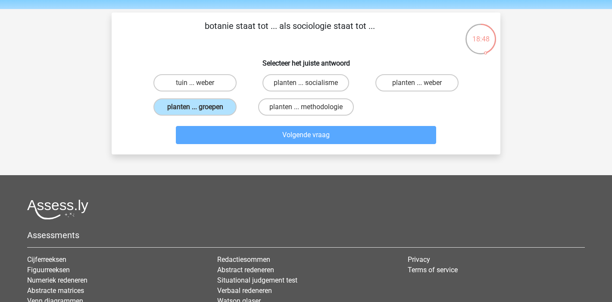
scroll to position [40, 0]
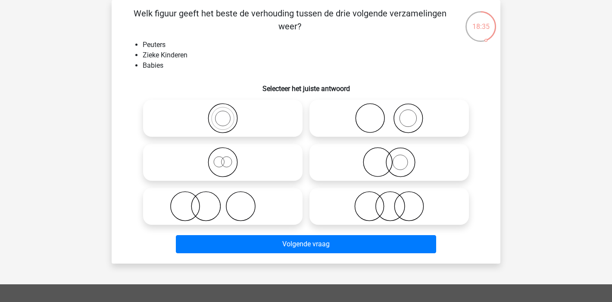
click at [400, 209] on icon at bounding box center [389, 206] width 153 height 30
click at [395, 202] on input "radio" at bounding box center [392, 199] width 6 height 6
radio input "true"
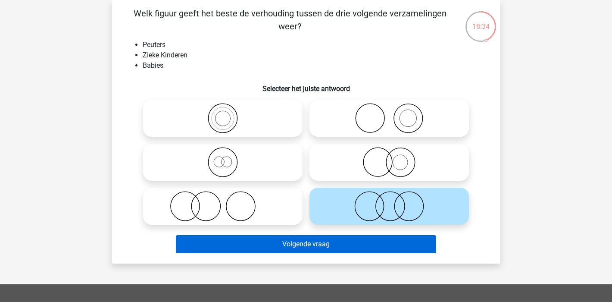
click at [367, 249] on button "Volgende vraag" at bounding box center [306, 244] width 261 height 18
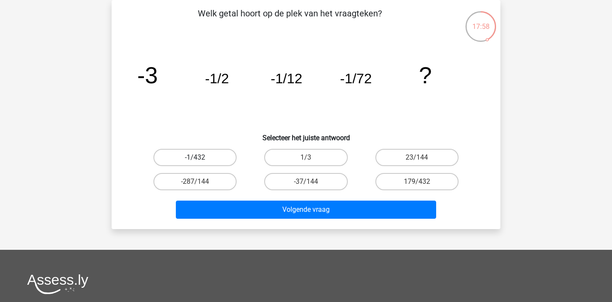
click at [221, 155] on label "-1/432" at bounding box center [194, 157] width 83 height 17
click at [201, 157] on input "-1/432" at bounding box center [198, 160] width 6 height 6
radio input "true"
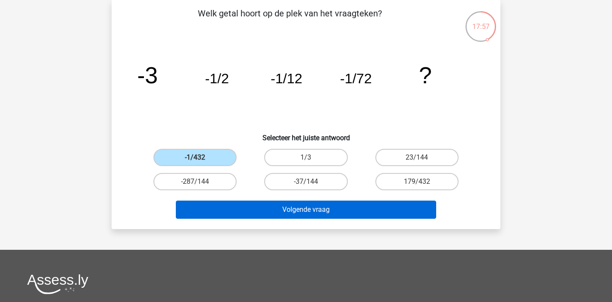
click at [335, 208] on button "Volgende vraag" at bounding box center [306, 209] width 261 height 18
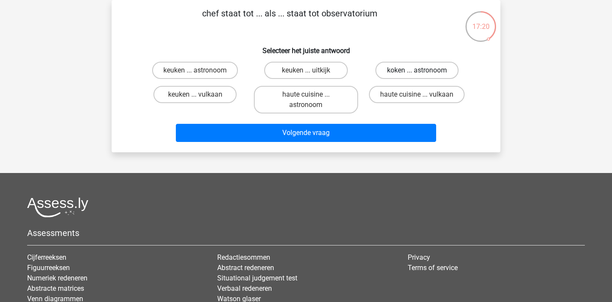
click at [448, 67] on label "koken ... astronoom" at bounding box center [416, 70] width 83 height 17
click at [422, 70] on input "koken ... astronoom" at bounding box center [420, 73] width 6 height 6
radio input "true"
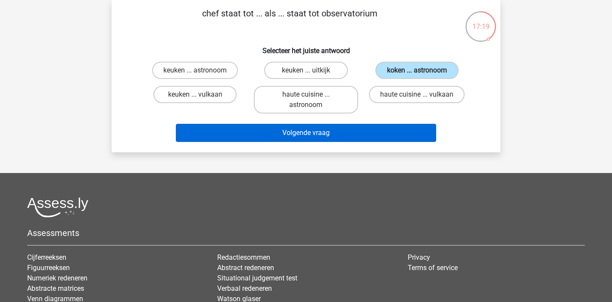
click at [297, 134] on button "Volgende vraag" at bounding box center [306, 133] width 261 height 18
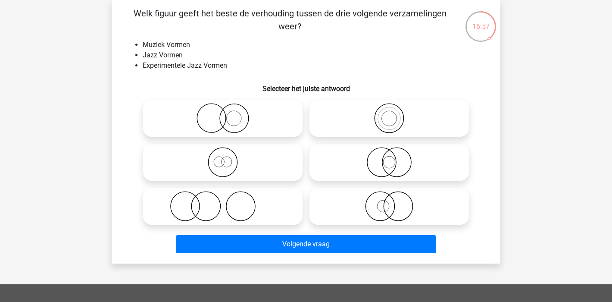
click at [416, 162] on icon at bounding box center [389, 162] width 153 height 30
click at [395, 158] on input "radio" at bounding box center [392, 155] width 6 height 6
radio input "true"
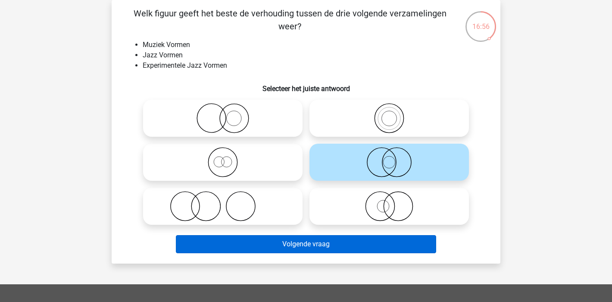
click at [378, 245] on button "Volgende vraag" at bounding box center [306, 244] width 261 height 18
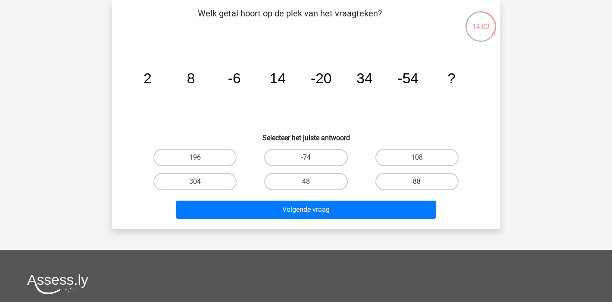
click at [444, 181] on label "88" at bounding box center [416, 181] width 83 height 17
click at [422, 181] on input "88" at bounding box center [420, 184] width 6 height 6
radio input "true"
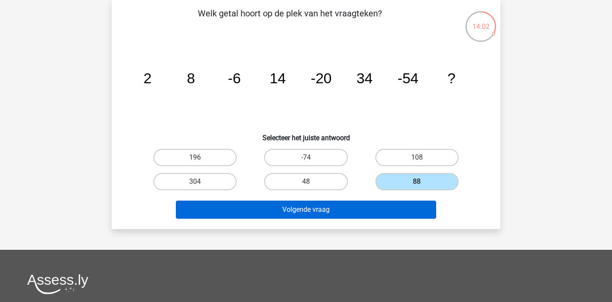
click at [367, 205] on button "Volgende vraag" at bounding box center [306, 209] width 261 height 18
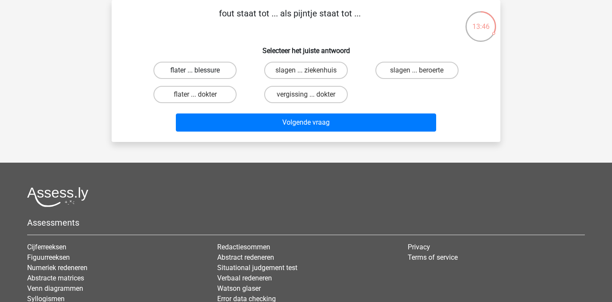
click at [185, 70] on label "flater ... blessure" at bounding box center [194, 70] width 83 height 17
click at [195, 70] on input "flater ... blessure" at bounding box center [198, 73] width 6 height 6
radio input "true"
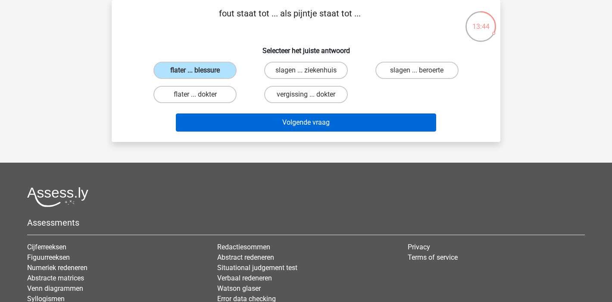
click at [285, 121] on button "Volgende vraag" at bounding box center [306, 122] width 261 height 18
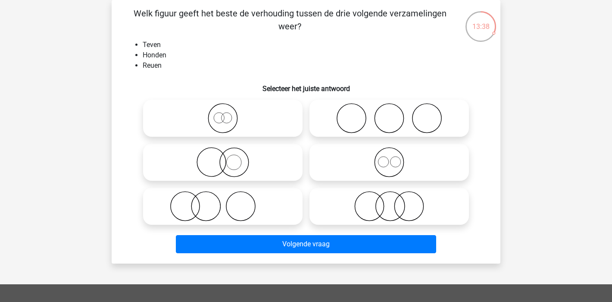
click at [397, 169] on icon at bounding box center [389, 162] width 153 height 30
click at [395, 158] on input "radio" at bounding box center [392, 155] width 6 height 6
radio input "true"
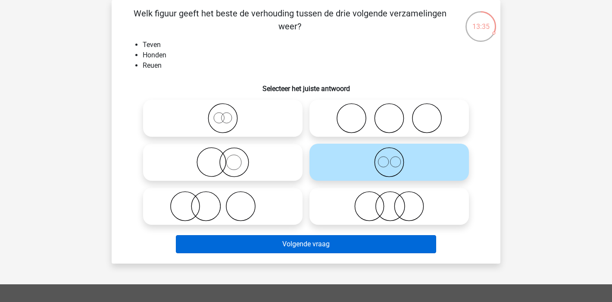
click at [344, 247] on button "Volgende vraag" at bounding box center [306, 244] width 261 height 18
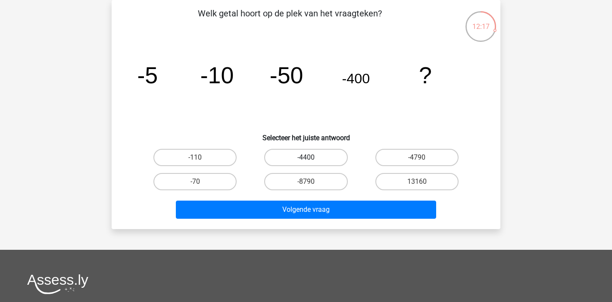
click at [292, 157] on label "-4400" at bounding box center [305, 157] width 83 height 17
click at [306, 157] on input "-4400" at bounding box center [309, 160] width 6 height 6
radio input "true"
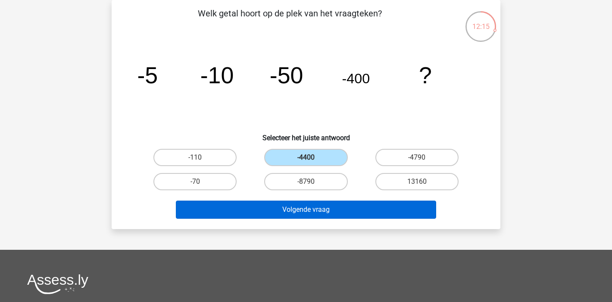
click at [360, 209] on button "Volgende vraag" at bounding box center [306, 209] width 261 height 18
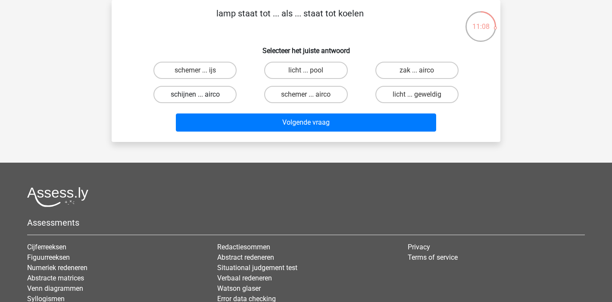
click at [206, 97] on label "schijnen ... airco" at bounding box center [194, 94] width 83 height 17
click at [201, 97] on input "schijnen ... airco" at bounding box center [198, 97] width 6 height 6
radio input "true"
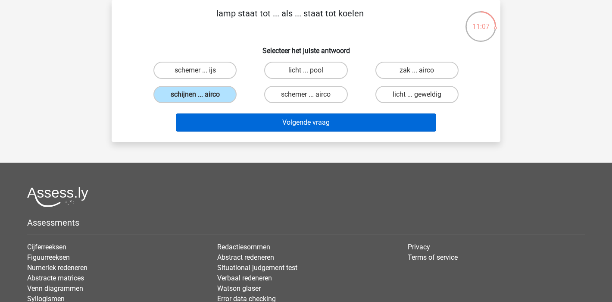
click at [293, 121] on button "Volgende vraag" at bounding box center [306, 122] width 261 height 18
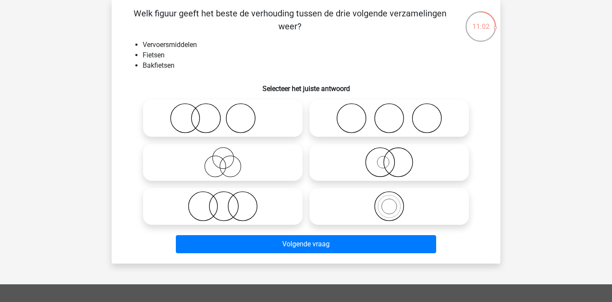
click at [385, 209] on icon at bounding box center [389, 206] width 153 height 30
click at [389, 202] on input "radio" at bounding box center [392, 199] width 6 height 6
radio input "true"
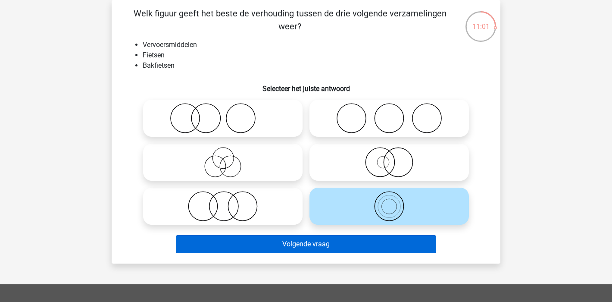
click at [356, 243] on button "Volgende vraag" at bounding box center [306, 244] width 261 height 18
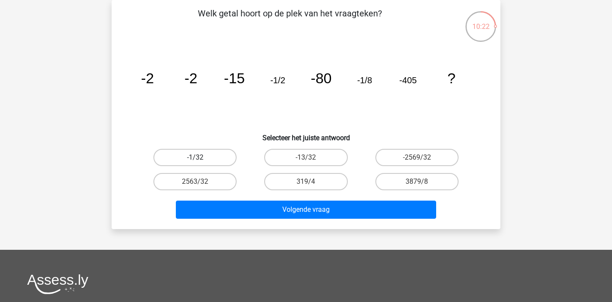
click at [211, 156] on label "-1/32" at bounding box center [194, 157] width 83 height 17
click at [201, 157] on input "-1/32" at bounding box center [198, 160] width 6 height 6
radio input "true"
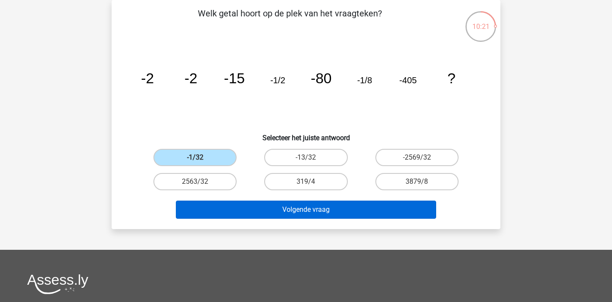
click at [369, 212] on button "Volgende vraag" at bounding box center [306, 209] width 261 height 18
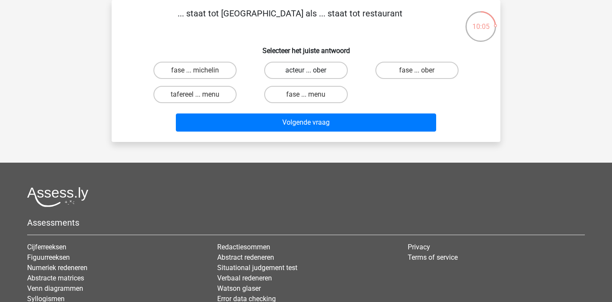
click at [327, 69] on label "acteur ... ober" at bounding box center [305, 70] width 83 height 17
click at [312, 70] on input "acteur ... ober" at bounding box center [309, 73] width 6 height 6
radio input "true"
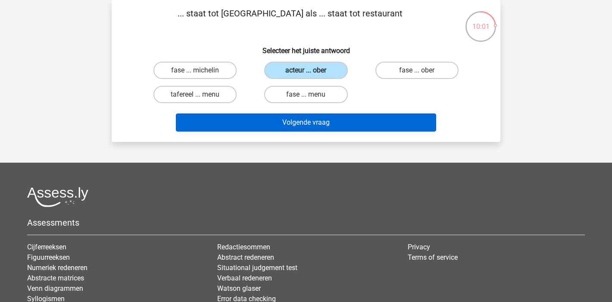
click at [375, 124] on button "Volgende vraag" at bounding box center [306, 122] width 261 height 18
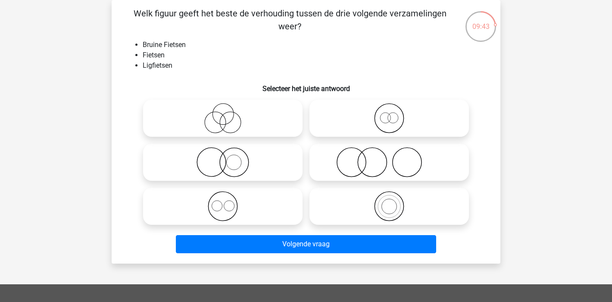
click at [389, 122] on icon at bounding box center [389, 118] width 153 height 30
click at [389, 114] on input "radio" at bounding box center [392, 111] width 6 height 6
radio input "true"
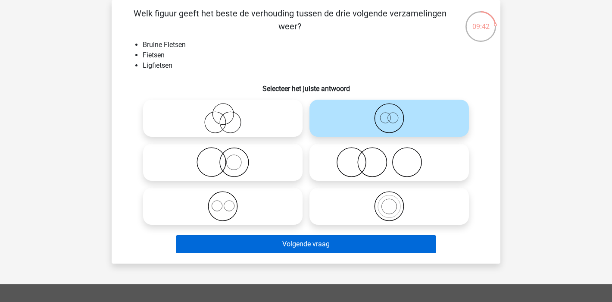
click at [381, 241] on button "Volgende vraag" at bounding box center [306, 244] width 261 height 18
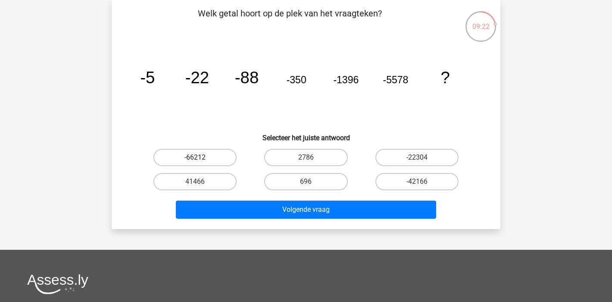
click at [195, 164] on label "-66212" at bounding box center [194, 157] width 83 height 17
click at [195, 163] on input "-66212" at bounding box center [198, 160] width 6 height 6
radio input "true"
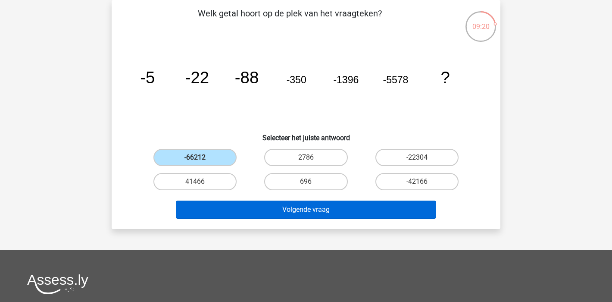
click at [312, 211] on button "Volgende vraag" at bounding box center [306, 209] width 261 height 18
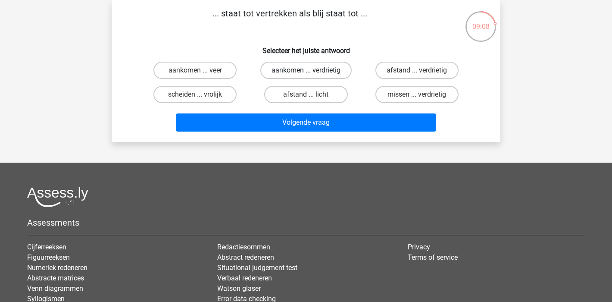
click at [315, 71] on label "aankomen ... verdrietig" at bounding box center [305, 70] width 91 height 17
click at [312, 71] on input "aankomen ... verdrietig" at bounding box center [309, 73] width 6 height 6
radio input "true"
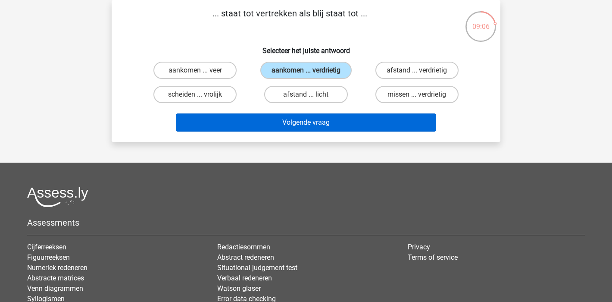
click at [352, 123] on button "Volgende vraag" at bounding box center [306, 122] width 261 height 18
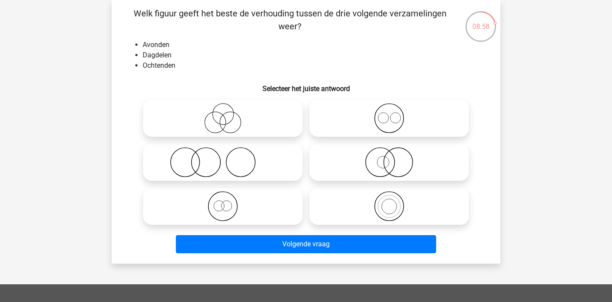
click at [390, 120] on icon at bounding box center [389, 118] width 153 height 30
click at [390, 114] on input "radio" at bounding box center [392, 111] width 6 height 6
radio input "true"
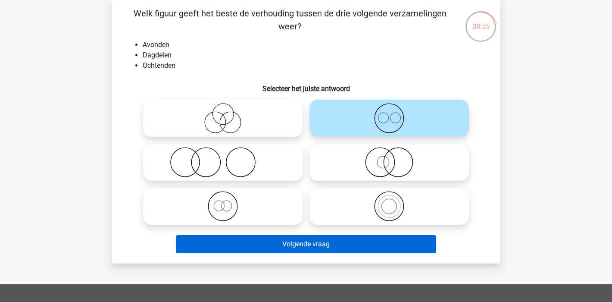
click at [318, 244] on button "Volgende vraag" at bounding box center [306, 244] width 261 height 18
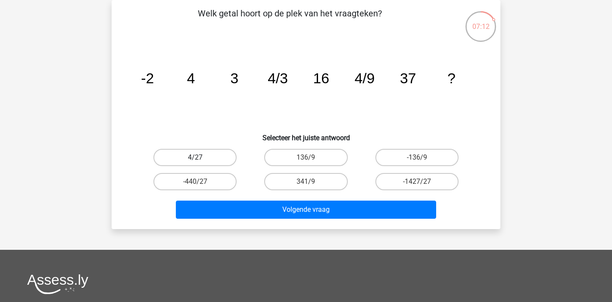
click at [187, 156] on label "4/27" at bounding box center [194, 157] width 83 height 17
click at [195, 157] on input "4/27" at bounding box center [198, 160] width 6 height 6
radio input "true"
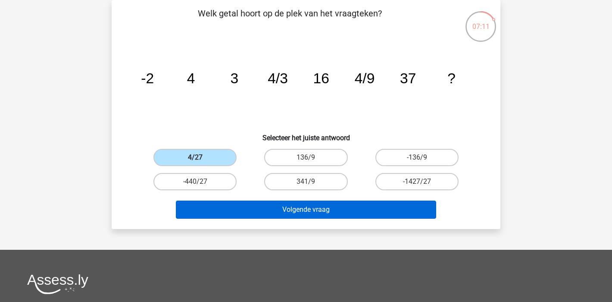
click at [310, 205] on button "Volgende vraag" at bounding box center [306, 209] width 261 height 18
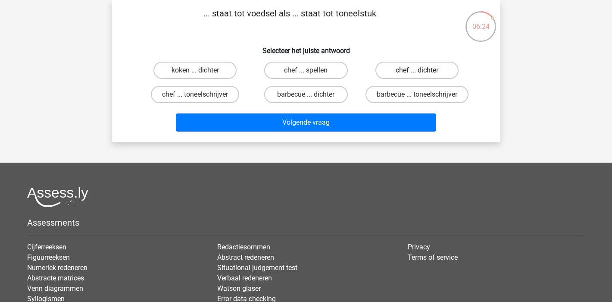
click at [426, 63] on label "chef ... dichter" at bounding box center [416, 70] width 83 height 17
click at [422, 70] on input "chef ... dichter" at bounding box center [420, 73] width 6 height 6
radio input "true"
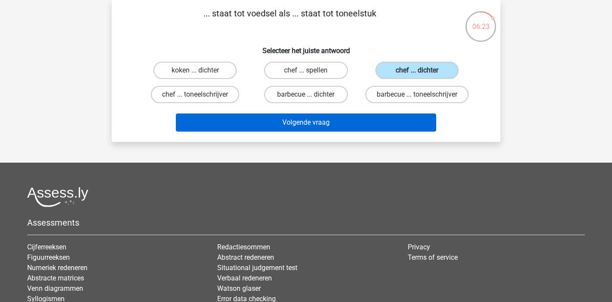
click at [270, 124] on button "Volgende vraag" at bounding box center [306, 122] width 261 height 18
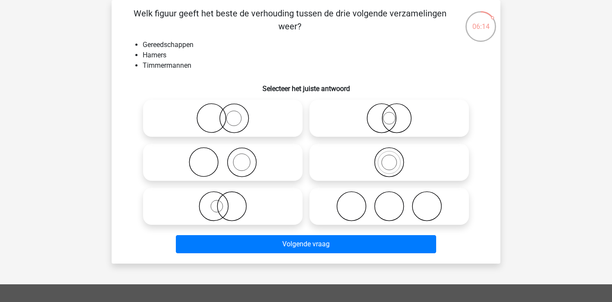
click at [262, 160] on icon at bounding box center [223, 162] width 153 height 30
click at [228, 158] on input "radio" at bounding box center [226, 155] width 6 height 6
radio input "true"
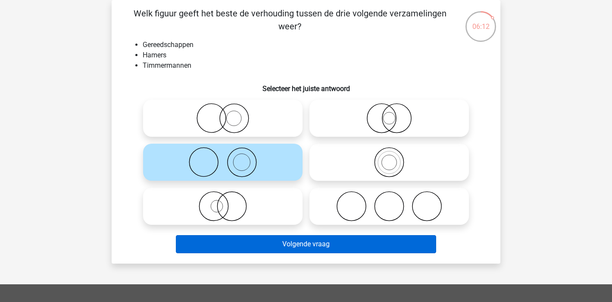
click at [316, 239] on button "Volgende vraag" at bounding box center [306, 244] width 261 height 18
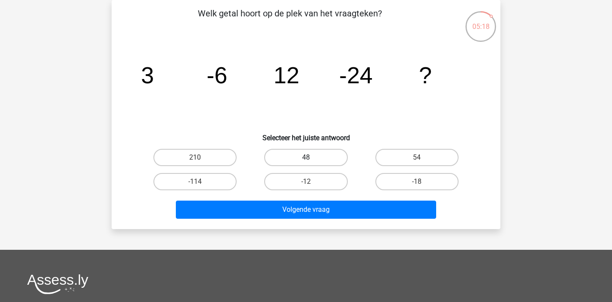
click at [303, 158] on label "48" at bounding box center [305, 157] width 83 height 17
click at [306, 158] on input "48" at bounding box center [309, 160] width 6 height 6
radio input "true"
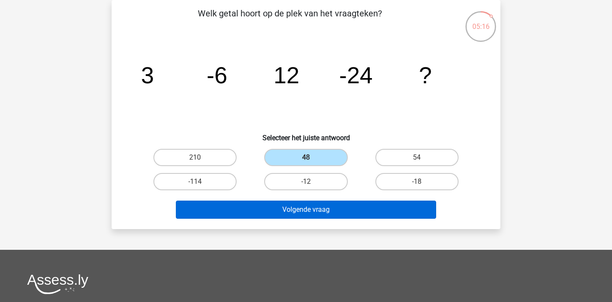
click at [368, 208] on button "Volgende vraag" at bounding box center [306, 209] width 261 height 18
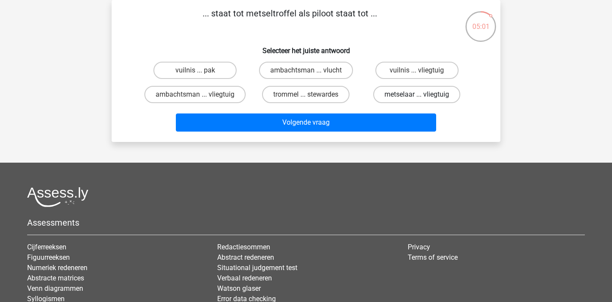
click at [438, 95] on label "metselaar ... vliegtuig" at bounding box center [416, 94] width 87 height 17
click at [422, 95] on input "metselaar ... vliegtuig" at bounding box center [420, 97] width 6 height 6
radio input "true"
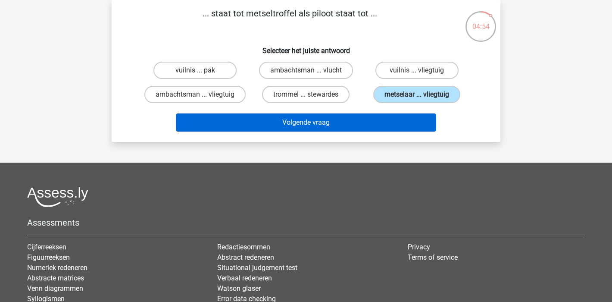
click at [377, 121] on button "Volgende vraag" at bounding box center [306, 122] width 261 height 18
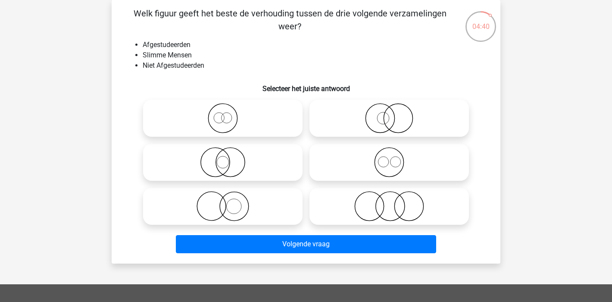
click at [413, 208] on icon at bounding box center [389, 206] width 153 height 30
click at [395, 202] on input "radio" at bounding box center [392, 199] width 6 height 6
radio input "true"
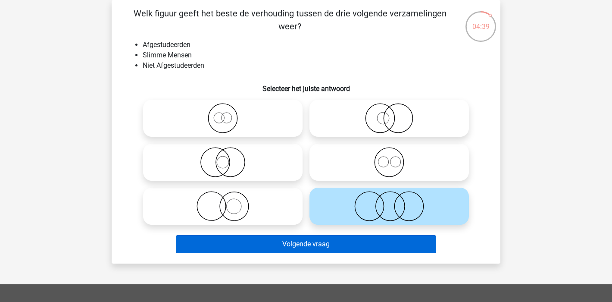
click at [361, 241] on button "Volgende vraag" at bounding box center [306, 244] width 261 height 18
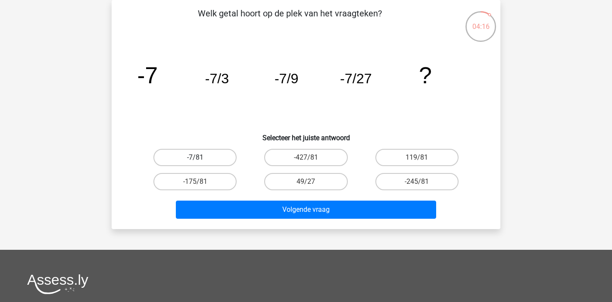
click at [217, 156] on label "-7/81" at bounding box center [194, 157] width 83 height 17
click at [201, 157] on input "-7/81" at bounding box center [198, 160] width 6 height 6
radio input "true"
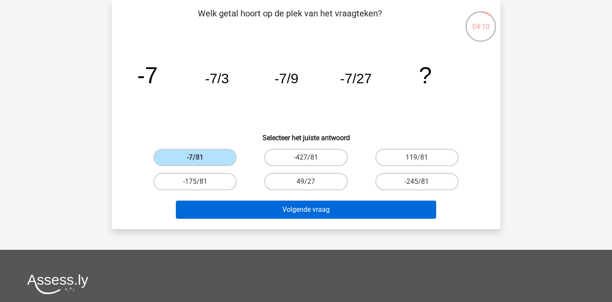
click at [330, 209] on button "Volgende vraag" at bounding box center [306, 209] width 261 height 18
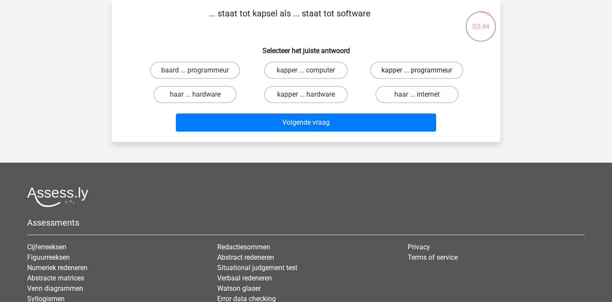
click at [428, 65] on label "kapper ... programmeur" at bounding box center [416, 70] width 93 height 17
click at [422, 70] on input "kapper ... programmeur" at bounding box center [420, 73] width 6 height 6
radio input "true"
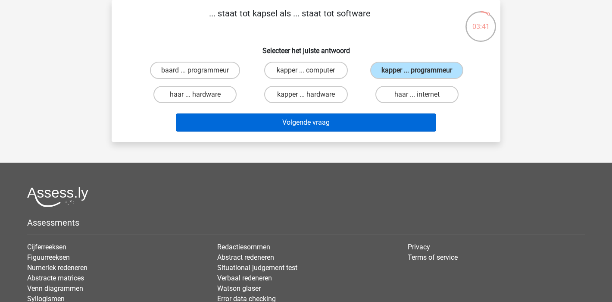
click at [308, 122] on button "Volgende vraag" at bounding box center [306, 122] width 261 height 18
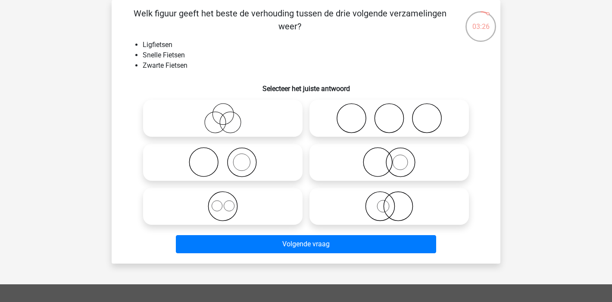
click at [238, 121] on icon at bounding box center [223, 118] width 153 height 30
click at [228, 114] on input "radio" at bounding box center [226, 111] width 6 height 6
radio input "true"
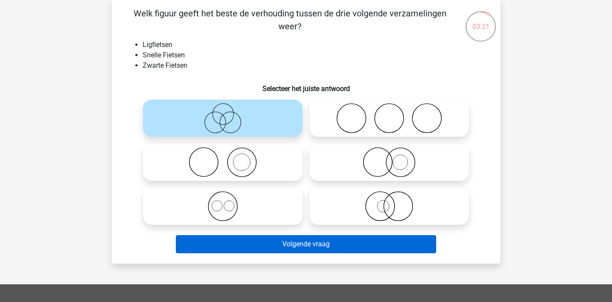
click at [362, 244] on button "Volgende vraag" at bounding box center [306, 244] width 261 height 18
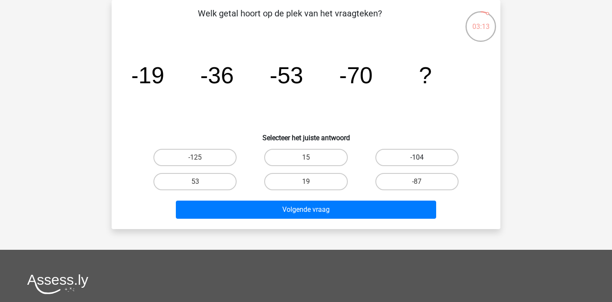
click at [439, 153] on label "-104" at bounding box center [416, 157] width 83 height 17
click at [422, 157] on input "-104" at bounding box center [420, 160] width 6 height 6
radio input "true"
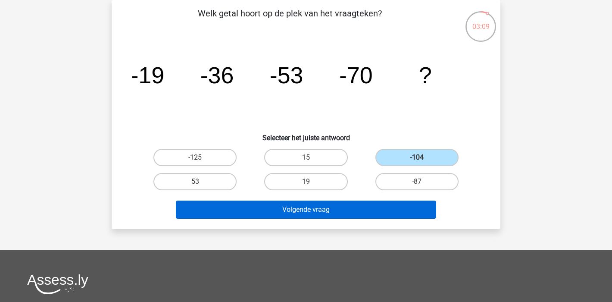
click at [323, 207] on button "Volgende vraag" at bounding box center [306, 209] width 261 height 18
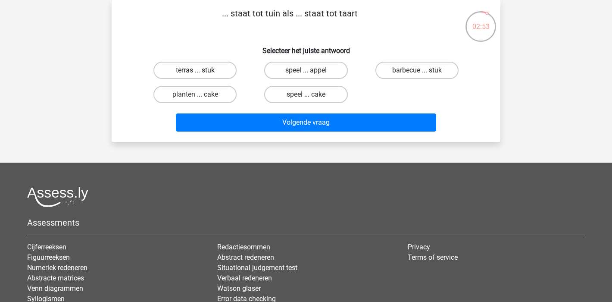
click at [191, 69] on label "terras ... stuk" at bounding box center [194, 70] width 83 height 17
click at [195, 70] on input "terras ... stuk" at bounding box center [198, 73] width 6 height 6
radio input "true"
click at [200, 97] on label "planten ... cake" at bounding box center [194, 94] width 83 height 17
click at [200, 97] on input "planten ... cake" at bounding box center [198, 97] width 6 height 6
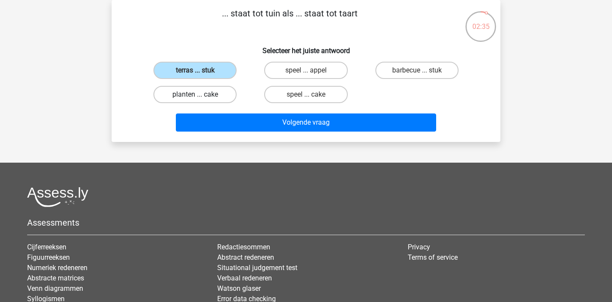
radio input "true"
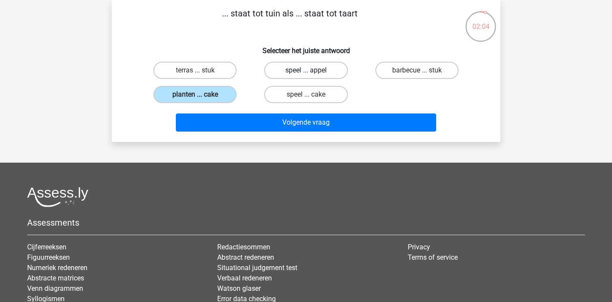
click at [291, 69] on label "speel ... appel" at bounding box center [305, 70] width 83 height 17
click at [306, 70] on input "speel ... appel" at bounding box center [309, 73] width 6 height 6
radio input "true"
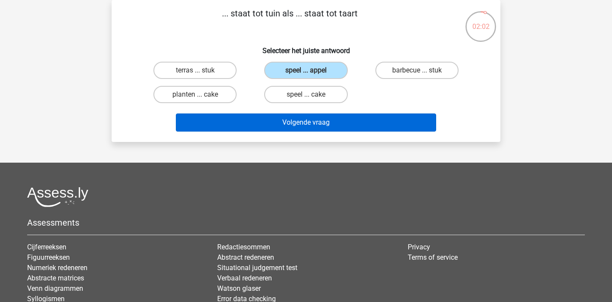
click at [351, 125] on button "Volgende vraag" at bounding box center [306, 122] width 261 height 18
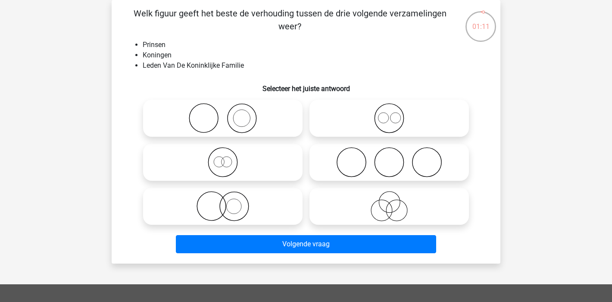
click at [216, 168] on icon at bounding box center [223, 162] width 153 height 30
click at [223, 158] on input "radio" at bounding box center [226, 155] width 6 height 6
radio input "true"
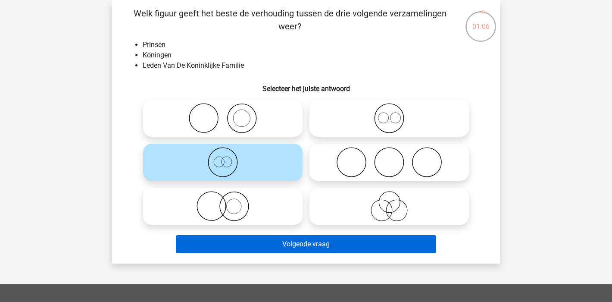
click at [385, 244] on button "Volgende vraag" at bounding box center [306, 244] width 261 height 18
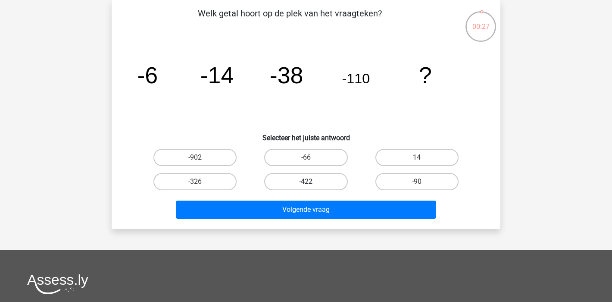
click at [320, 178] on label "-422" at bounding box center [305, 181] width 83 height 17
click at [312, 181] on input "-422" at bounding box center [309, 184] width 6 height 6
radio input "true"
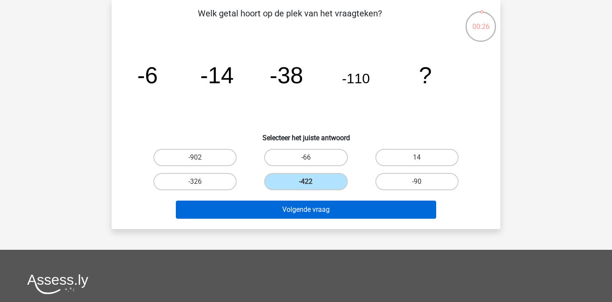
click at [342, 209] on button "Volgende vraag" at bounding box center [306, 209] width 261 height 18
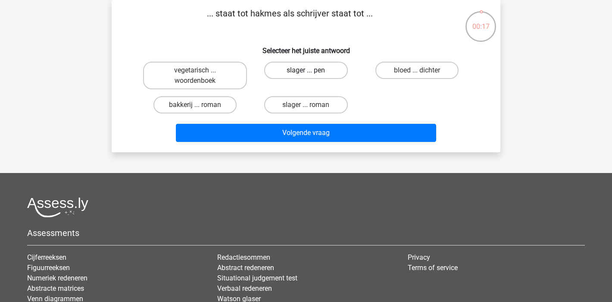
click at [317, 75] on label "slager ... pen" at bounding box center [305, 70] width 83 height 17
click at [312, 75] on input "slager ... pen" at bounding box center [309, 73] width 6 height 6
radio input "true"
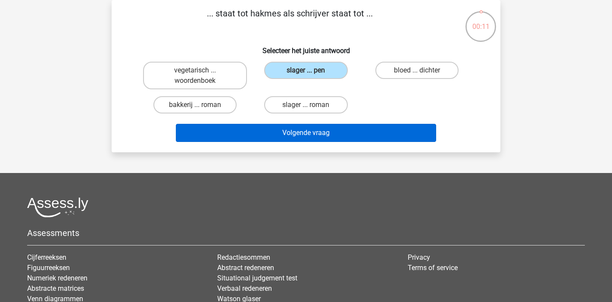
click at [356, 131] on button "Volgende vraag" at bounding box center [306, 133] width 261 height 18
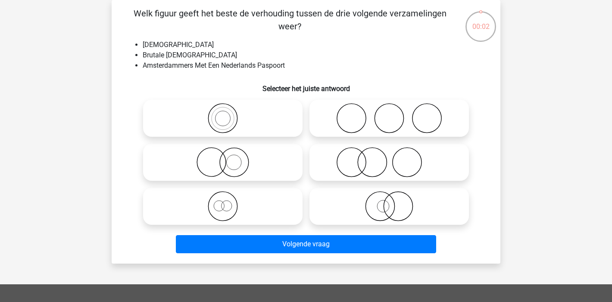
click at [256, 117] on icon at bounding box center [223, 118] width 153 height 30
click at [228, 114] on input "radio" at bounding box center [226, 111] width 6 height 6
radio input "true"
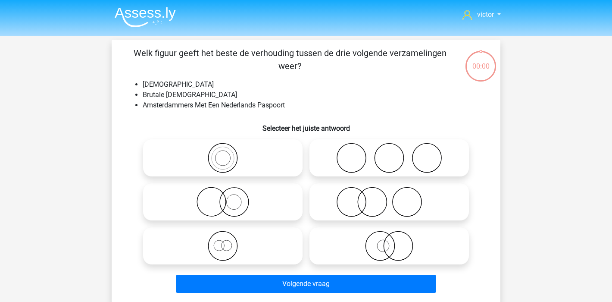
scroll to position [40, 0]
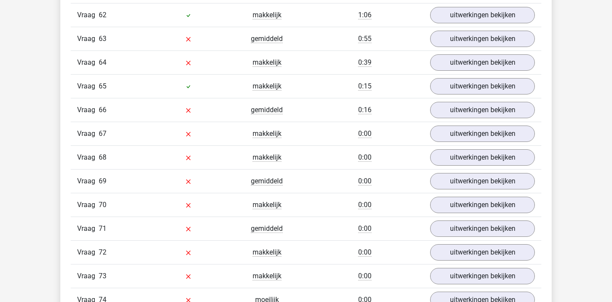
scroll to position [2223, 0]
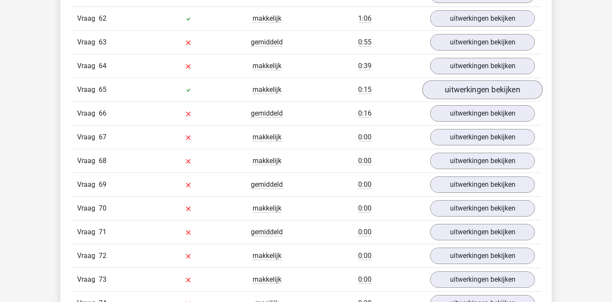
click at [488, 85] on link "uitwerkingen bekijken" at bounding box center [482, 89] width 120 height 19
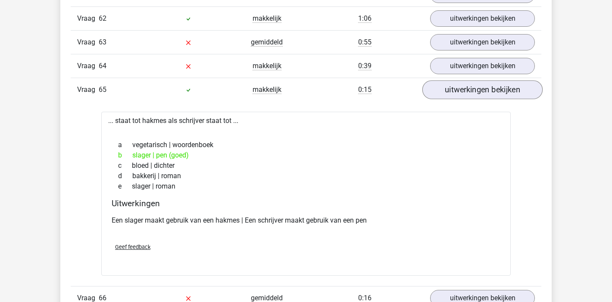
click at [488, 88] on link "uitwerkingen bekijken" at bounding box center [482, 89] width 120 height 19
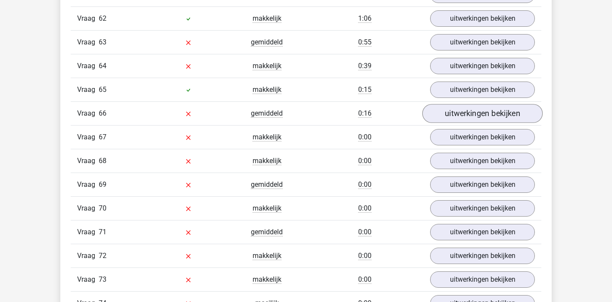
click at [486, 116] on link "uitwerkingen bekijken" at bounding box center [482, 113] width 120 height 19
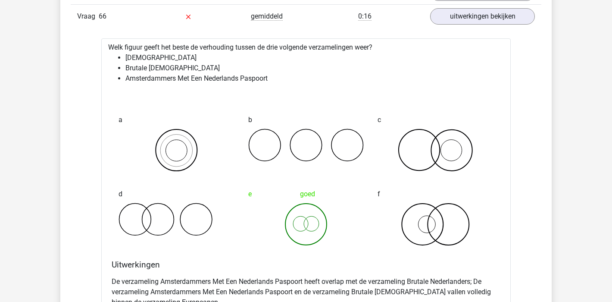
scroll to position [2187, 0]
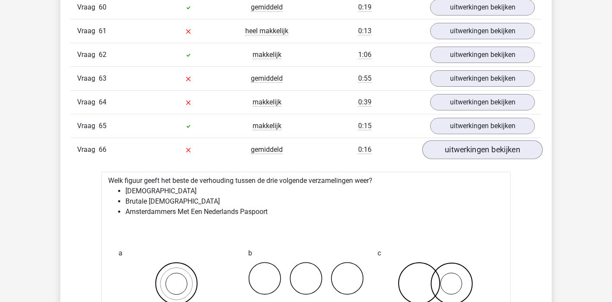
click at [491, 150] on link "uitwerkingen bekijken" at bounding box center [482, 149] width 120 height 19
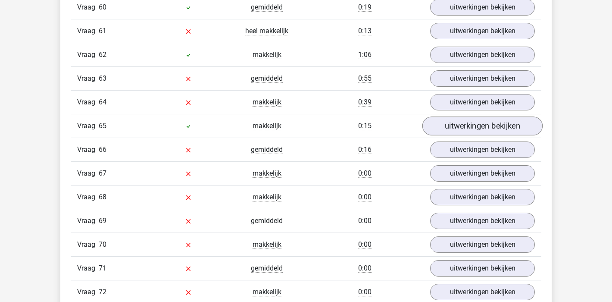
click at [483, 128] on link "uitwerkingen bekijken" at bounding box center [482, 125] width 120 height 19
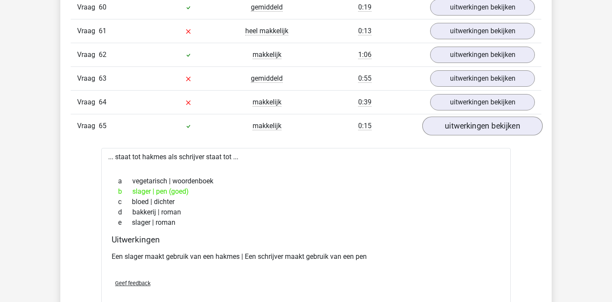
click at [483, 128] on link "uitwerkingen bekijken" at bounding box center [482, 125] width 120 height 19
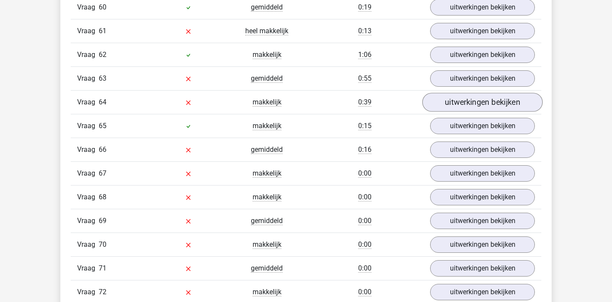
click at [481, 105] on link "uitwerkingen bekijken" at bounding box center [482, 102] width 120 height 19
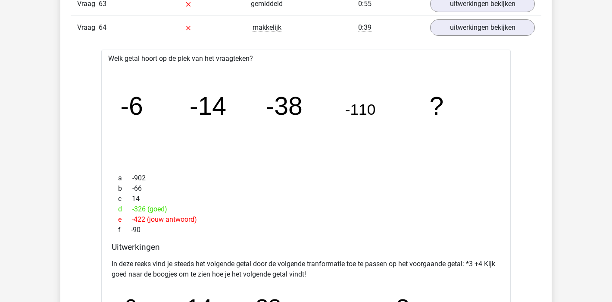
scroll to position [2175, 0]
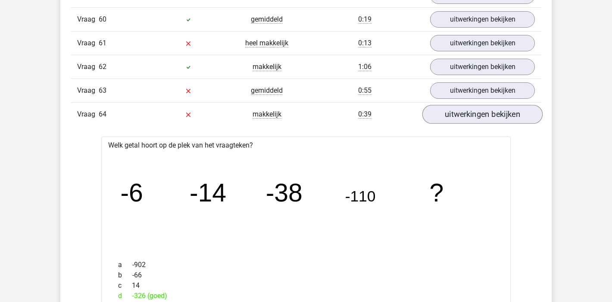
click at [481, 112] on link "uitwerkingen bekijken" at bounding box center [482, 114] width 120 height 19
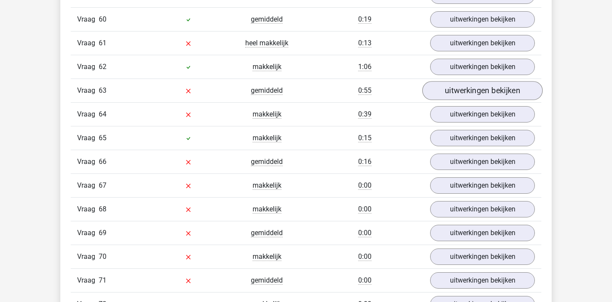
click at [481, 96] on link "uitwerkingen bekijken" at bounding box center [482, 90] width 120 height 19
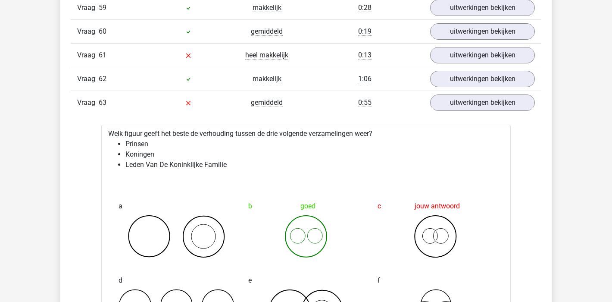
scroll to position [2074, 0]
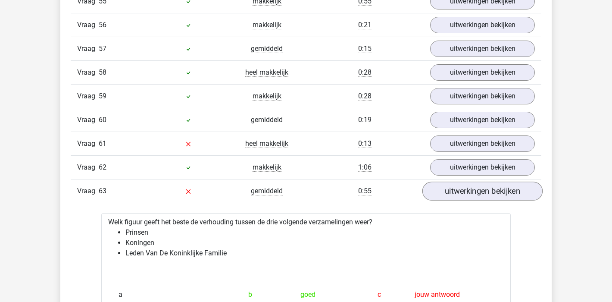
click at [498, 191] on link "uitwerkingen bekijken" at bounding box center [482, 190] width 120 height 19
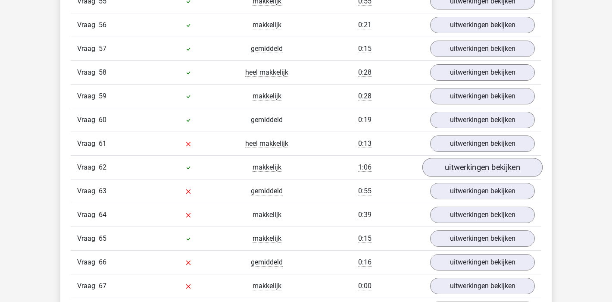
click at [485, 168] on link "uitwerkingen bekijken" at bounding box center [482, 167] width 120 height 19
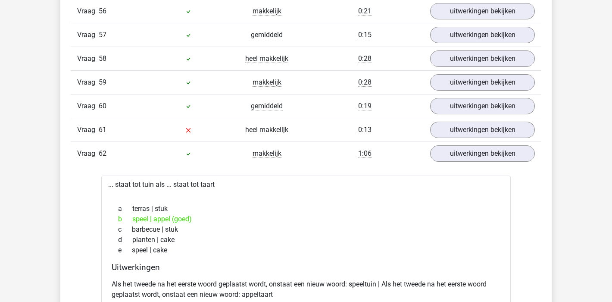
scroll to position [2122, 0]
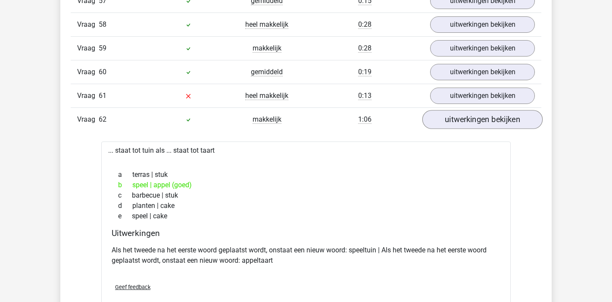
click at [512, 122] on link "uitwerkingen bekijken" at bounding box center [482, 119] width 120 height 19
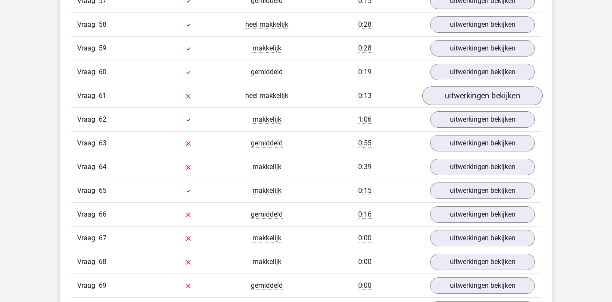
click at [489, 100] on link "uitwerkingen bekijken" at bounding box center [482, 95] width 120 height 19
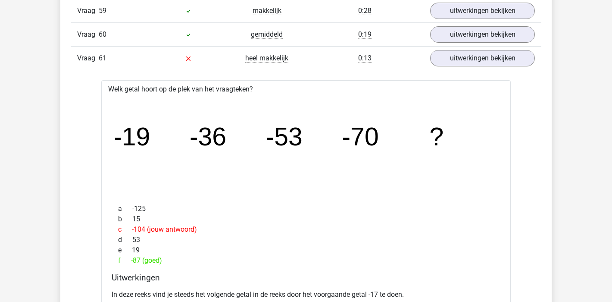
scroll to position [2108, 0]
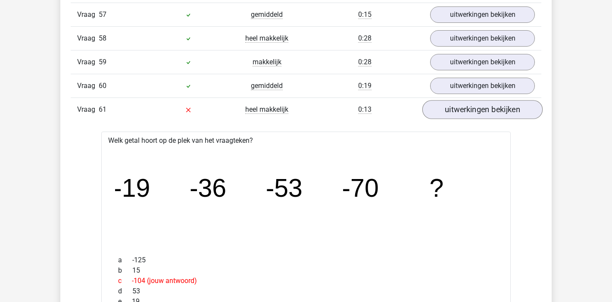
click at [497, 112] on link "uitwerkingen bekijken" at bounding box center [482, 109] width 120 height 19
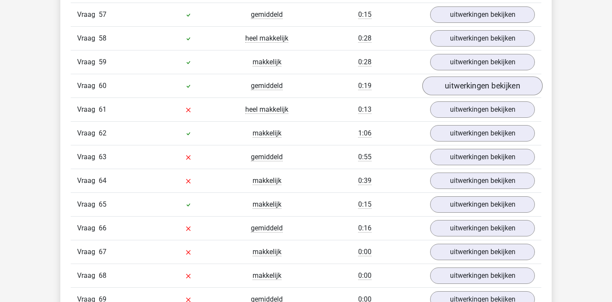
click at [492, 84] on link "uitwerkingen bekijken" at bounding box center [482, 85] width 120 height 19
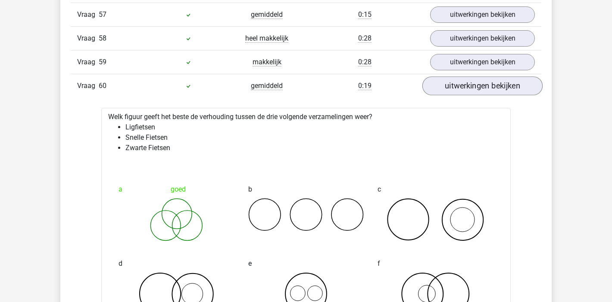
click at [496, 83] on link "uitwerkingen bekijken" at bounding box center [482, 85] width 120 height 19
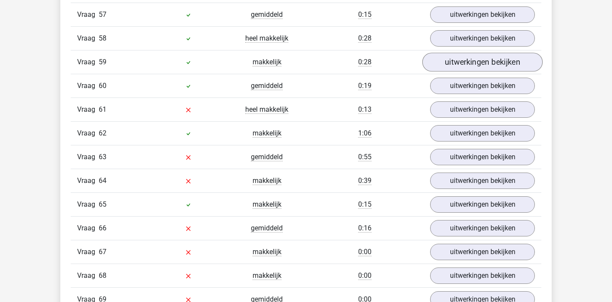
click at [495, 67] on link "uitwerkingen bekijken" at bounding box center [482, 62] width 120 height 19
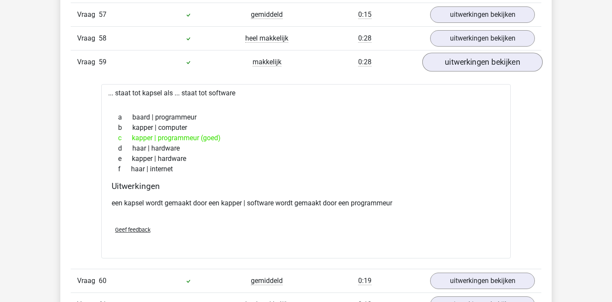
click at [495, 67] on link "uitwerkingen bekijken" at bounding box center [482, 62] width 120 height 19
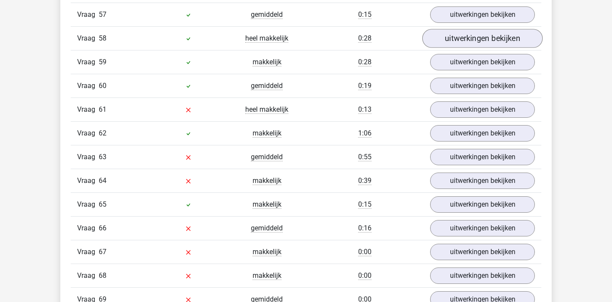
click at [490, 43] on link "uitwerkingen bekijken" at bounding box center [482, 38] width 120 height 19
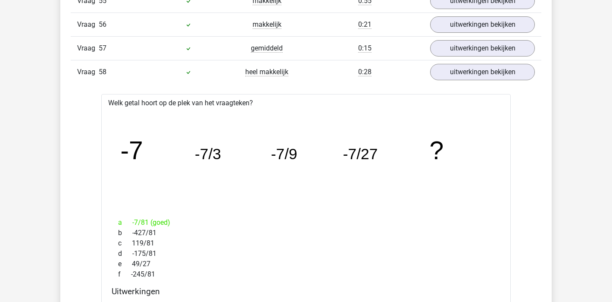
scroll to position [2015, 0]
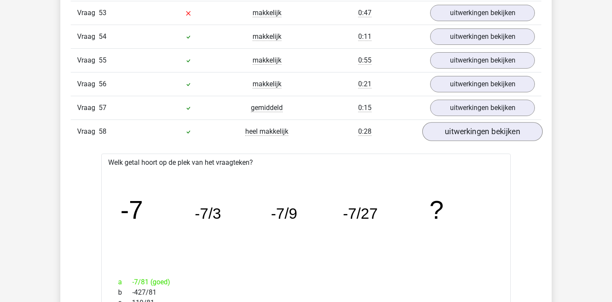
click at [476, 135] on link "uitwerkingen bekijken" at bounding box center [482, 131] width 120 height 19
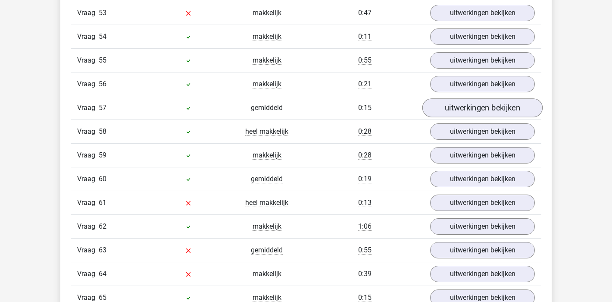
click at [485, 113] on link "uitwerkingen bekijken" at bounding box center [482, 107] width 120 height 19
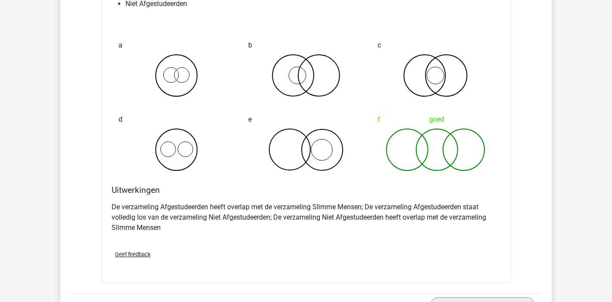
scroll to position [2086, 0]
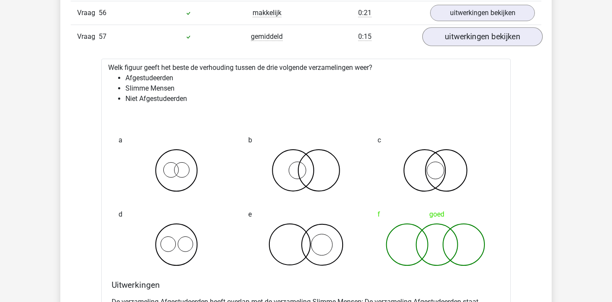
click at [494, 43] on link "uitwerkingen bekijken" at bounding box center [482, 36] width 120 height 19
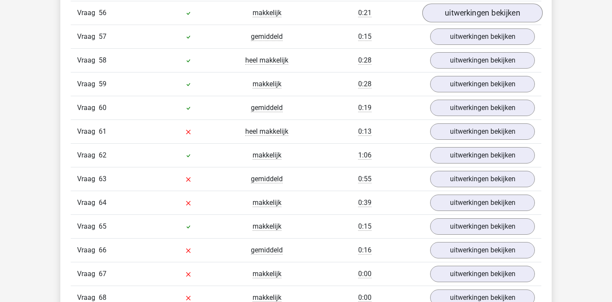
click at [490, 15] on link "uitwerkingen bekijken" at bounding box center [482, 12] width 120 height 19
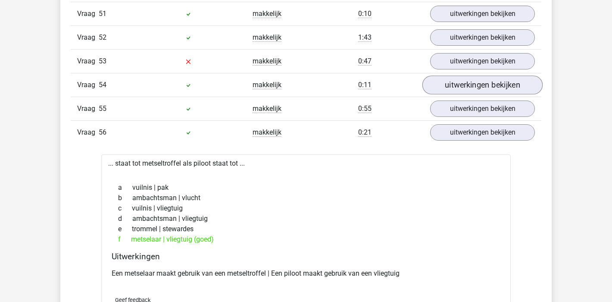
scroll to position [1898, 0]
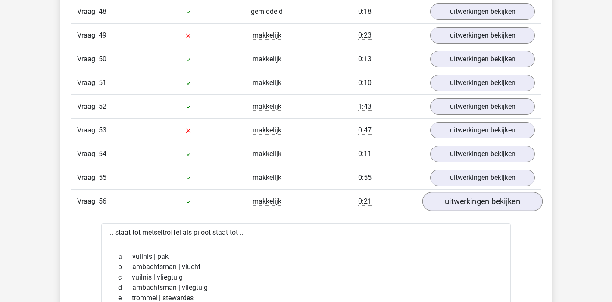
click at [484, 202] on link "uitwerkingen bekijken" at bounding box center [482, 201] width 120 height 19
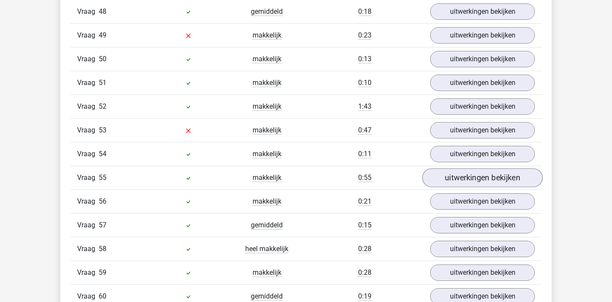
click at [487, 178] on link "uitwerkingen bekijken" at bounding box center [482, 177] width 120 height 19
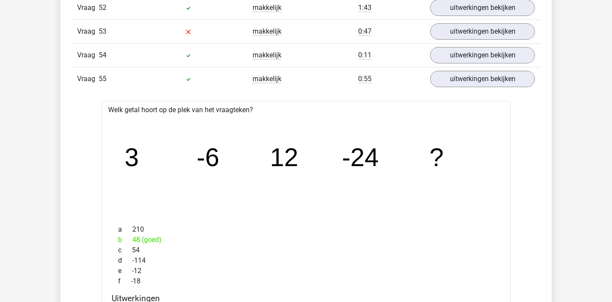
scroll to position [1909, 0]
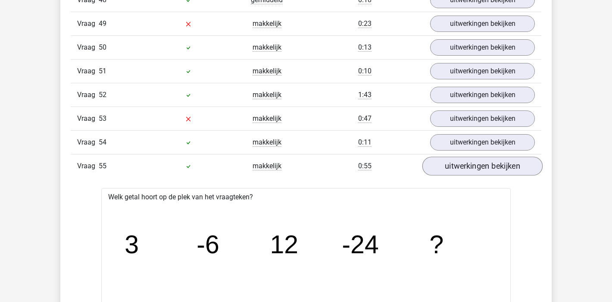
click at [488, 169] on link "uitwerkingen bekijken" at bounding box center [482, 165] width 120 height 19
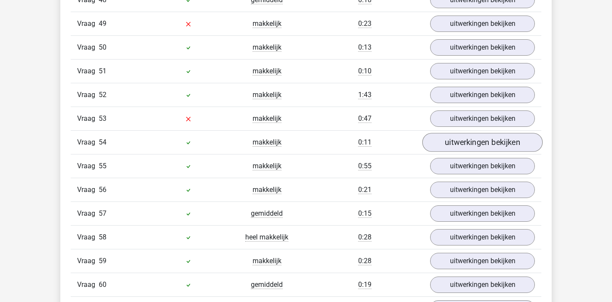
click at [487, 145] on link "uitwerkingen bekijken" at bounding box center [482, 142] width 120 height 19
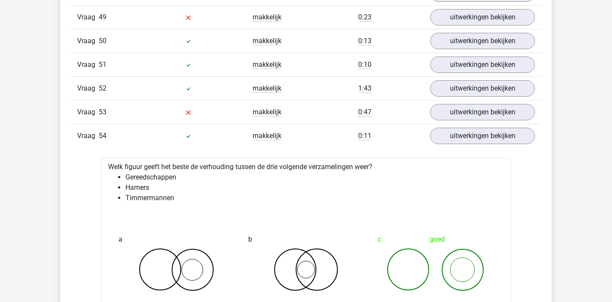
scroll to position [1814, 0]
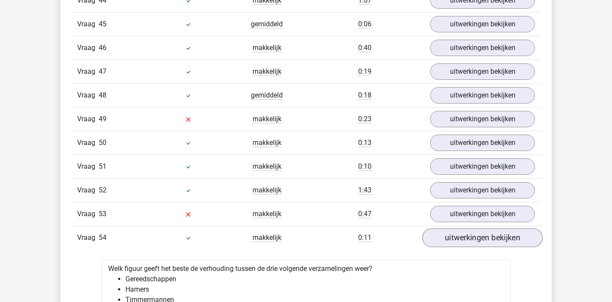
click at [492, 235] on link "uitwerkingen bekijken" at bounding box center [482, 237] width 120 height 19
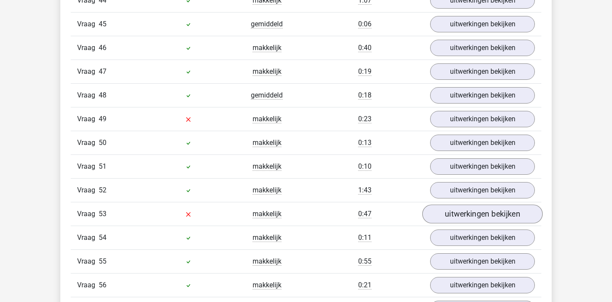
click at [487, 214] on link "uitwerkingen bekijken" at bounding box center [482, 213] width 120 height 19
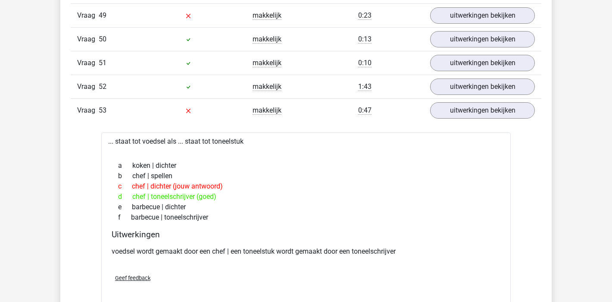
scroll to position [1863, 0]
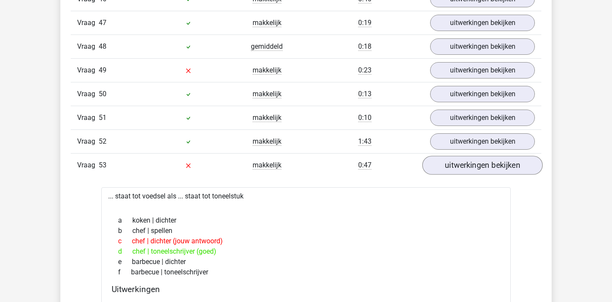
click at [498, 165] on link "uitwerkingen bekijken" at bounding box center [482, 165] width 120 height 19
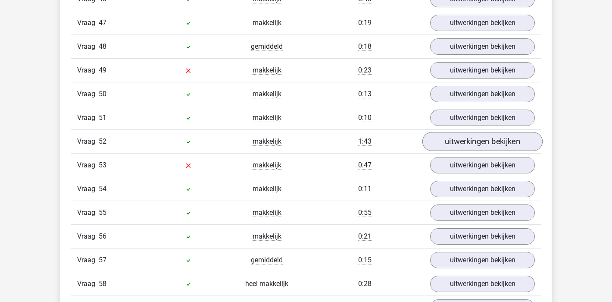
click at [497, 142] on link "uitwerkingen bekijken" at bounding box center [482, 141] width 120 height 19
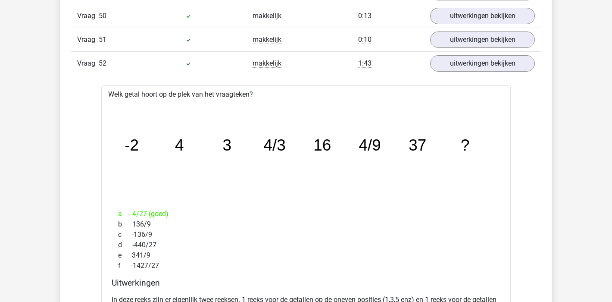
scroll to position [1850, 0]
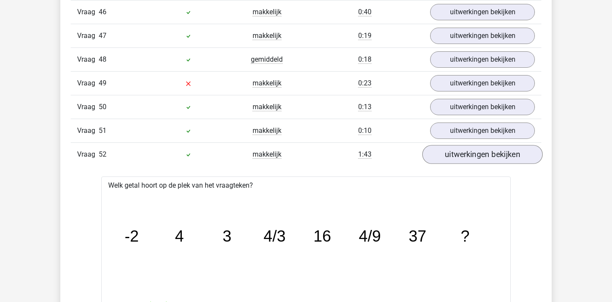
click at [494, 153] on link "uitwerkingen bekijken" at bounding box center [482, 154] width 120 height 19
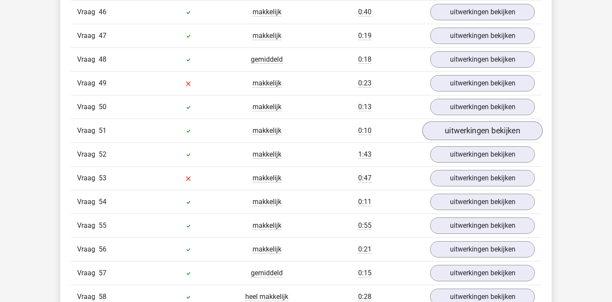
click at [498, 134] on link "uitwerkingen bekijken" at bounding box center [482, 130] width 120 height 19
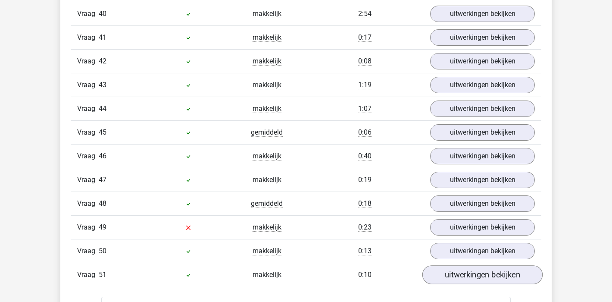
scroll to position [1769, 0]
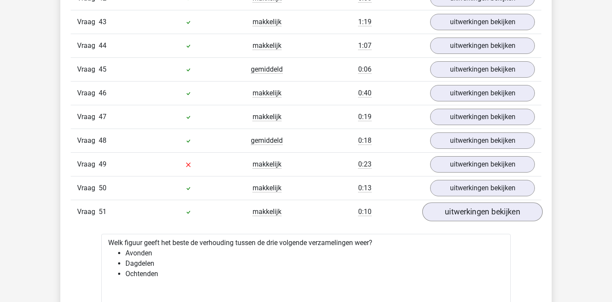
click at [487, 215] on link "uitwerkingen bekijken" at bounding box center [482, 211] width 120 height 19
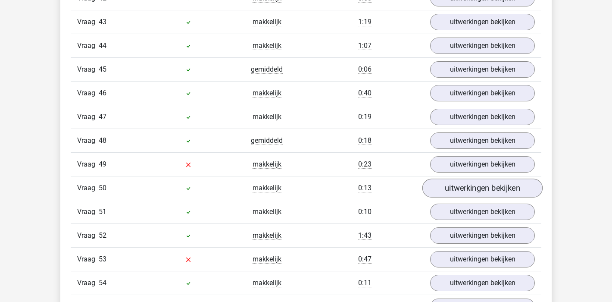
click at [489, 188] on link "uitwerkingen bekijken" at bounding box center [482, 187] width 120 height 19
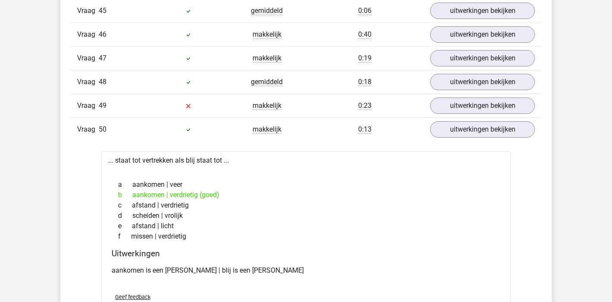
scroll to position [1779, 0]
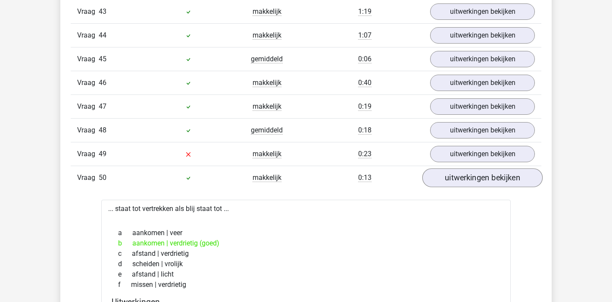
click at [489, 183] on link "uitwerkingen bekijken" at bounding box center [482, 177] width 120 height 19
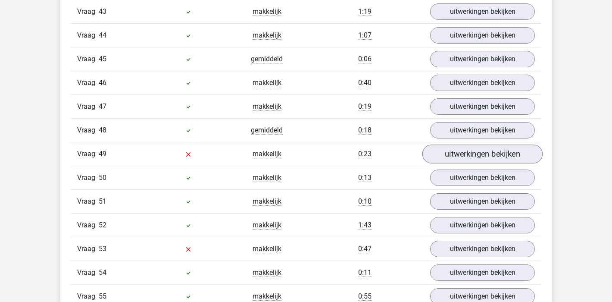
click at [484, 152] on link "uitwerkingen bekijken" at bounding box center [482, 153] width 120 height 19
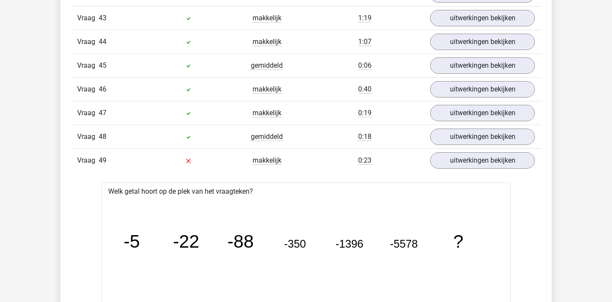
scroll to position [1714, 0]
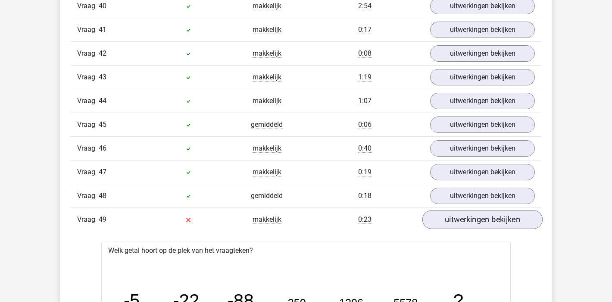
click at [478, 220] on link "uitwerkingen bekijken" at bounding box center [482, 219] width 120 height 19
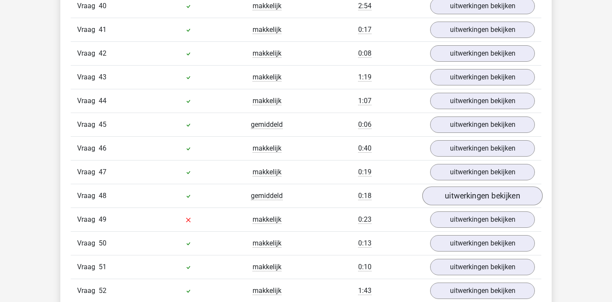
click at [474, 197] on link "uitwerkingen bekijken" at bounding box center [482, 195] width 120 height 19
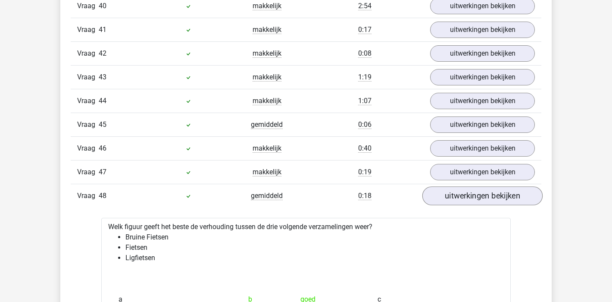
scroll to position [1846, 0]
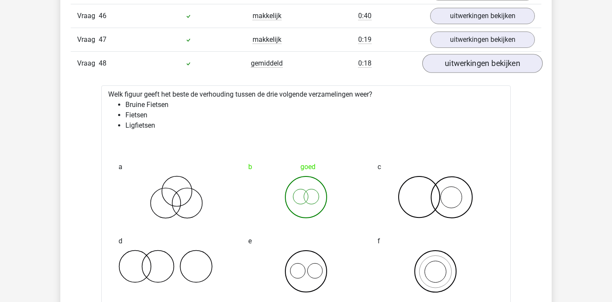
click at [502, 62] on link "uitwerkingen bekijken" at bounding box center [482, 63] width 120 height 19
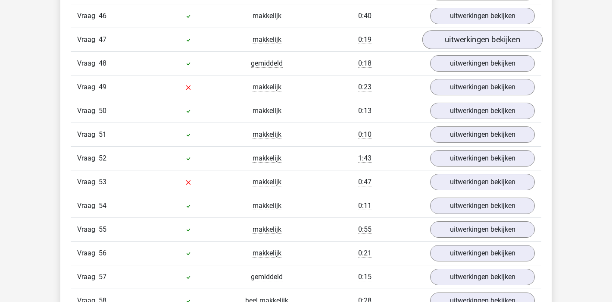
click at [497, 36] on link "uitwerkingen bekijken" at bounding box center [482, 39] width 120 height 19
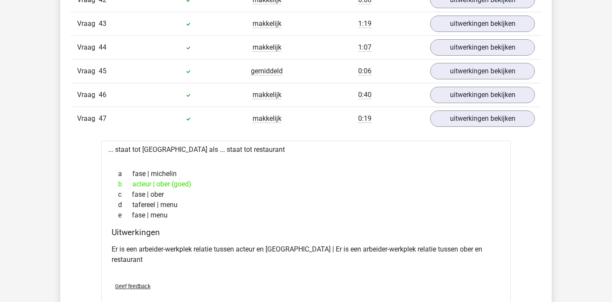
scroll to position [1728, 0]
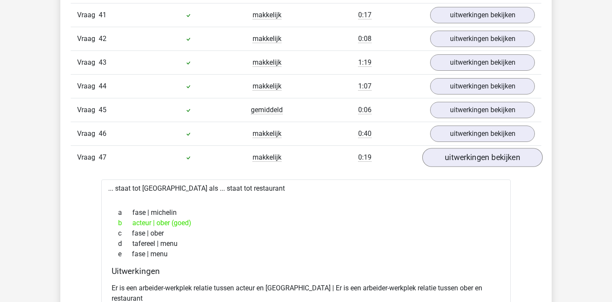
click at [456, 157] on link "uitwerkingen bekijken" at bounding box center [482, 157] width 120 height 19
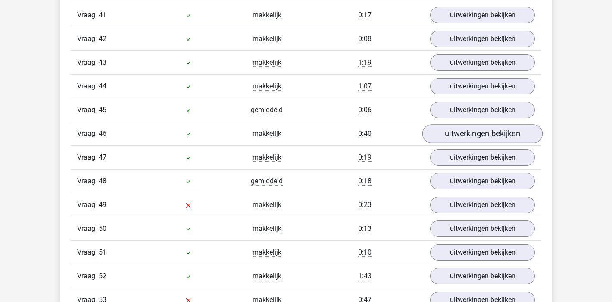
click at [479, 129] on link "uitwerkingen bekijken" at bounding box center [482, 133] width 120 height 19
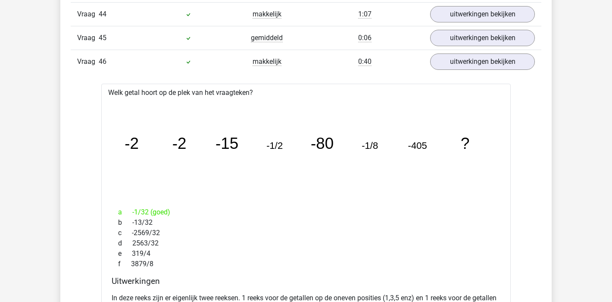
scroll to position [1744, 0]
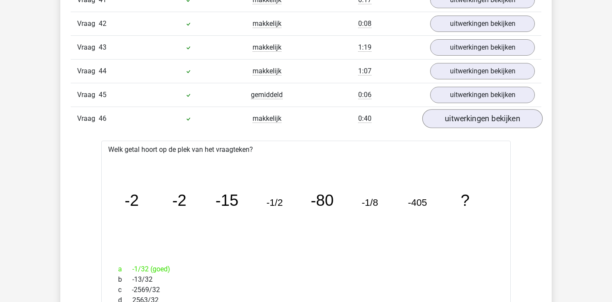
click at [483, 123] on link "uitwerkingen bekijken" at bounding box center [482, 118] width 120 height 19
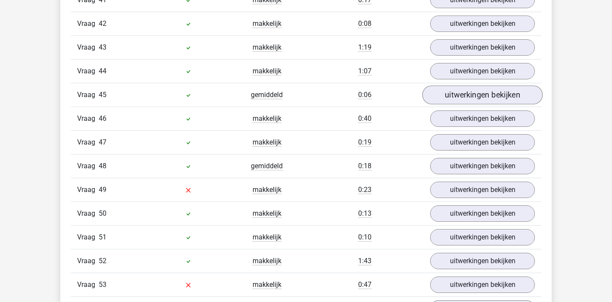
click at [482, 95] on link "uitwerkingen bekijken" at bounding box center [482, 94] width 120 height 19
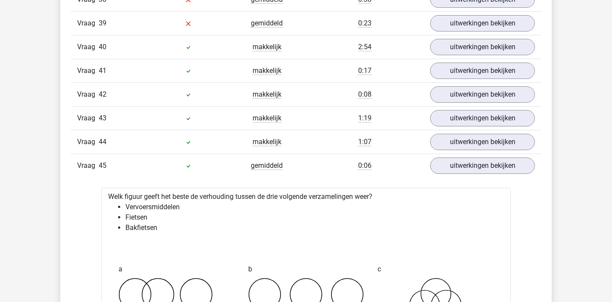
scroll to position [1615, 0]
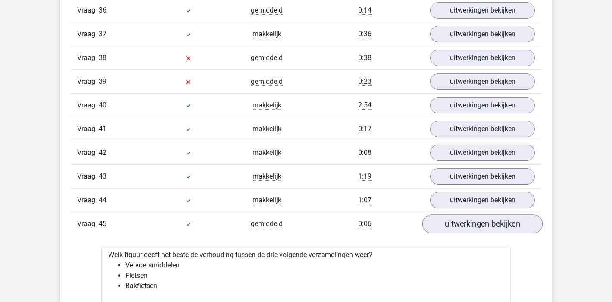
click at [499, 223] on link "uitwerkingen bekijken" at bounding box center [482, 223] width 120 height 19
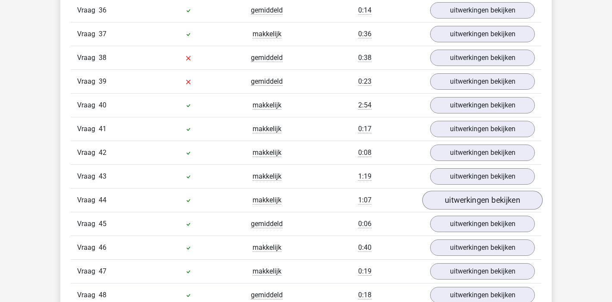
click at [486, 204] on link "uitwerkingen bekijken" at bounding box center [482, 200] width 120 height 19
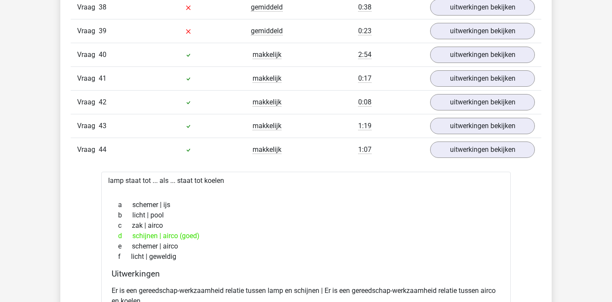
scroll to position [1635, 0]
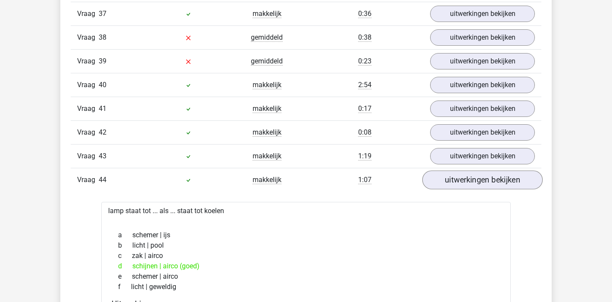
click at [489, 183] on link "uitwerkingen bekijken" at bounding box center [482, 179] width 120 height 19
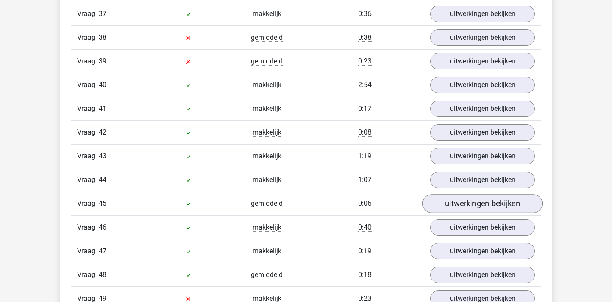
click at [491, 200] on link "uitwerkingen bekijken" at bounding box center [482, 203] width 120 height 19
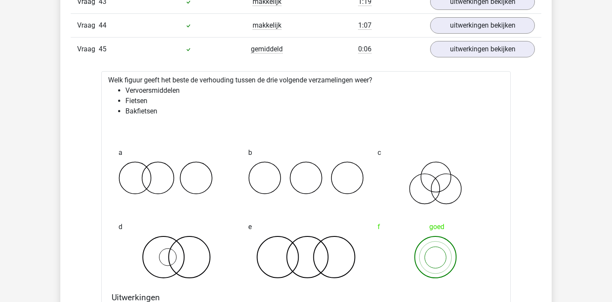
scroll to position [1715, 0]
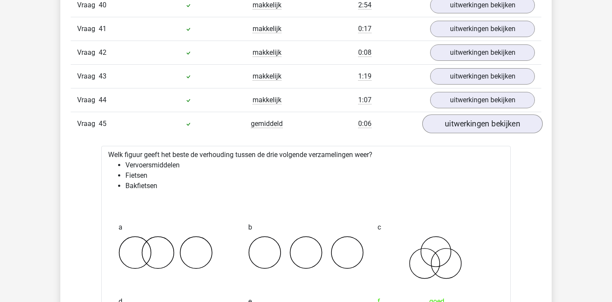
click at [506, 128] on link "uitwerkingen bekijken" at bounding box center [482, 123] width 120 height 19
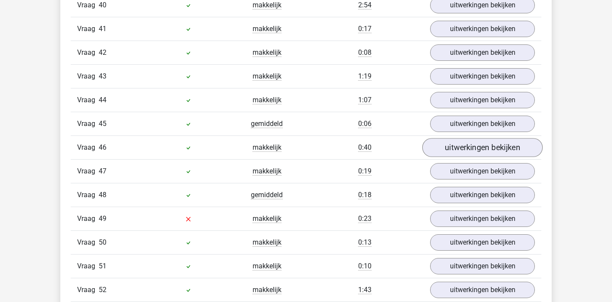
click at [505, 150] on link "uitwerkingen bekijken" at bounding box center [482, 147] width 120 height 19
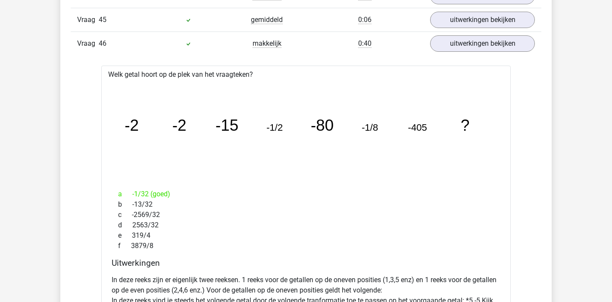
scroll to position [1755, 0]
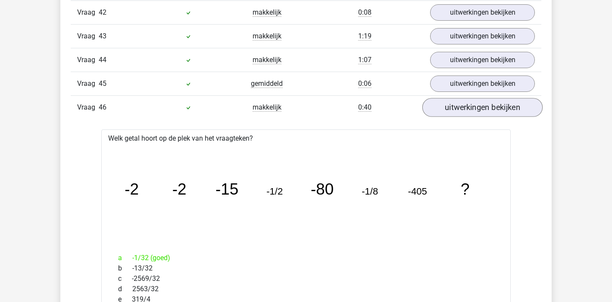
click at [517, 106] on link "uitwerkingen bekijken" at bounding box center [482, 107] width 120 height 19
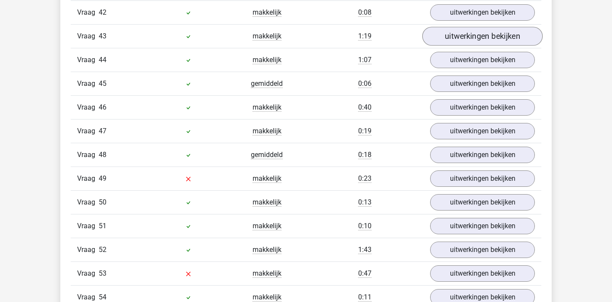
click at [500, 40] on link "uitwerkingen bekijken" at bounding box center [482, 36] width 120 height 19
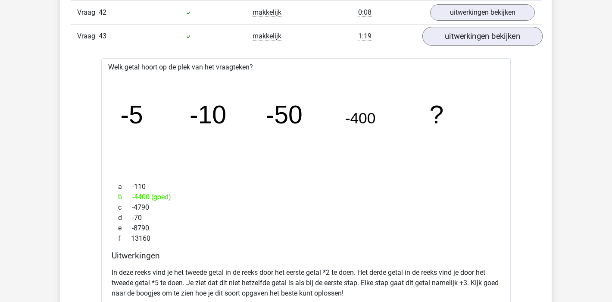
click at [502, 36] on link "uitwerkingen bekijken" at bounding box center [482, 36] width 120 height 19
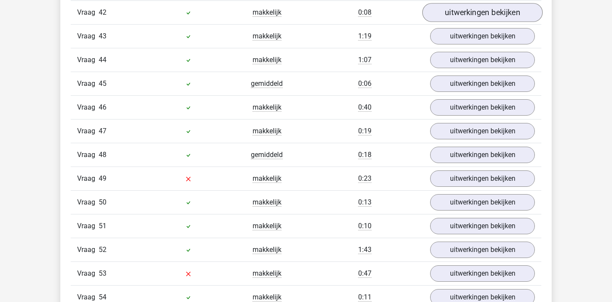
click at [497, 12] on link "uitwerkingen bekijken" at bounding box center [482, 12] width 120 height 19
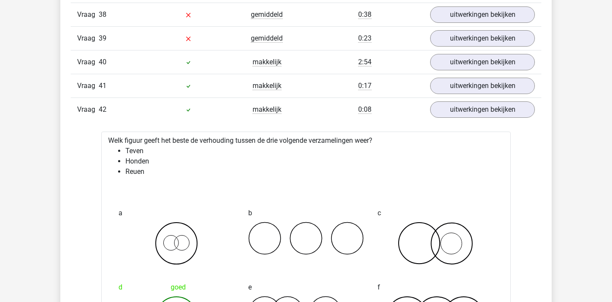
scroll to position [1551, 0]
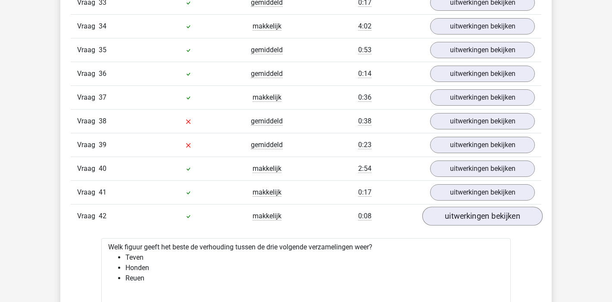
click at [488, 211] on link "uitwerkingen bekijken" at bounding box center [482, 215] width 120 height 19
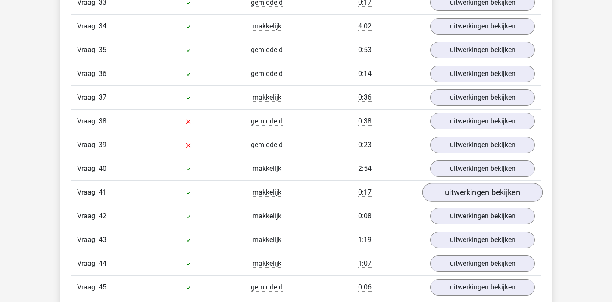
click at [489, 194] on link "uitwerkingen bekijken" at bounding box center [482, 192] width 120 height 19
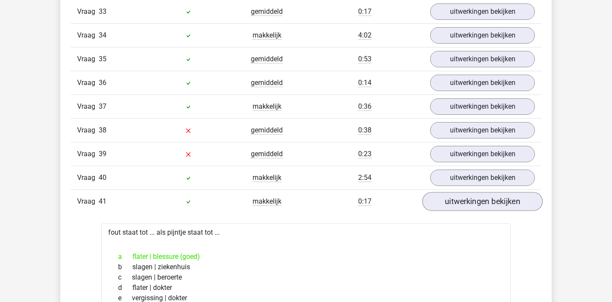
scroll to position [1484, 0]
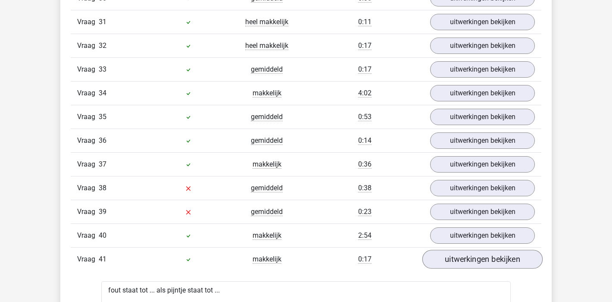
click at [491, 253] on link "uitwerkingen bekijken" at bounding box center [482, 259] width 120 height 19
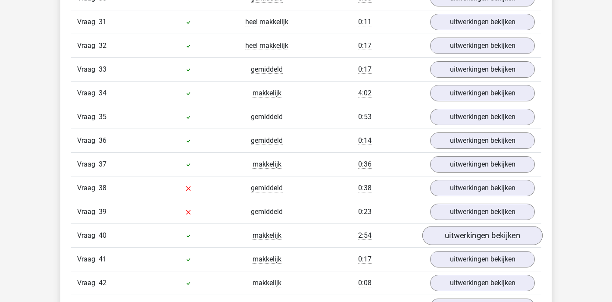
click at [494, 237] on link "uitwerkingen bekijken" at bounding box center [482, 235] width 120 height 19
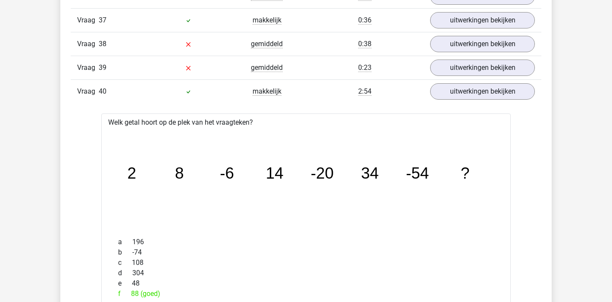
scroll to position [1523, 0]
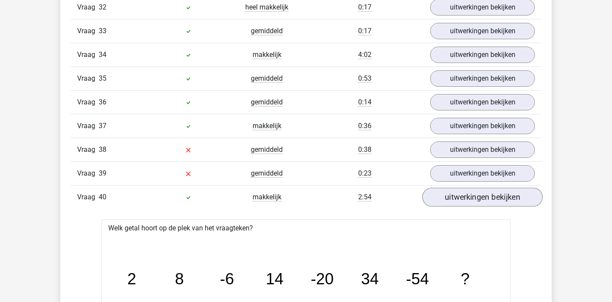
click at [487, 195] on link "uitwerkingen bekijken" at bounding box center [482, 196] width 120 height 19
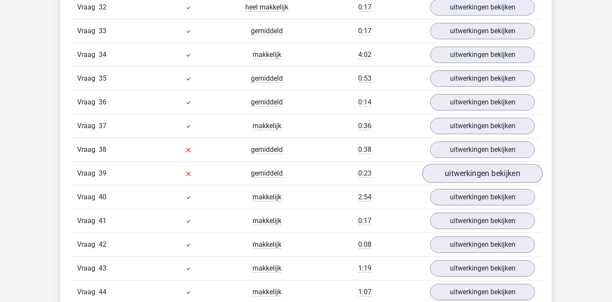
click at [477, 174] on link "uitwerkingen bekijken" at bounding box center [482, 173] width 120 height 19
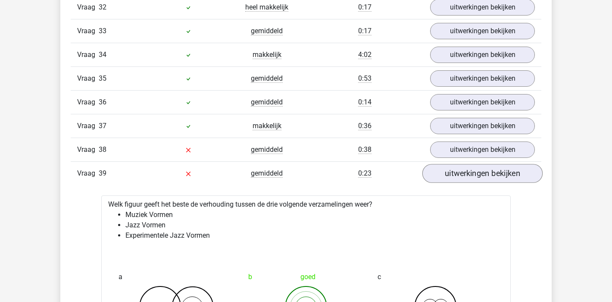
scroll to position [1578, 0]
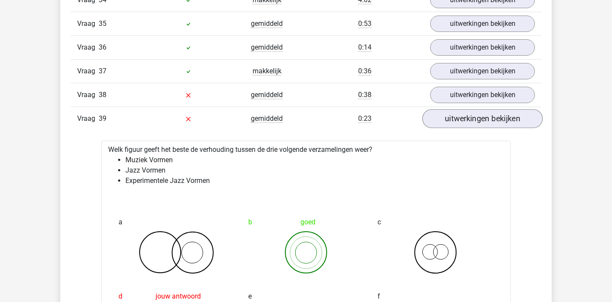
click at [479, 119] on link "uitwerkingen bekijken" at bounding box center [482, 118] width 120 height 19
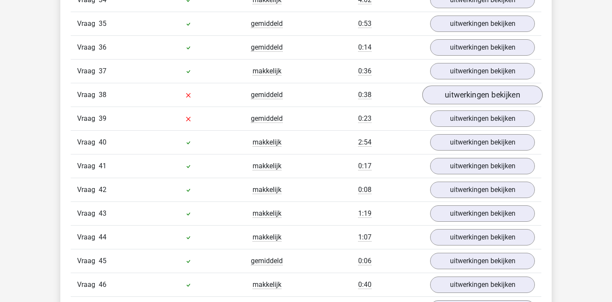
click at [486, 97] on link "uitwerkingen bekijken" at bounding box center [482, 94] width 120 height 19
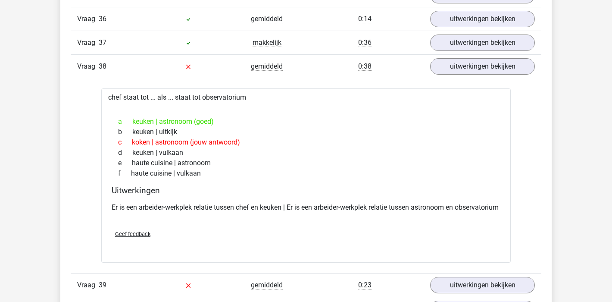
scroll to position [1598, 0]
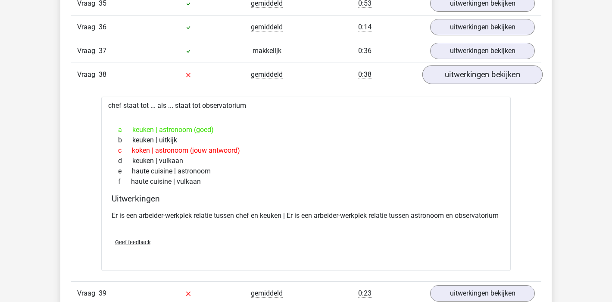
click at [474, 74] on link "uitwerkingen bekijken" at bounding box center [482, 74] width 120 height 19
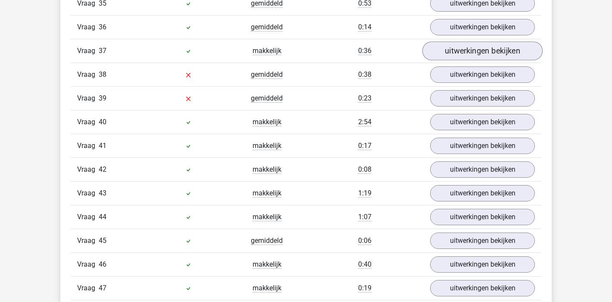
click at [479, 50] on link "uitwerkingen bekijken" at bounding box center [482, 50] width 120 height 19
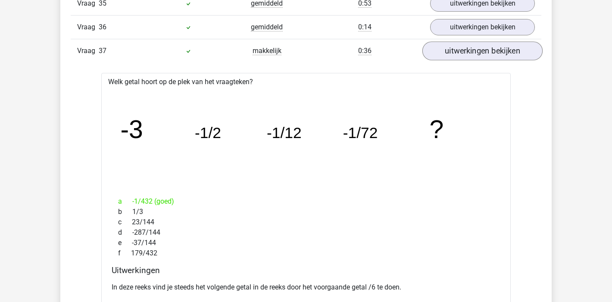
click at [479, 50] on link "uitwerkingen bekijken" at bounding box center [482, 50] width 120 height 19
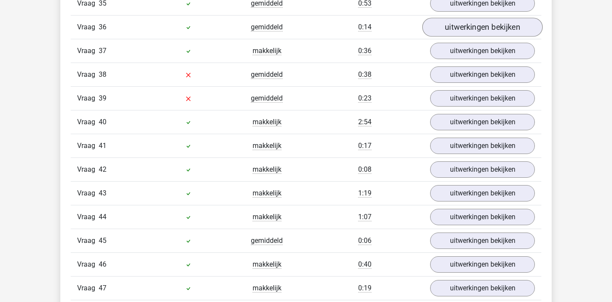
click at [479, 26] on link "uitwerkingen bekijken" at bounding box center [482, 27] width 120 height 19
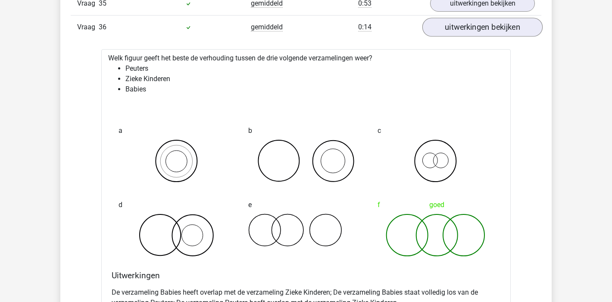
click at [479, 26] on link "uitwerkingen bekijken" at bounding box center [482, 27] width 120 height 19
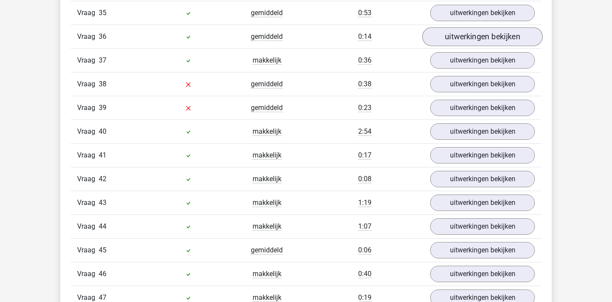
scroll to position [1587, 0]
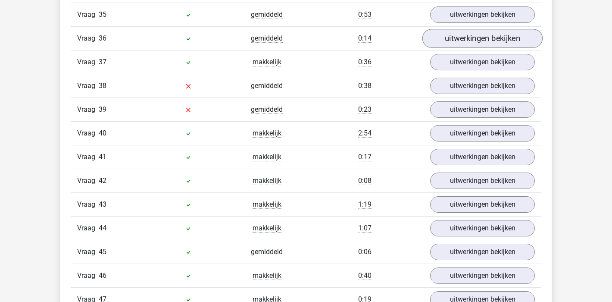
click at [480, 40] on link "uitwerkingen bekijken" at bounding box center [482, 38] width 120 height 19
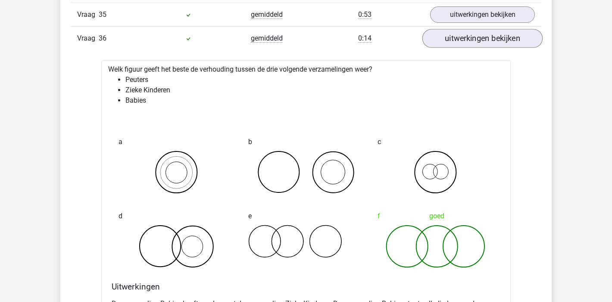
click at [480, 40] on link "uitwerkingen bekijken" at bounding box center [482, 38] width 120 height 19
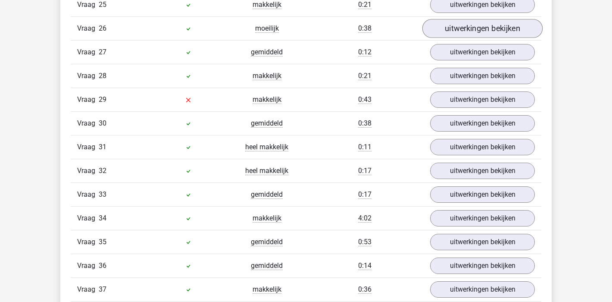
scroll to position [1341, 0]
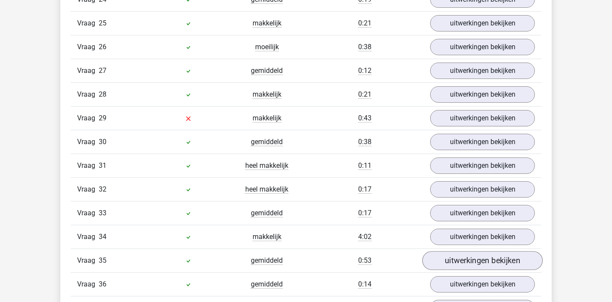
click at [466, 262] on link "uitwerkingen bekijken" at bounding box center [482, 260] width 120 height 19
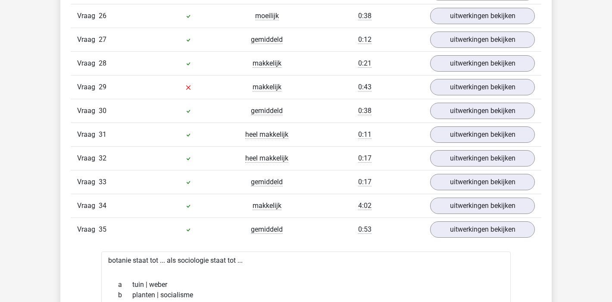
scroll to position [1535, 0]
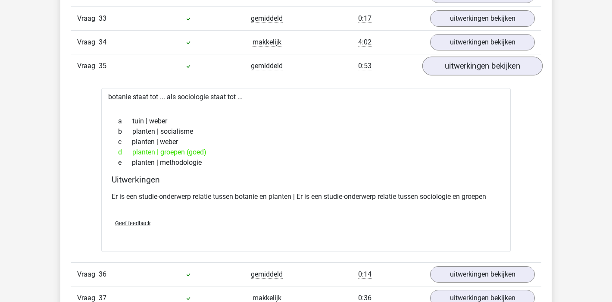
click at [487, 67] on link "uitwerkingen bekijken" at bounding box center [482, 65] width 120 height 19
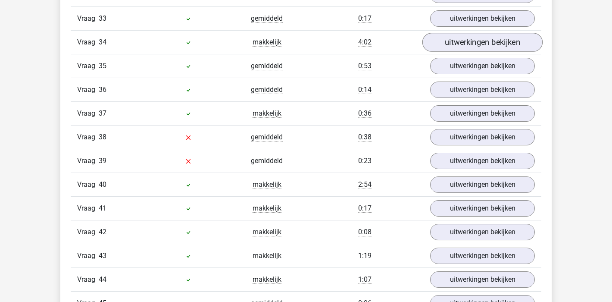
click at [492, 41] on link "uitwerkingen bekijken" at bounding box center [482, 42] width 120 height 19
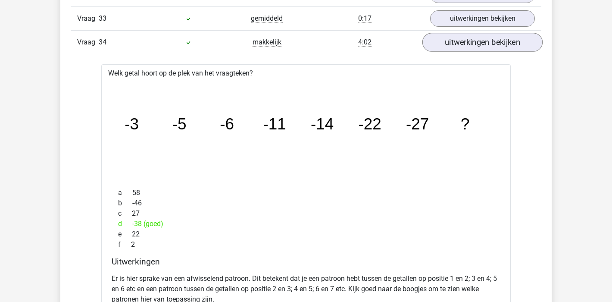
click at [492, 41] on link "uitwerkingen bekijken" at bounding box center [482, 42] width 120 height 19
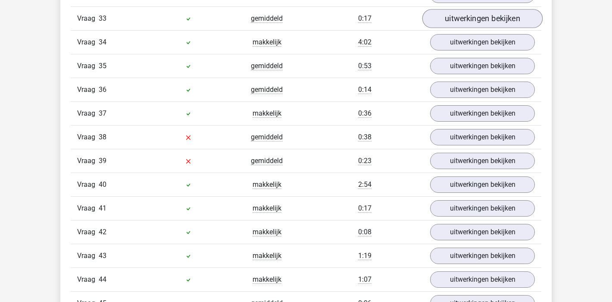
click at [494, 15] on link "uitwerkingen bekijken" at bounding box center [482, 18] width 120 height 19
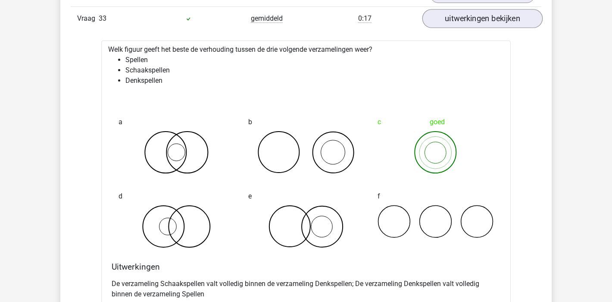
click at [494, 15] on link "uitwerkingen bekijken" at bounding box center [482, 18] width 120 height 19
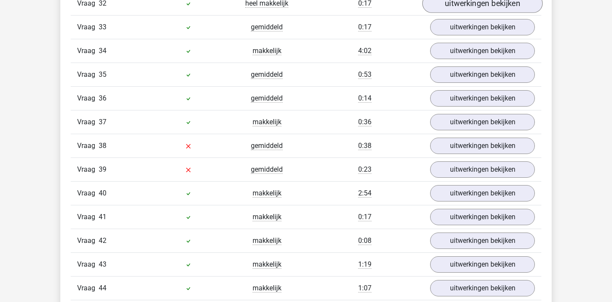
scroll to position [1485, 0]
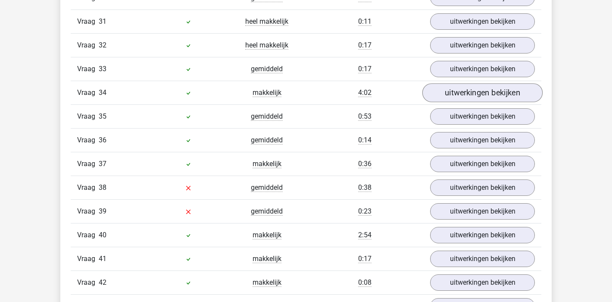
click at [476, 91] on link "uitwerkingen bekijken" at bounding box center [482, 92] width 120 height 19
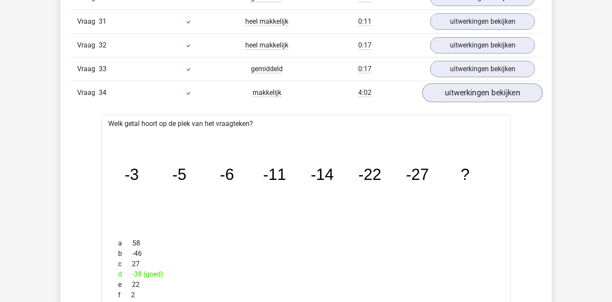
click at [476, 91] on link "uitwerkingen bekijken" at bounding box center [482, 92] width 120 height 19
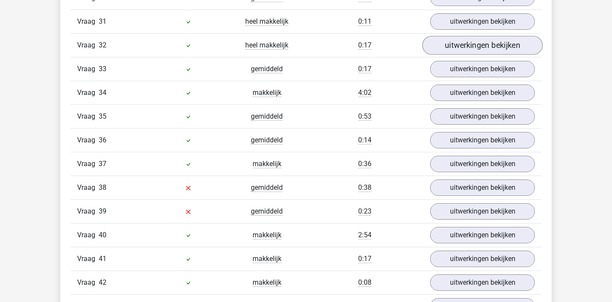
click at [484, 49] on link "uitwerkingen bekijken" at bounding box center [482, 45] width 120 height 19
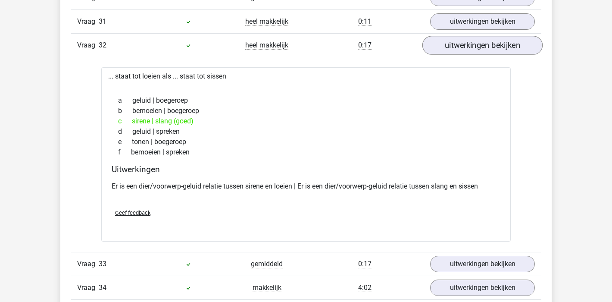
click at [481, 50] on link "uitwerkingen bekijken" at bounding box center [482, 45] width 120 height 19
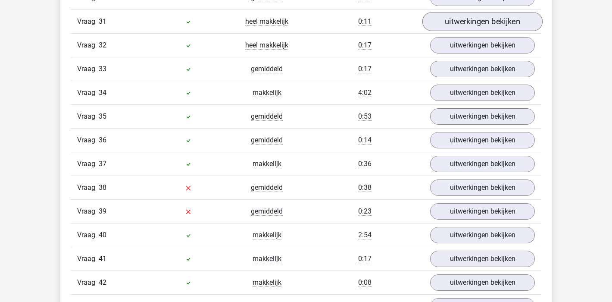
click at [487, 21] on link "uitwerkingen bekijken" at bounding box center [482, 21] width 120 height 19
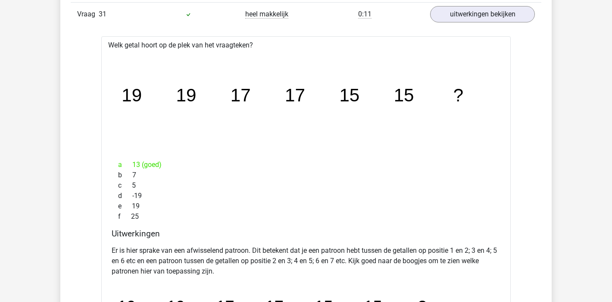
scroll to position [1434, 0]
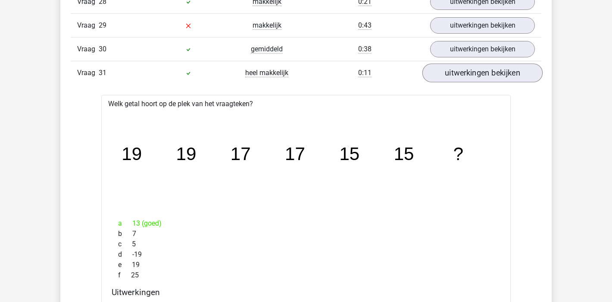
click at [470, 71] on link "uitwerkingen bekijken" at bounding box center [482, 72] width 120 height 19
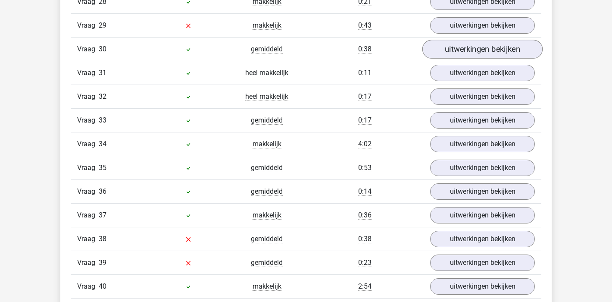
click at [482, 51] on link "uitwerkingen bekijken" at bounding box center [482, 49] width 120 height 19
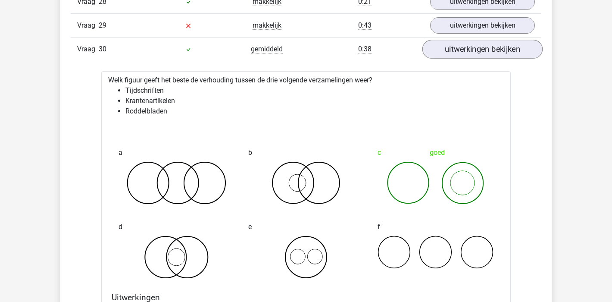
click at [482, 51] on link "uitwerkingen bekijken" at bounding box center [482, 49] width 120 height 19
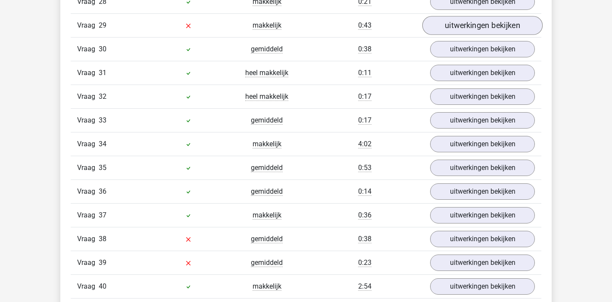
click at [482, 28] on link "uitwerkingen bekijken" at bounding box center [482, 25] width 120 height 19
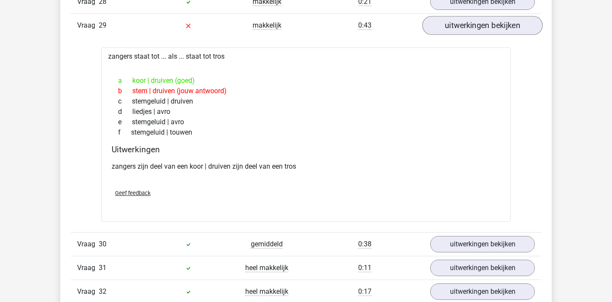
click at [483, 29] on link "uitwerkingen bekijken" at bounding box center [482, 25] width 120 height 19
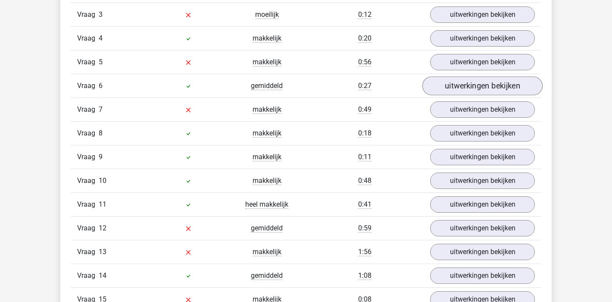
scroll to position [684, 0]
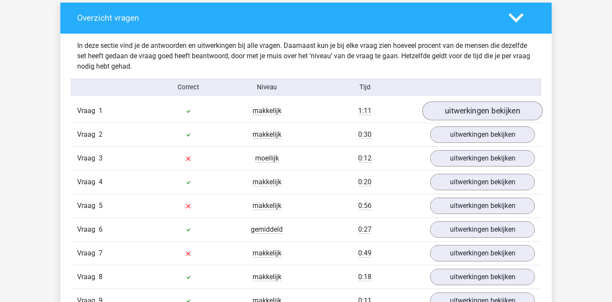
click at [490, 109] on link "uitwerkingen bekijken" at bounding box center [482, 110] width 120 height 19
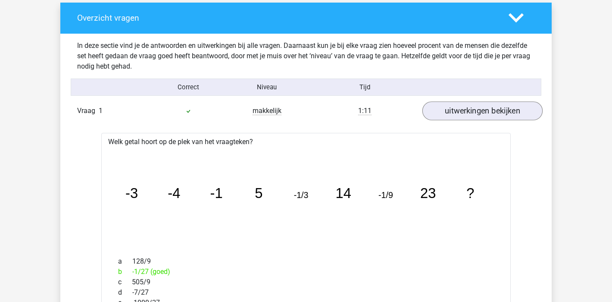
click at [489, 109] on link "uitwerkingen bekijken" at bounding box center [482, 110] width 120 height 19
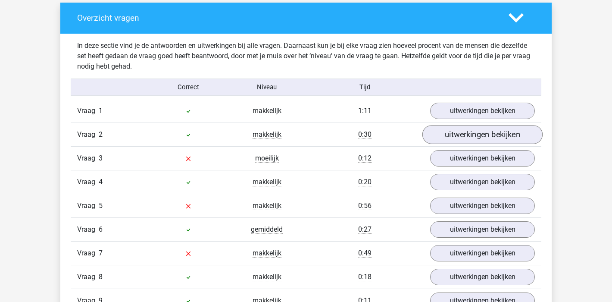
click at [494, 141] on link "uitwerkingen bekijken" at bounding box center [482, 134] width 120 height 19
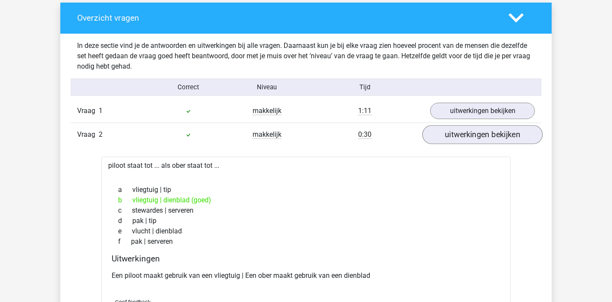
click at [494, 141] on link "uitwerkingen bekijken" at bounding box center [482, 134] width 120 height 19
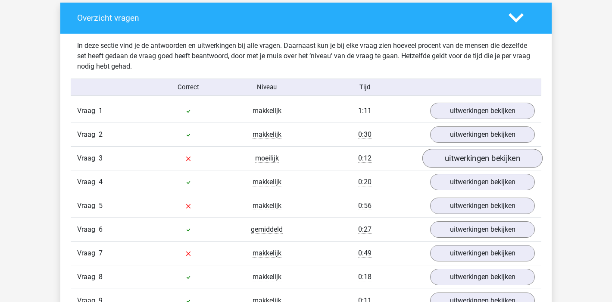
click at [491, 156] on link "uitwerkingen bekijken" at bounding box center [482, 158] width 120 height 19
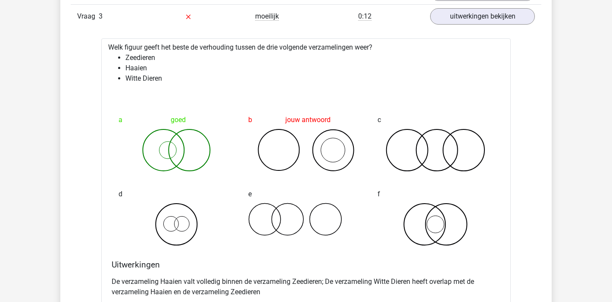
scroll to position [835, 0]
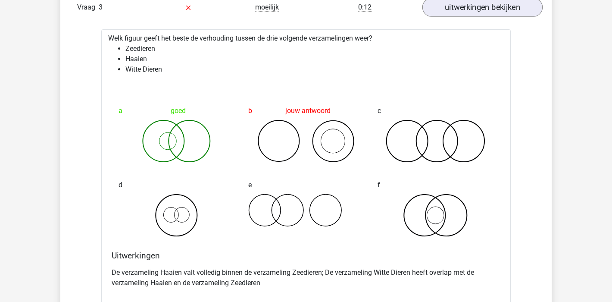
click at [494, 10] on link "uitwerkingen bekijken" at bounding box center [482, 7] width 120 height 19
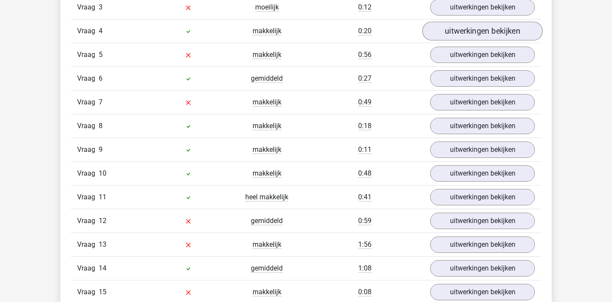
click at [490, 28] on link "uitwerkingen bekijken" at bounding box center [482, 31] width 120 height 19
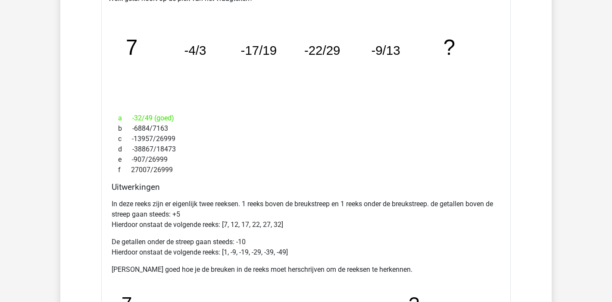
scroll to position [858, 0]
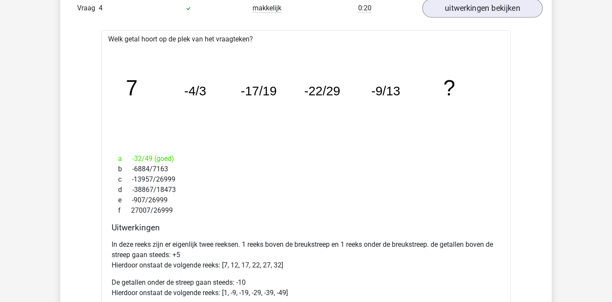
click at [497, 13] on link "uitwerkingen bekijken" at bounding box center [482, 8] width 120 height 19
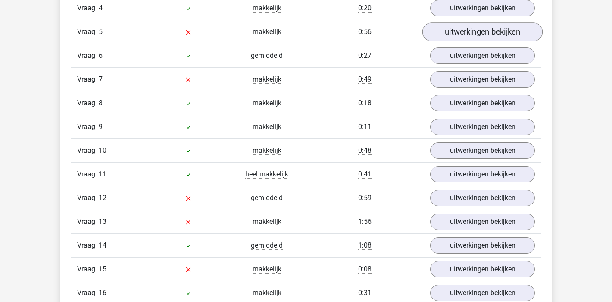
click at [492, 28] on link "uitwerkingen bekijken" at bounding box center [482, 31] width 120 height 19
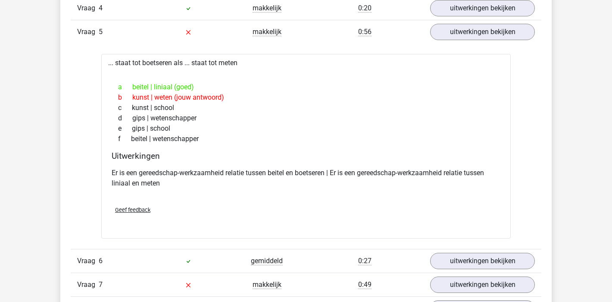
scroll to position [851, 0]
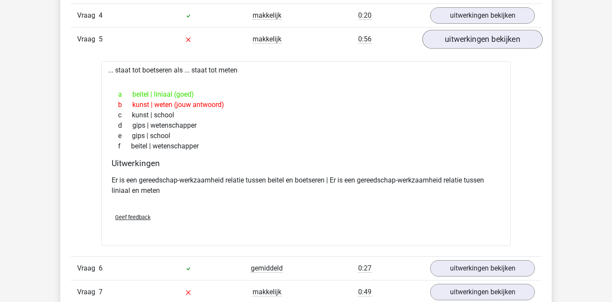
click at [517, 33] on link "uitwerkingen bekijken" at bounding box center [482, 39] width 120 height 19
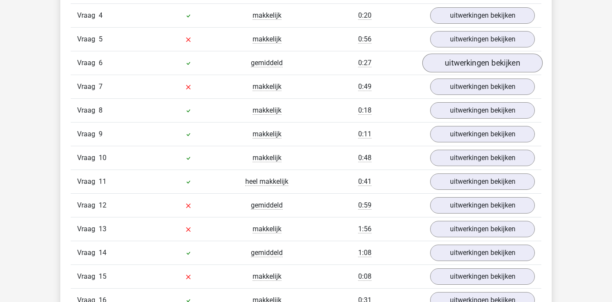
click at [508, 57] on link "uitwerkingen bekijken" at bounding box center [482, 62] width 120 height 19
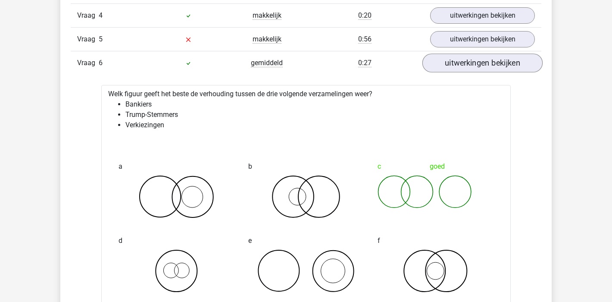
click at [508, 57] on link "uitwerkingen bekijken" at bounding box center [482, 62] width 120 height 19
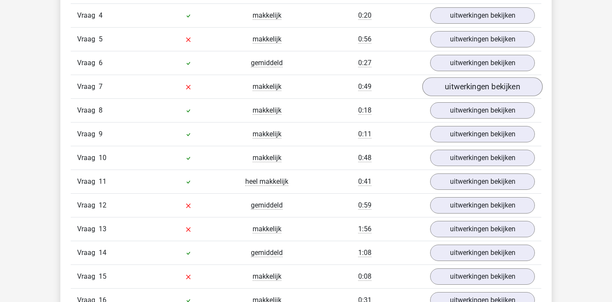
click at [497, 80] on link "uitwerkingen bekijken" at bounding box center [482, 86] width 120 height 19
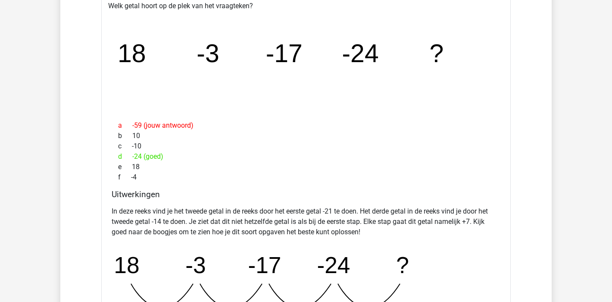
scroll to position [843, 0]
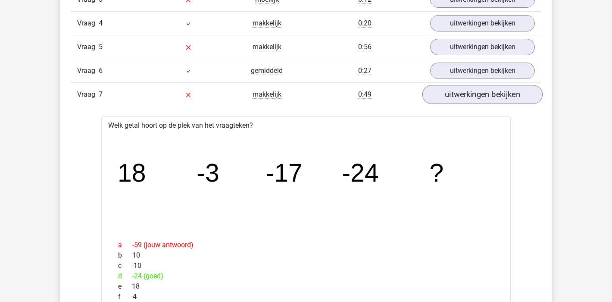
click at [478, 94] on link "uitwerkingen bekijken" at bounding box center [482, 94] width 120 height 19
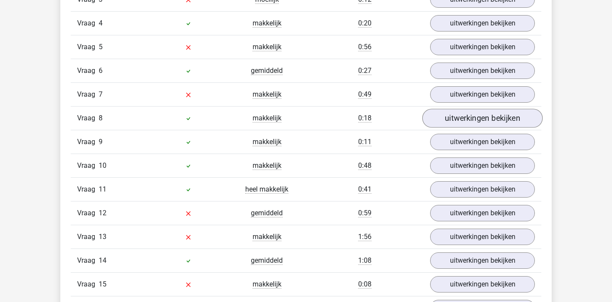
click at [478, 116] on link "uitwerkingen bekijken" at bounding box center [482, 118] width 120 height 19
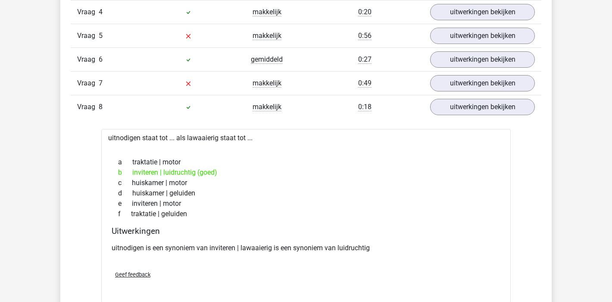
scroll to position [884, 0]
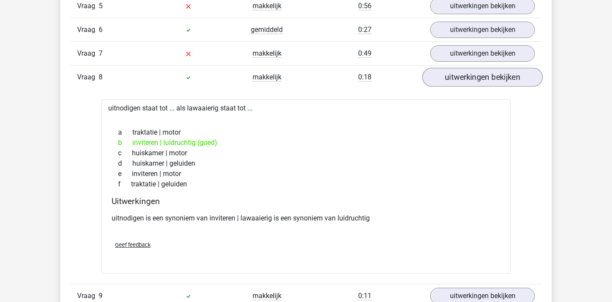
click at [511, 76] on link "uitwerkingen bekijken" at bounding box center [482, 77] width 120 height 19
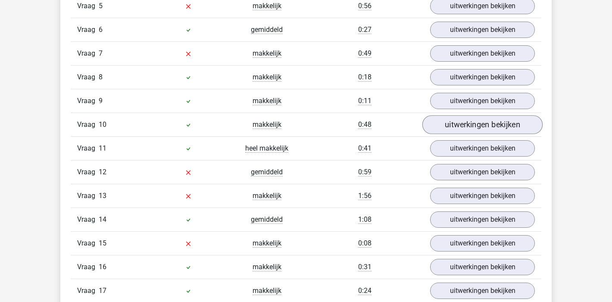
click at [507, 122] on link "uitwerkingen bekijken" at bounding box center [482, 124] width 120 height 19
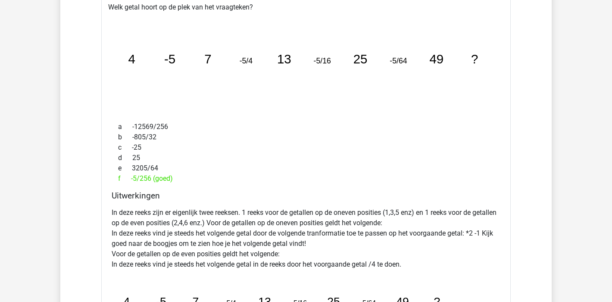
scroll to position [958, 0]
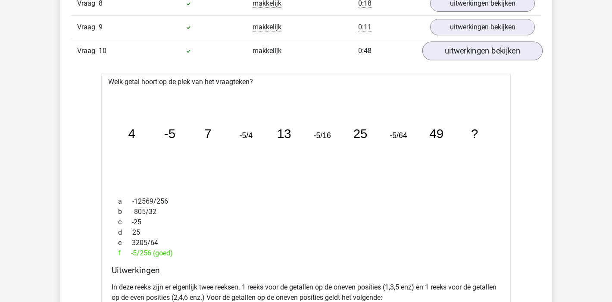
click at [505, 52] on link "uitwerkingen bekijken" at bounding box center [482, 50] width 120 height 19
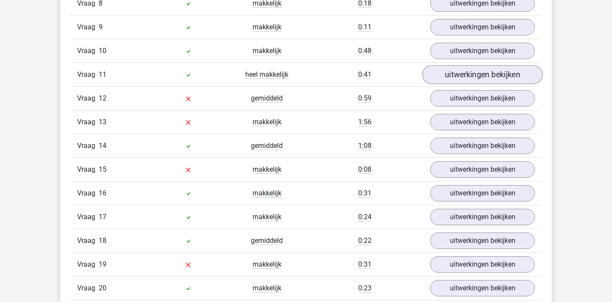
click at [498, 77] on link "uitwerkingen bekijken" at bounding box center [482, 74] width 120 height 19
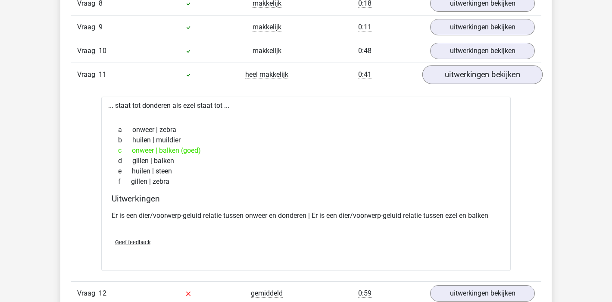
click at [498, 77] on link "uitwerkingen bekijken" at bounding box center [482, 74] width 120 height 19
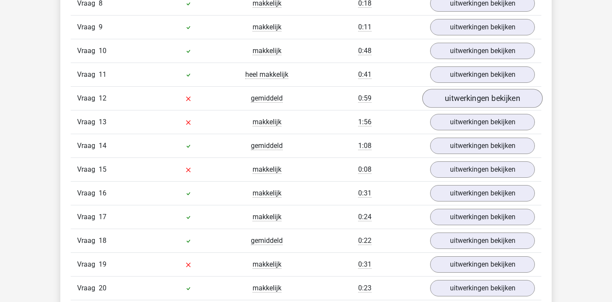
click at [491, 106] on link "uitwerkingen bekijken" at bounding box center [482, 98] width 120 height 19
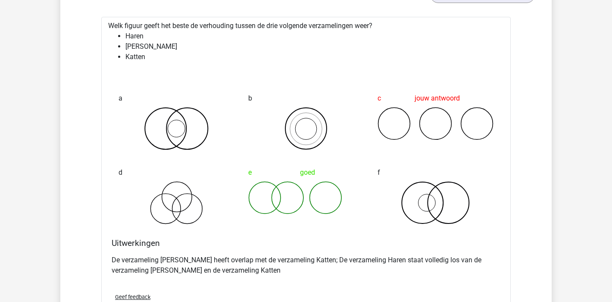
scroll to position [1003, 0]
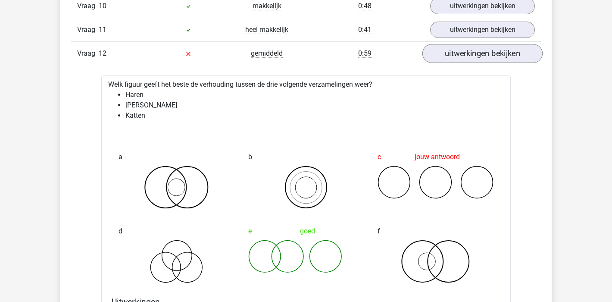
click at [475, 58] on link "uitwerkingen bekijken" at bounding box center [482, 53] width 120 height 19
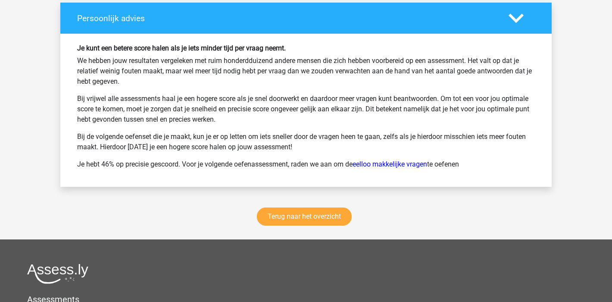
scroll to position [3130, 0]
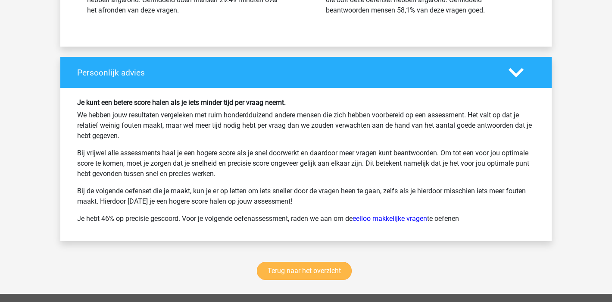
click at [293, 272] on link "Terug naar het overzicht" at bounding box center [304, 271] width 95 height 18
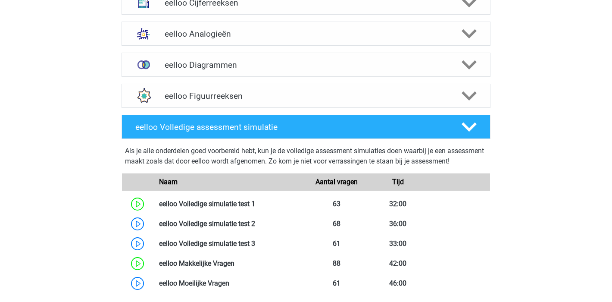
scroll to position [437, 0]
